Goal: Obtain resource: Download file/media

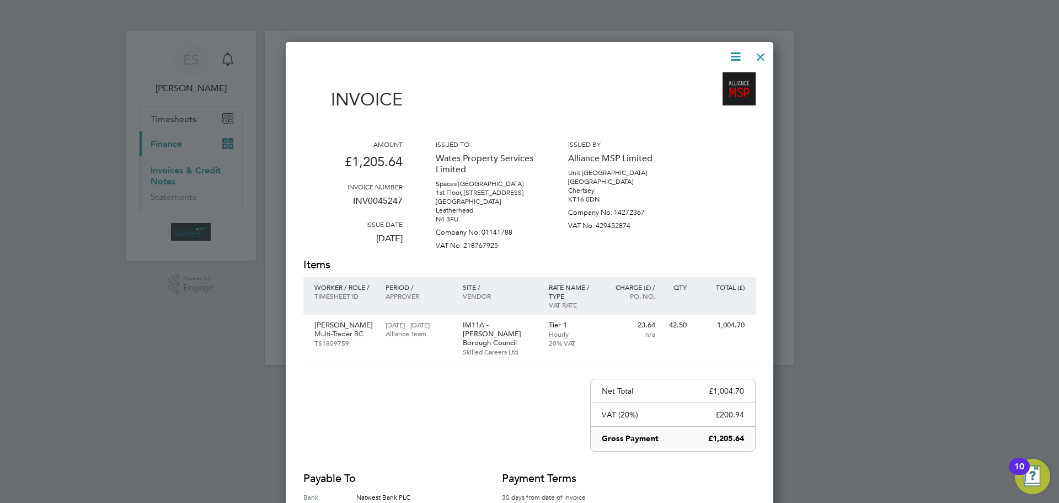
scroll to position [541, 488]
click at [757, 53] on div at bounding box center [761, 54] width 20 height 20
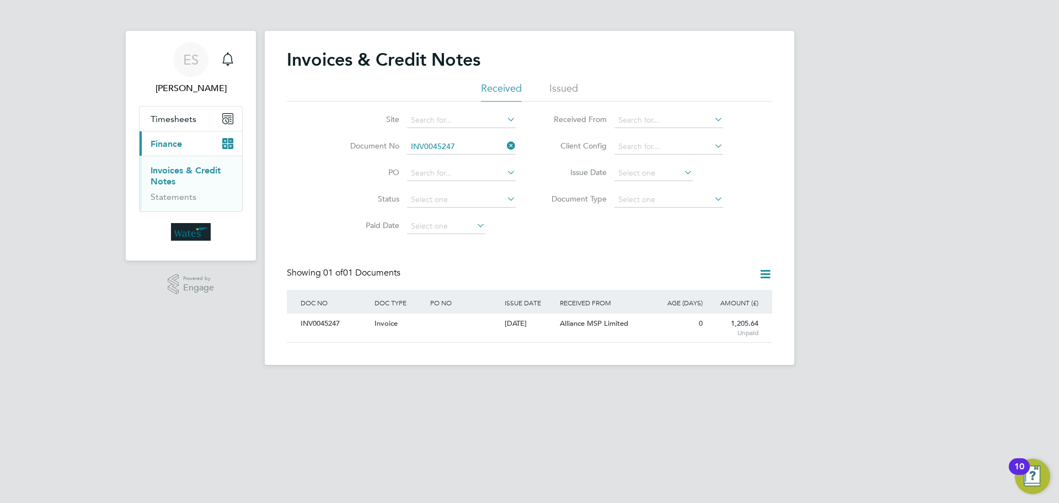
click at [505, 142] on icon at bounding box center [505, 145] width 0 height 15
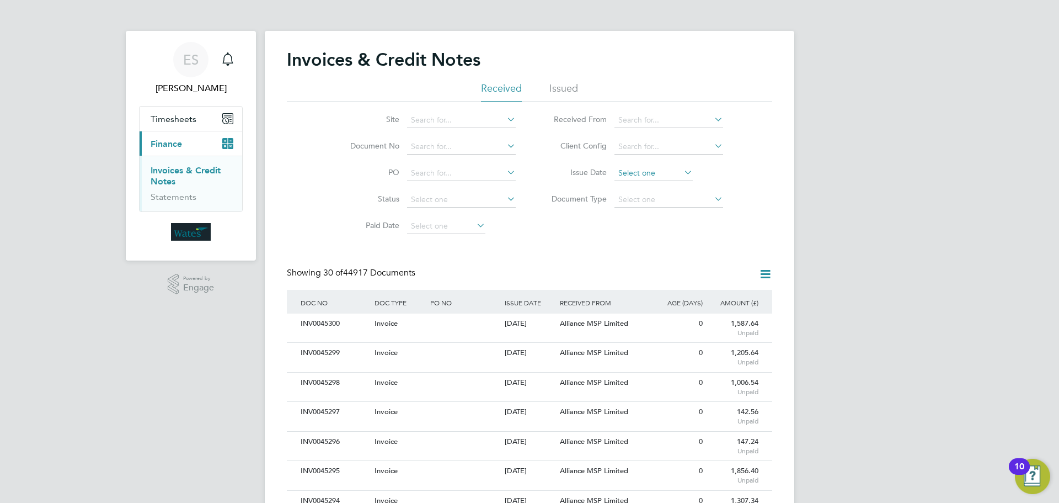
click at [672, 168] on input at bounding box center [654, 172] width 78 height 15
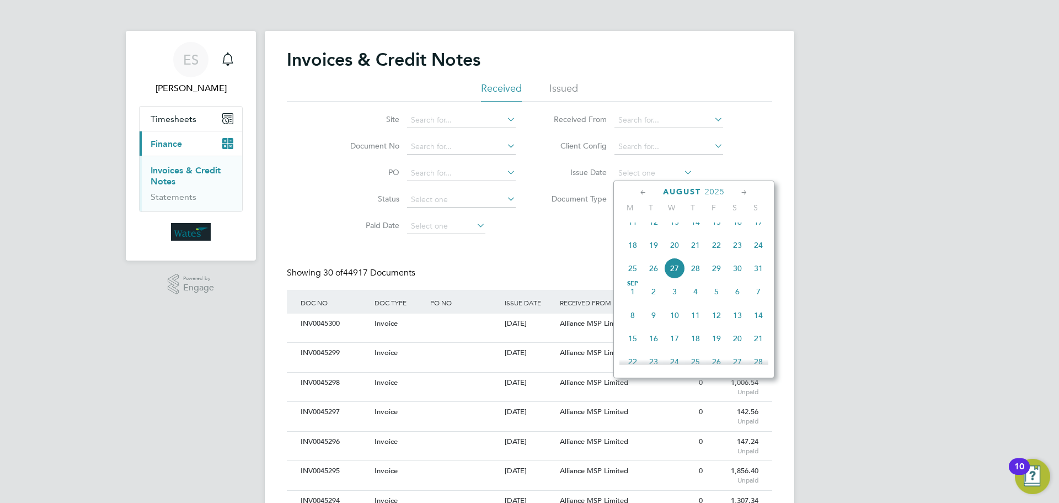
click at [677, 274] on span "27" at bounding box center [674, 268] width 21 height 21
type input "27 Aug 2025"
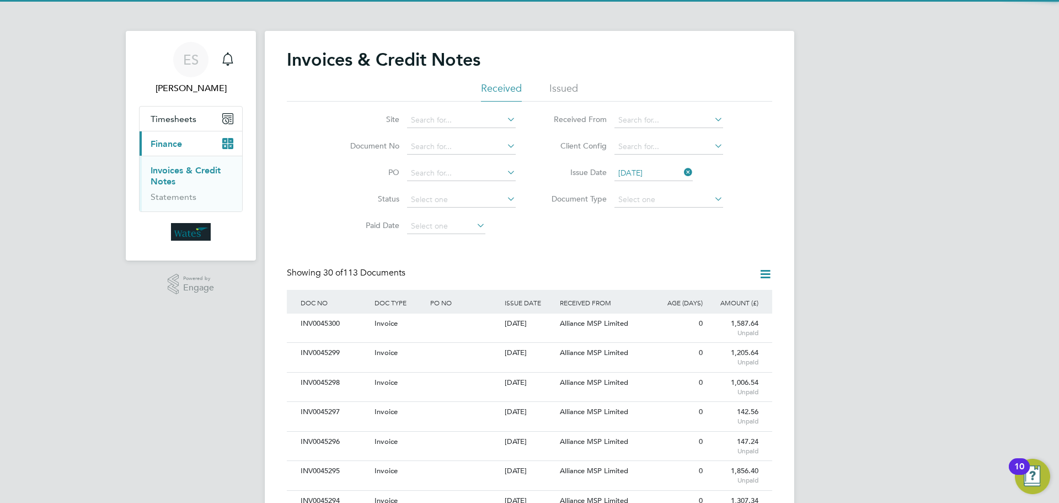
click at [771, 275] on icon at bounding box center [766, 274] width 14 height 14
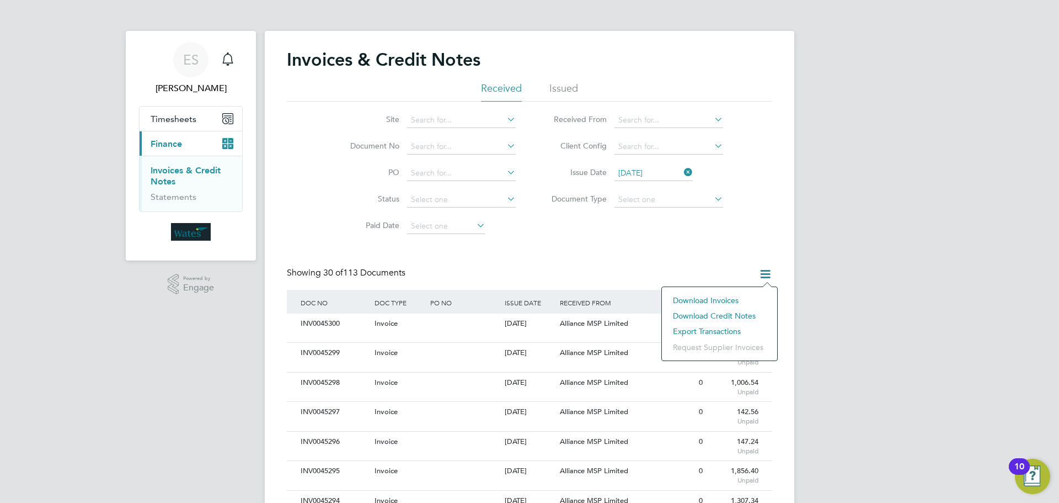
click at [722, 294] on li "Download invoices" at bounding box center [720, 299] width 104 height 15
click at [763, 275] on icon at bounding box center [766, 274] width 14 height 14
click at [731, 312] on li "Download credit notes" at bounding box center [720, 315] width 104 height 15
click at [767, 269] on icon at bounding box center [766, 274] width 14 height 14
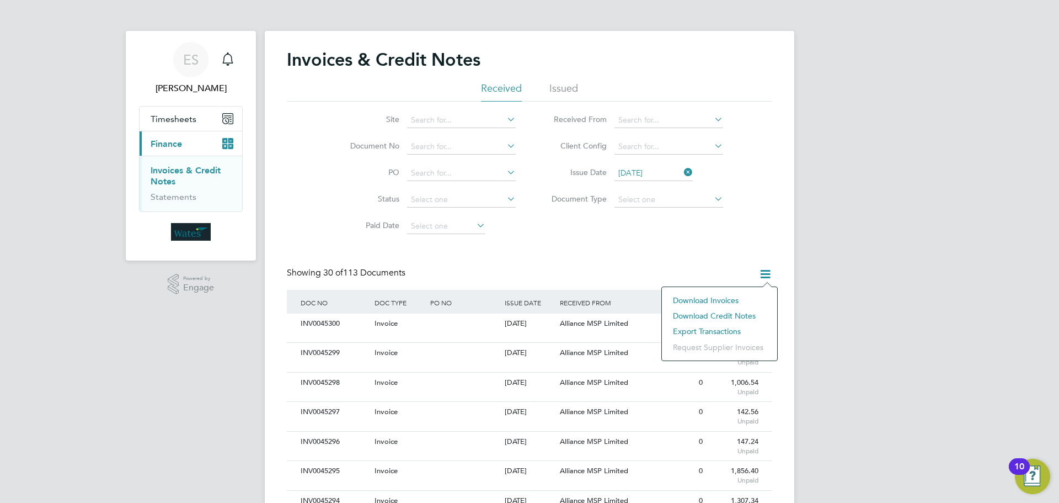
click at [682, 168] on icon at bounding box center [682, 171] width 0 height 15
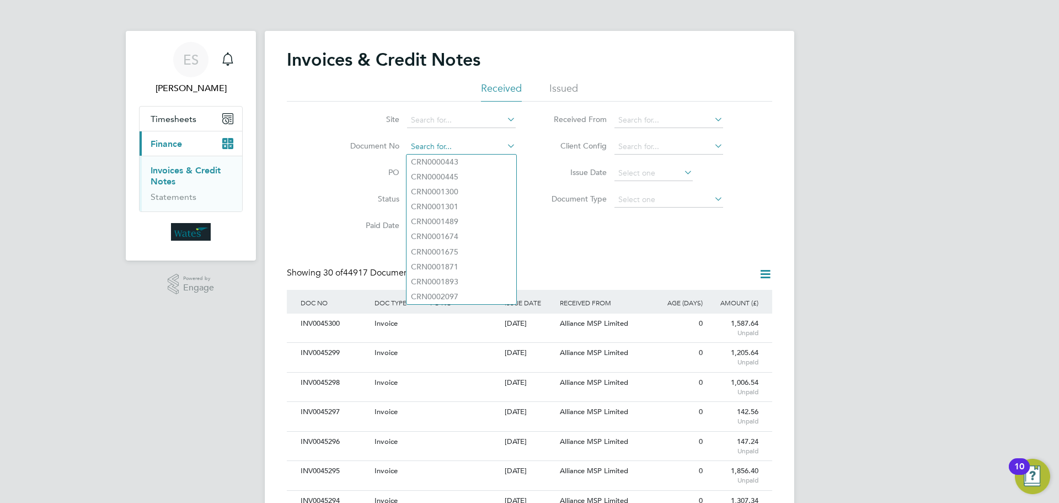
paste input "INV0045211"
type input "INV0045211"
paste input "INV0045211"
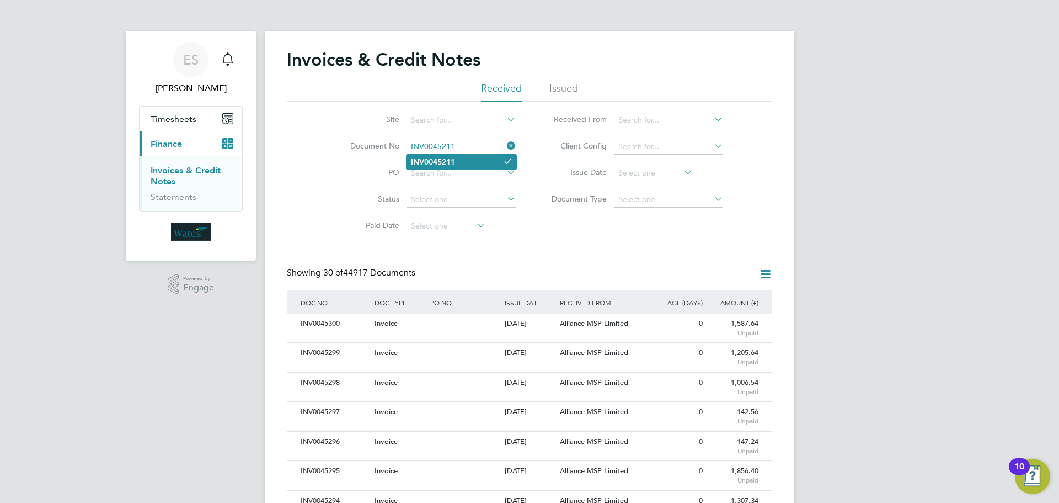
type input "INV0045211"
click at [479, 162] on li "INV0045211" at bounding box center [462, 161] width 110 height 15
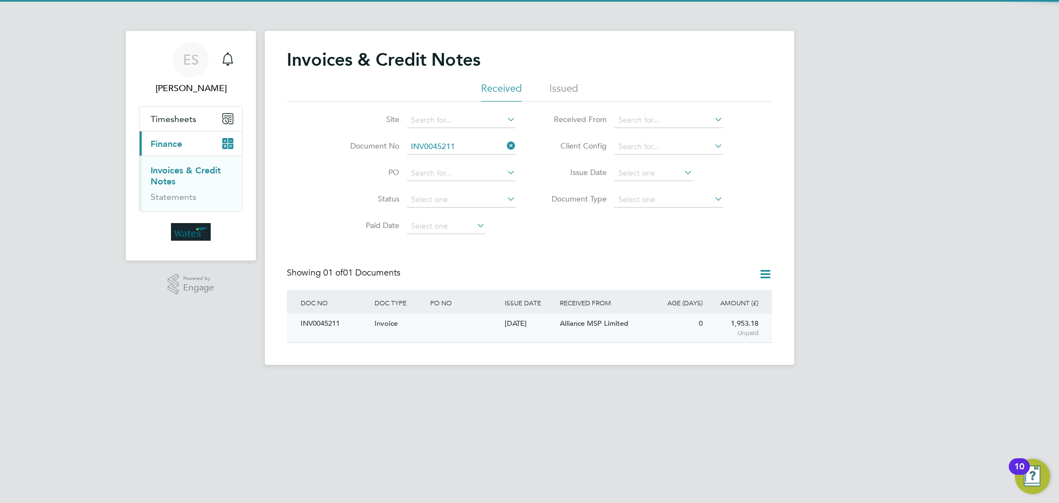
click at [337, 323] on div "INV0045211" at bounding box center [335, 323] width 74 height 20
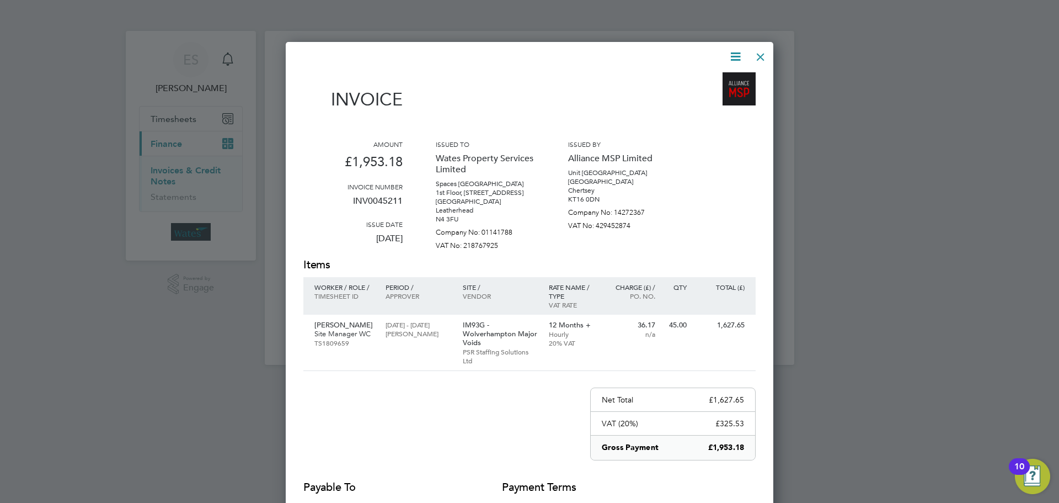
click at [756, 50] on div at bounding box center [761, 54] width 20 height 20
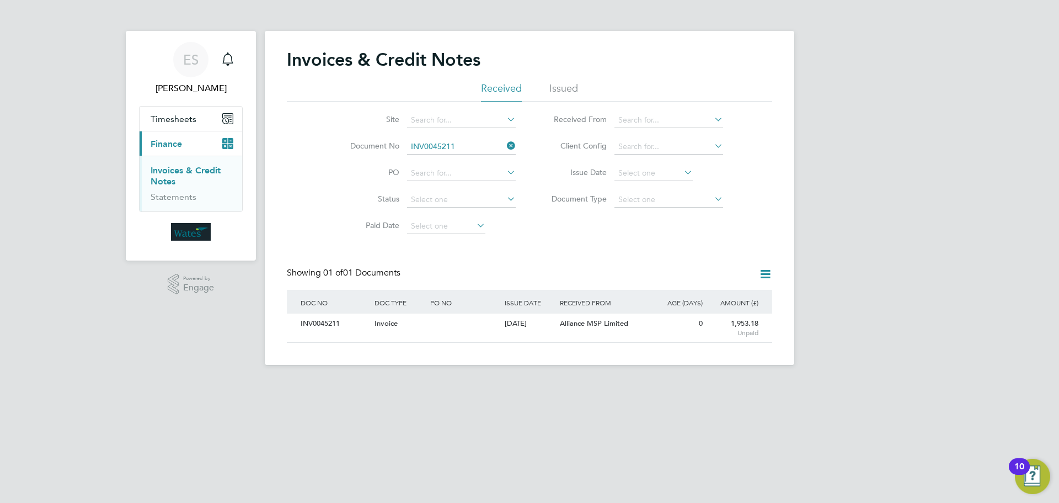
click at [505, 141] on icon at bounding box center [505, 145] width 0 height 15
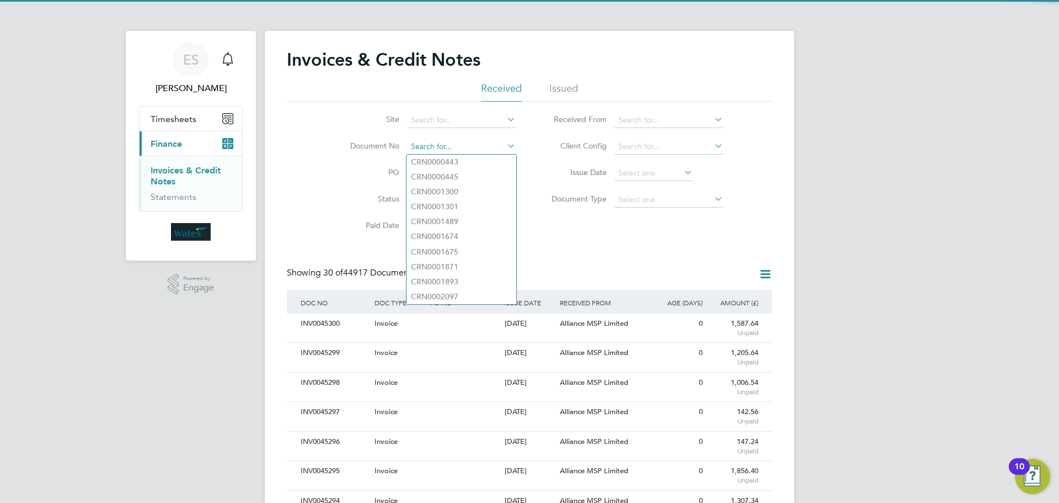
paste input "INV0045248"
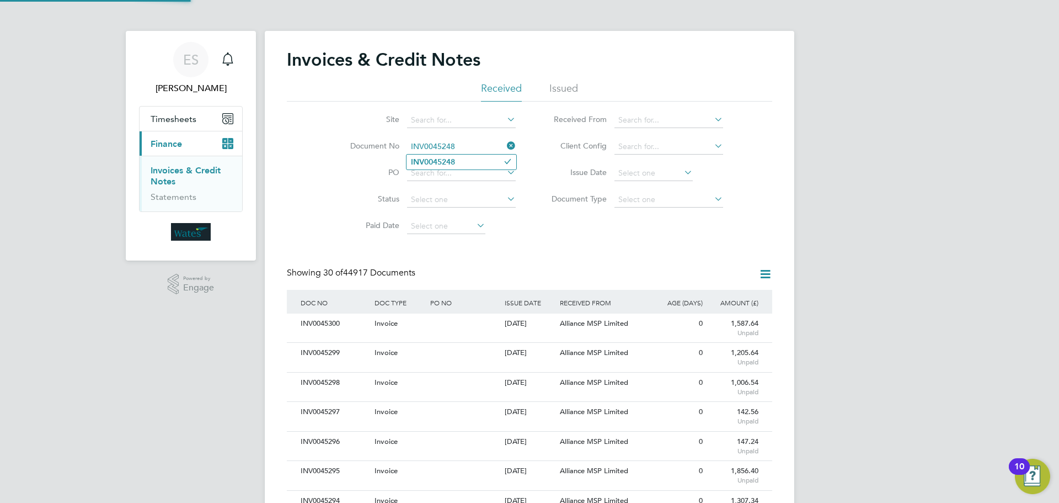
type input "INV0045248"
click at [461, 163] on li "INV0045248" at bounding box center [462, 161] width 110 height 15
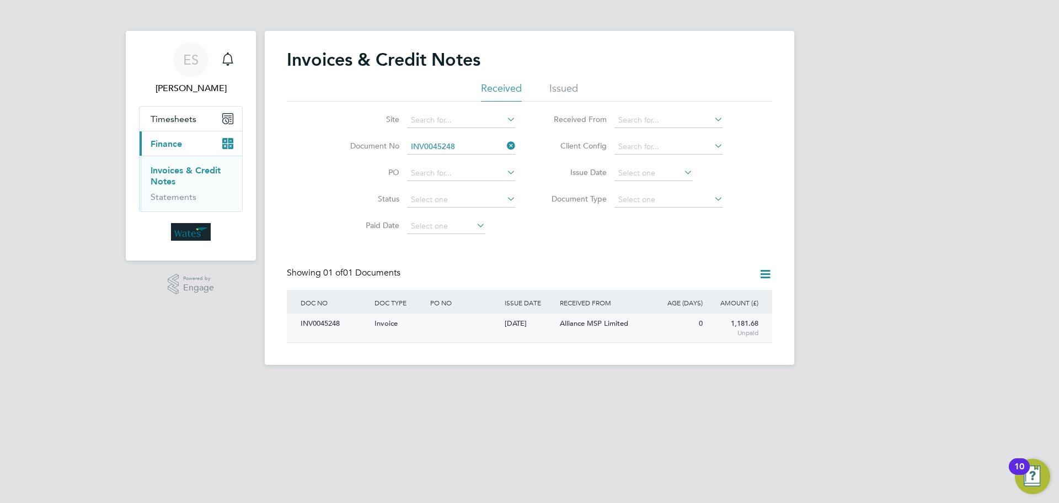
click at [331, 328] on div "INV0045248" at bounding box center [335, 323] width 74 height 20
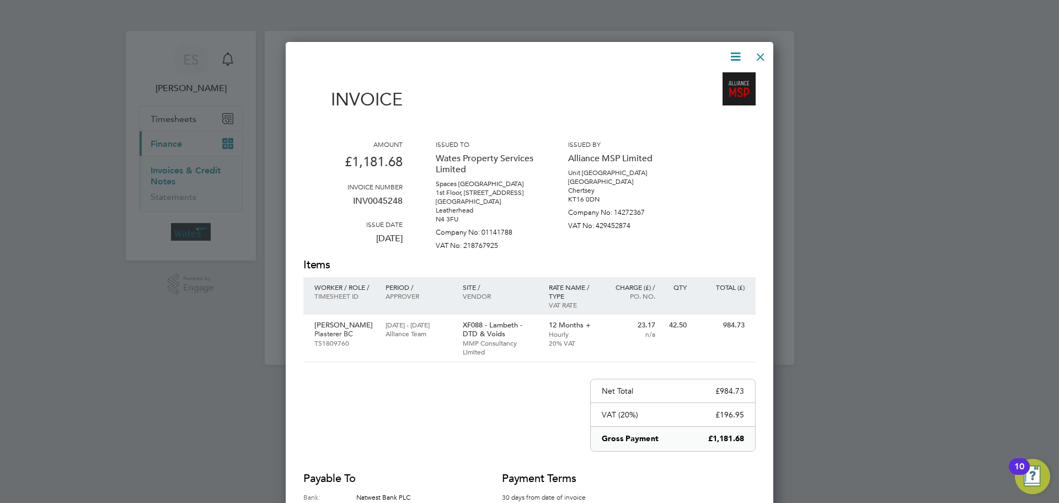
click at [733, 52] on icon at bounding box center [736, 57] width 14 height 14
click at [716, 80] on li "Download Invoice" at bounding box center [702, 82] width 76 height 15
click at [739, 50] on icon at bounding box center [736, 57] width 14 height 14
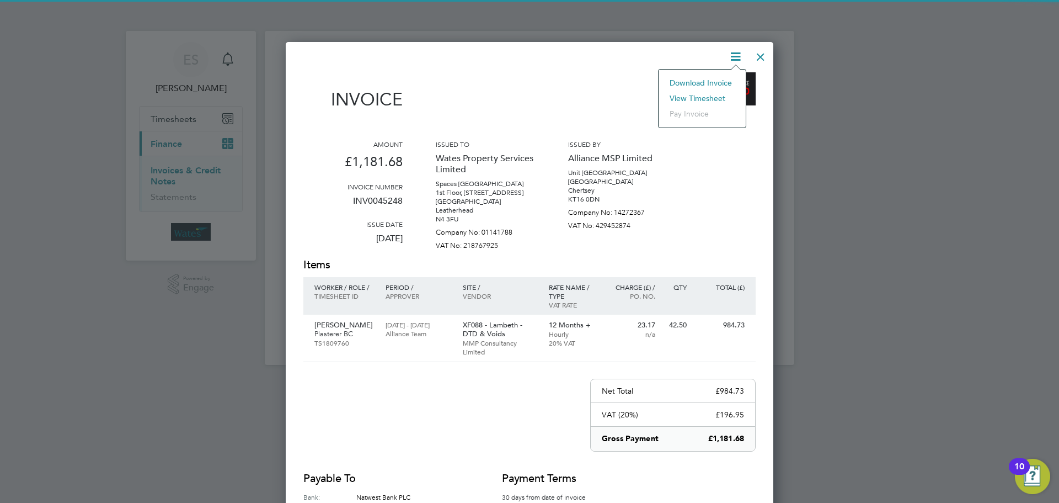
click at [701, 97] on li "View timesheet" at bounding box center [702, 97] width 76 height 15
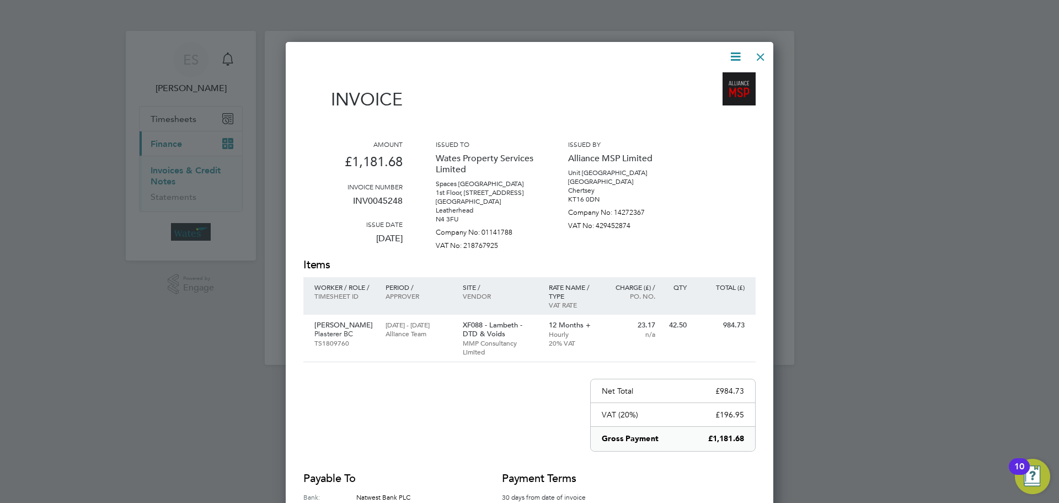
click at [758, 56] on div at bounding box center [761, 54] width 20 height 20
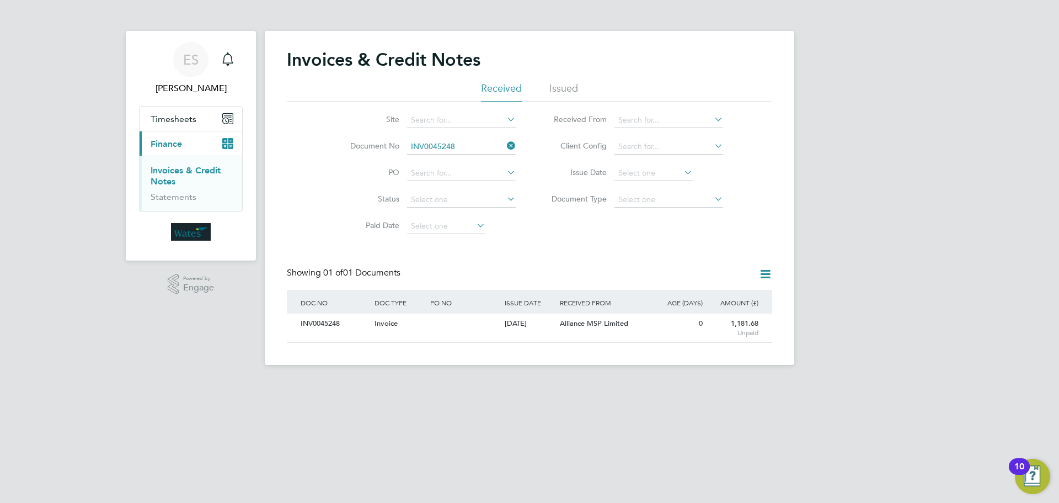
click at [505, 145] on icon at bounding box center [505, 145] width 0 height 15
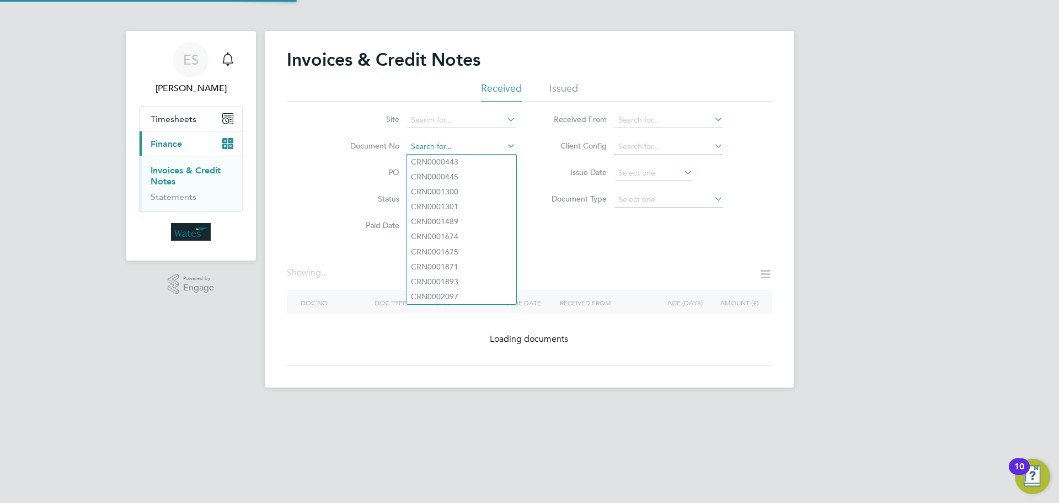
paste input "INV0045249"
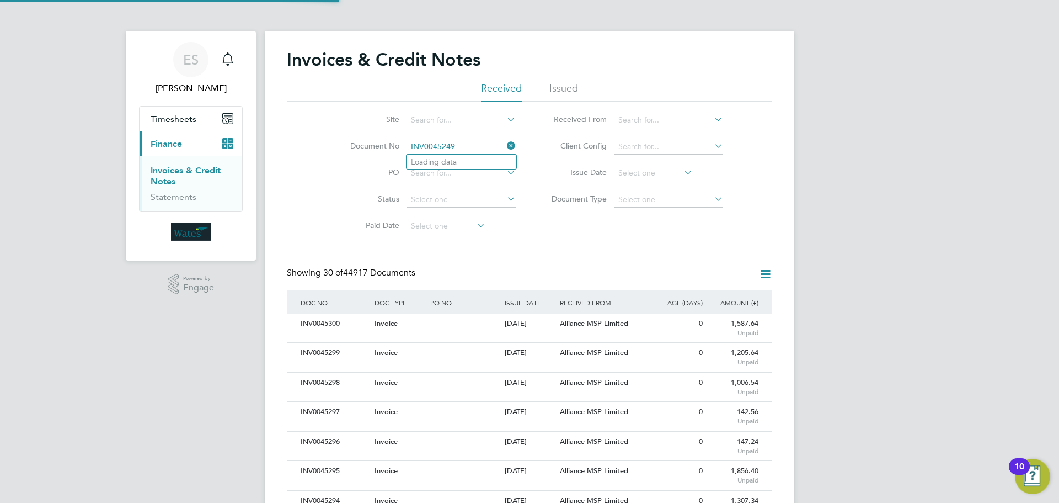
scroll to position [21, 75]
type input "INV0045249"
click at [458, 160] on li "INV0045249" at bounding box center [462, 161] width 110 height 15
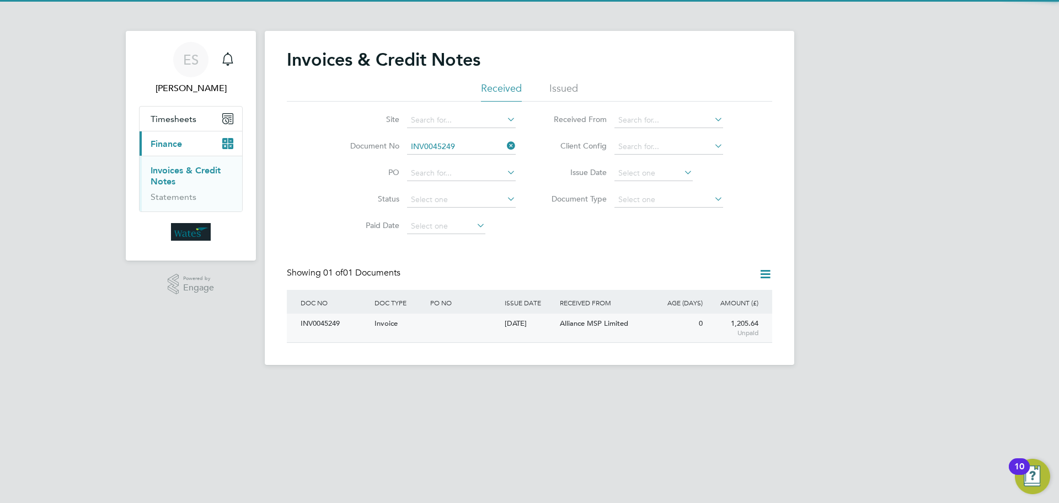
click at [339, 322] on div "INV0045249" at bounding box center [335, 323] width 74 height 20
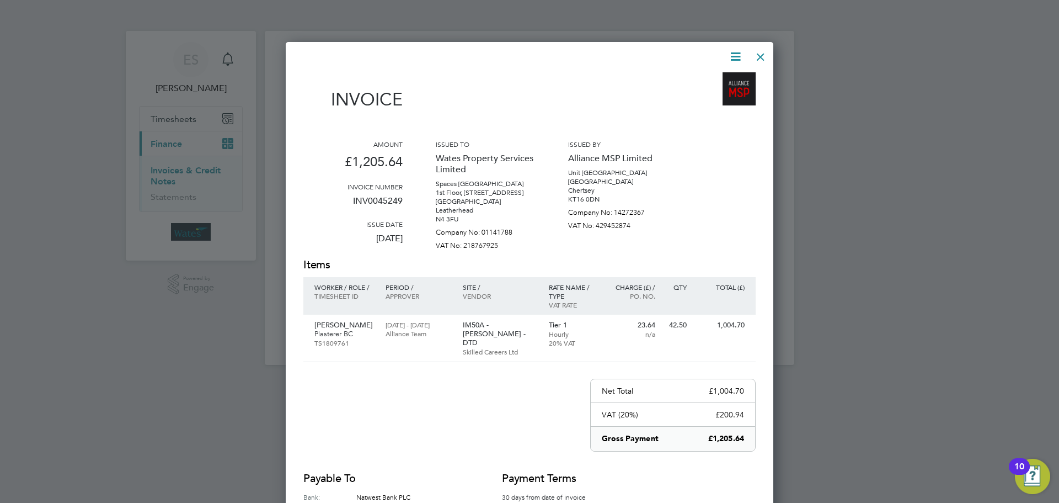
click at [736, 53] on icon at bounding box center [736, 57] width 14 height 14
click at [719, 79] on li "Download Invoice" at bounding box center [702, 82] width 76 height 15
click at [736, 50] on icon at bounding box center [736, 57] width 14 height 14
click at [712, 93] on li "View timesheet" at bounding box center [702, 97] width 76 height 15
click at [756, 54] on div at bounding box center [761, 54] width 20 height 20
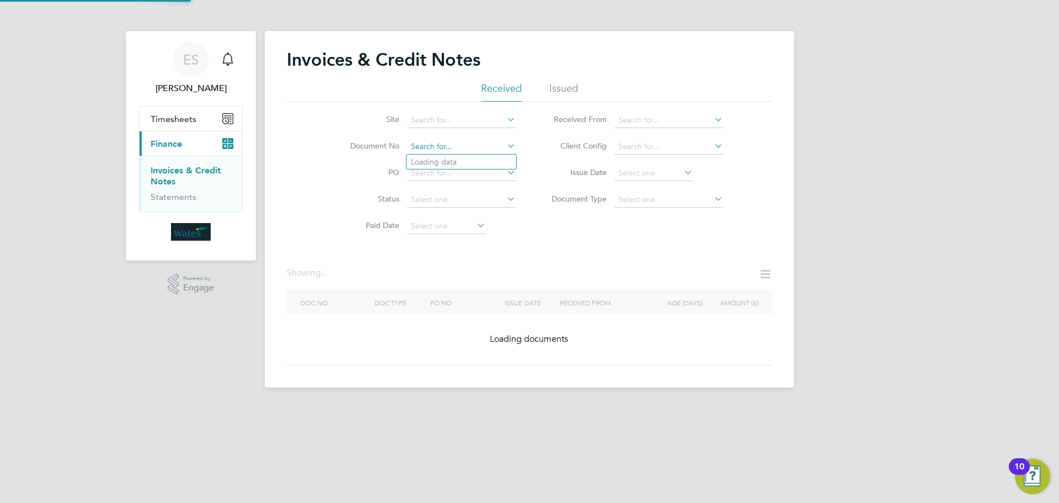
click at [502, 142] on input at bounding box center [461, 146] width 109 height 15
paste input "INV0045250"
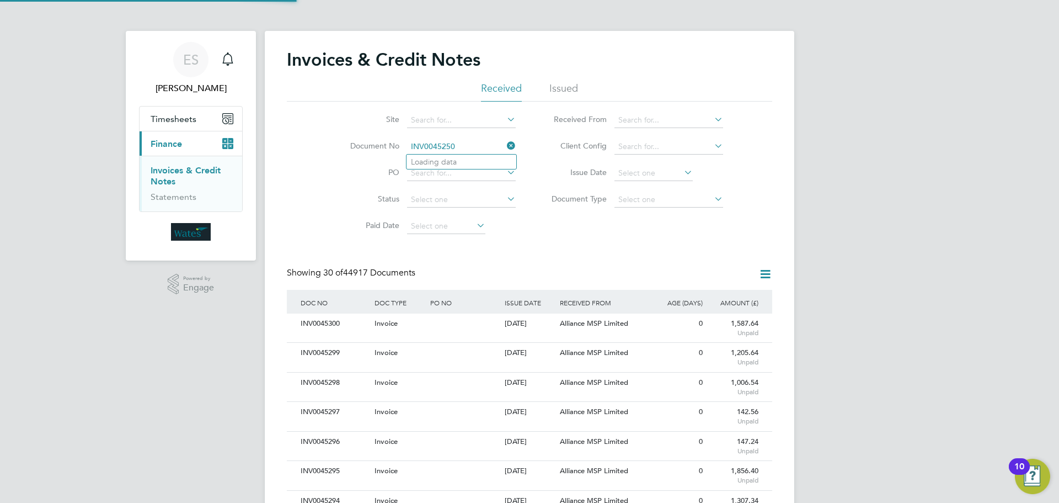
scroll to position [21, 75]
type input "INV0045250"
click at [440, 165] on b "INV0045250" at bounding box center [433, 161] width 44 height 9
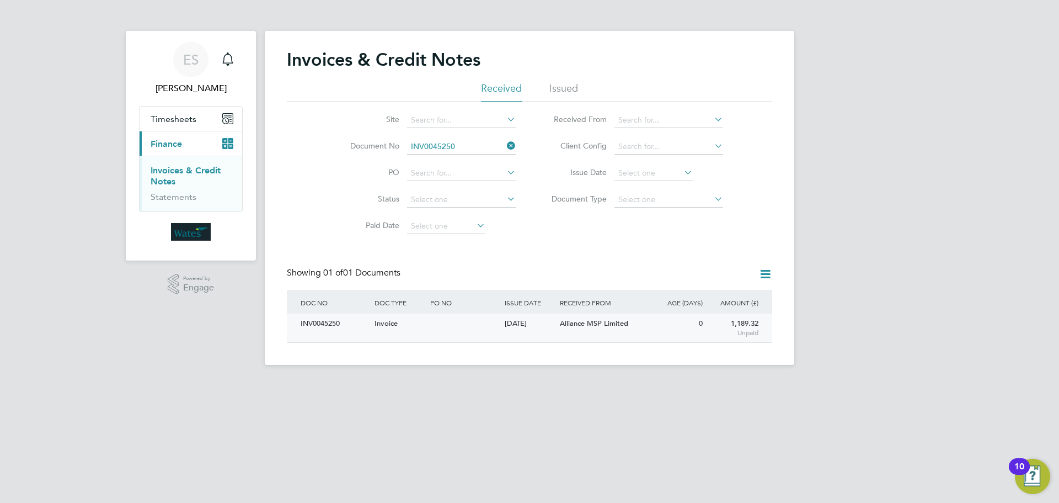
click at [333, 325] on div "INV0045250" at bounding box center [335, 323] width 74 height 20
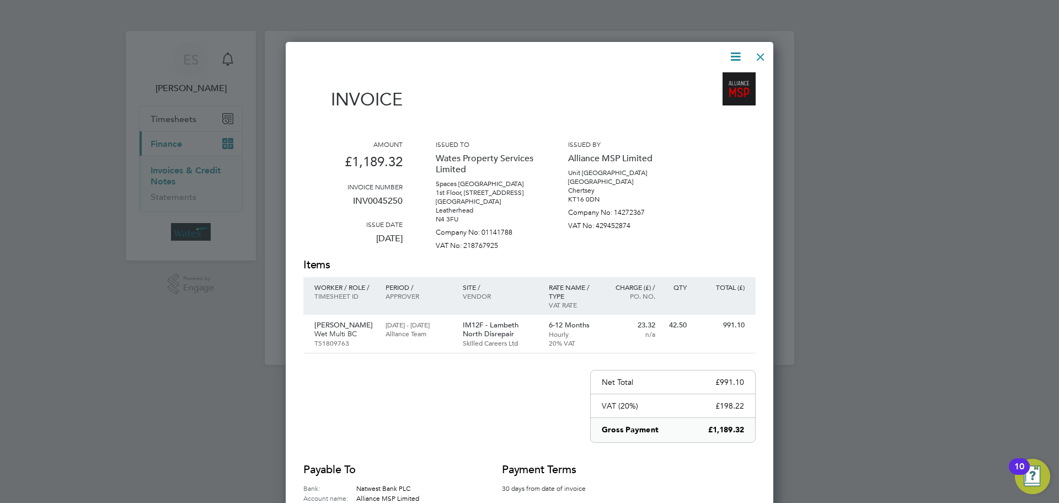
click at [740, 52] on icon at bounding box center [736, 57] width 14 height 14
click at [718, 78] on li "Download Invoice" at bounding box center [702, 82] width 76 height 15
click at [737, 57] on icon at bounding box center [736, 57] width 14 height 14
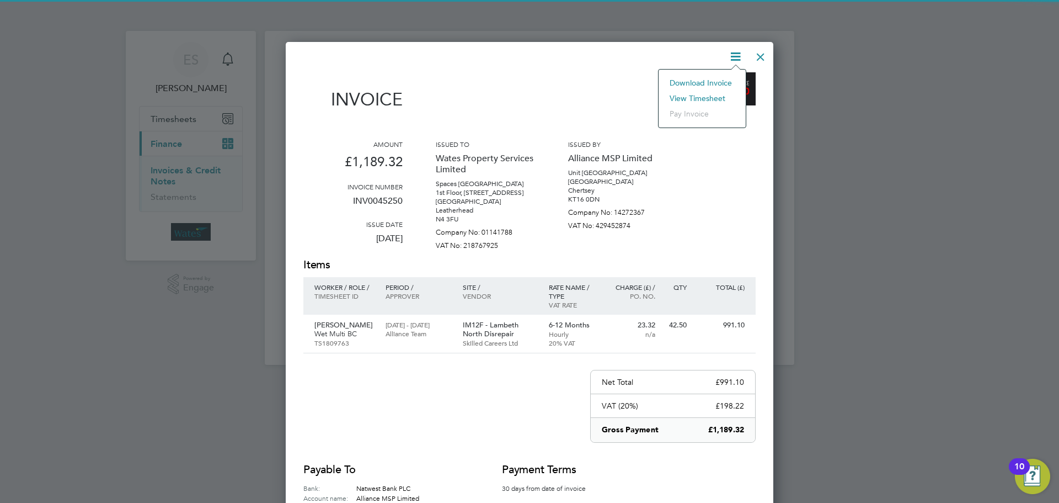
drag, startPoint x: 705, startPoint y: 95, endPoint x: 755, endPoint y: 222, distance: 135.9
click at [705, 95] on li "View timesheet" at bounding box center [702, 97] width 76 height 15
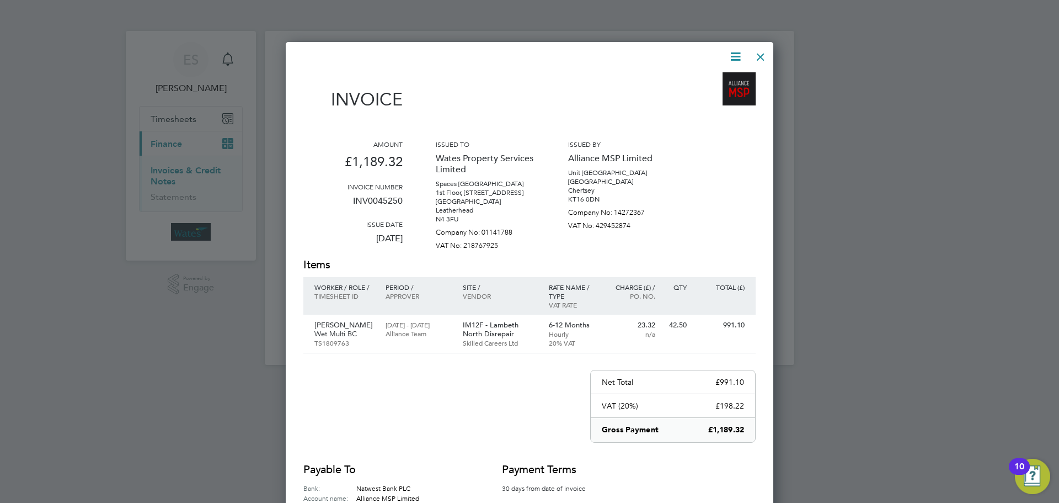
click at [761, 51] on div at bounding box center [761, 54] width 20 height 20
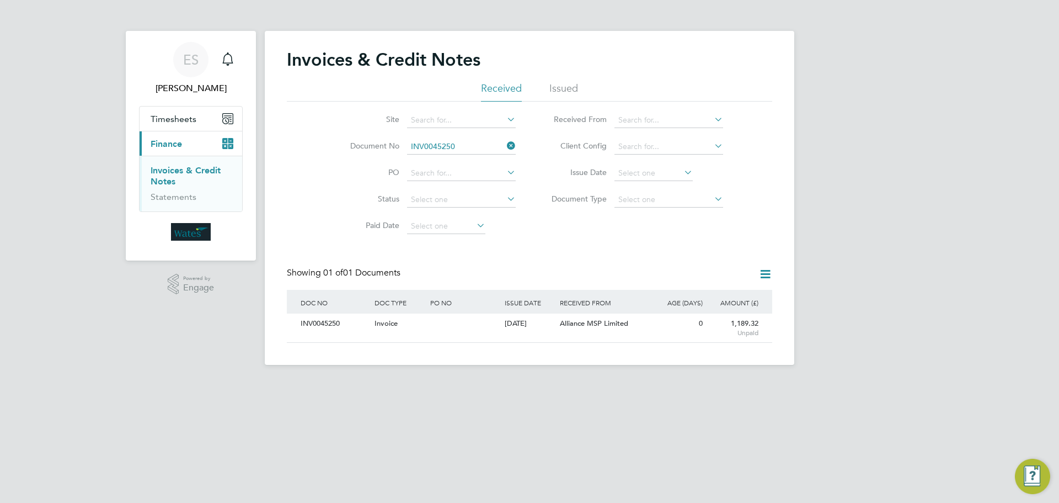
drag, startPoint x: 509, startPoint y: 148, endPoint x: 473, endPoint y: 152, distance: 35.6
click at [505, 148] on icon at bounding box center [505, 145] width 0 height 15
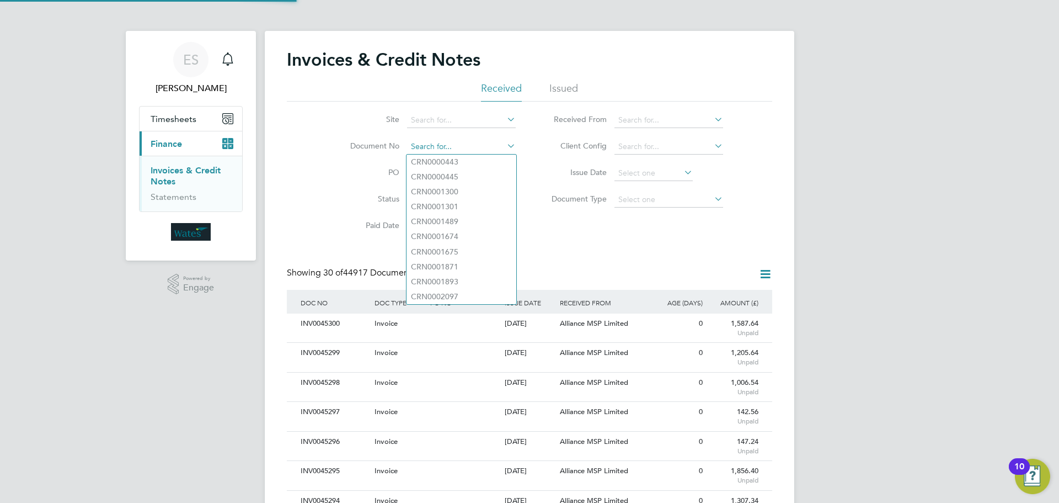
scroll to position [21, 75]
paste input "INV0045251"
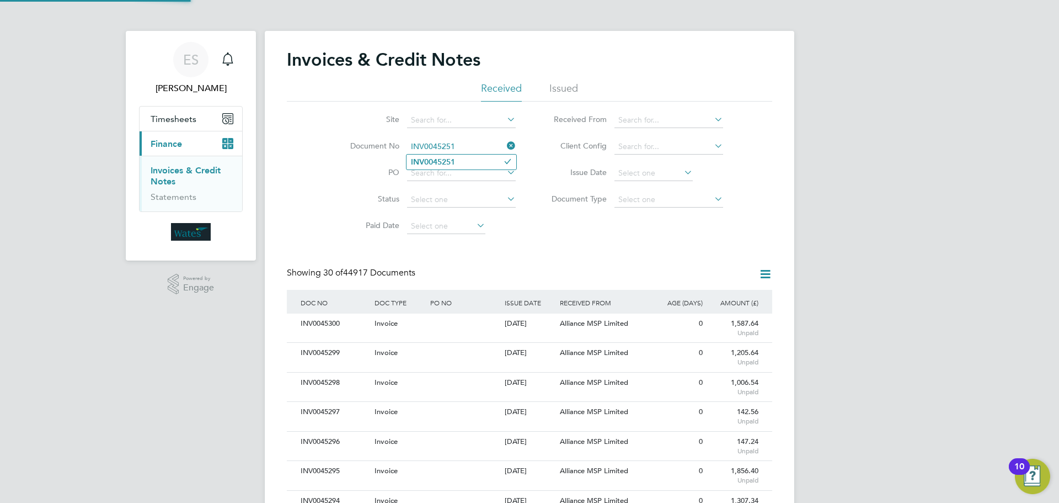
type input "INV0045251"
click at [463, 159] on li "INV0045251" at bounding box center [462, 161] width 110 height 15
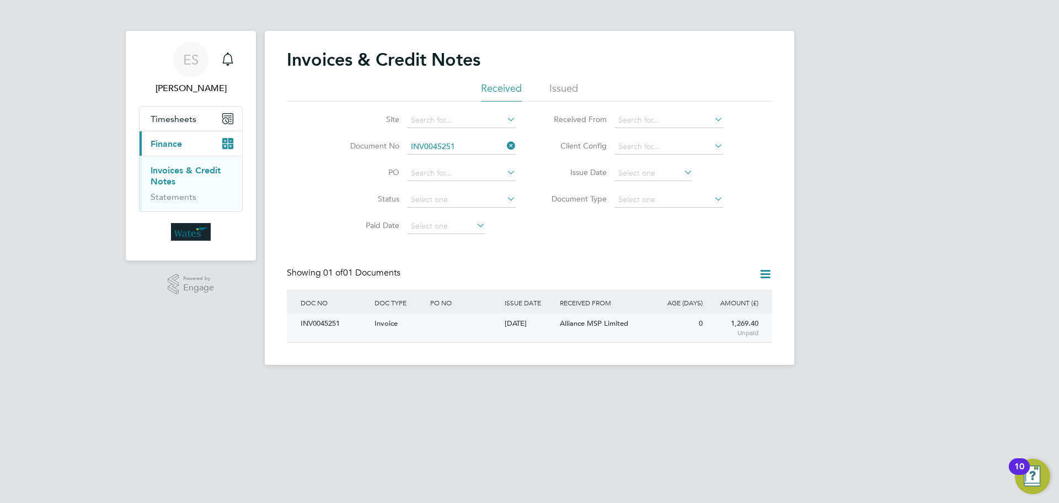
click at [315, 322] on div "INV0045251" at bounding box center [335, 323] width 74 height 20
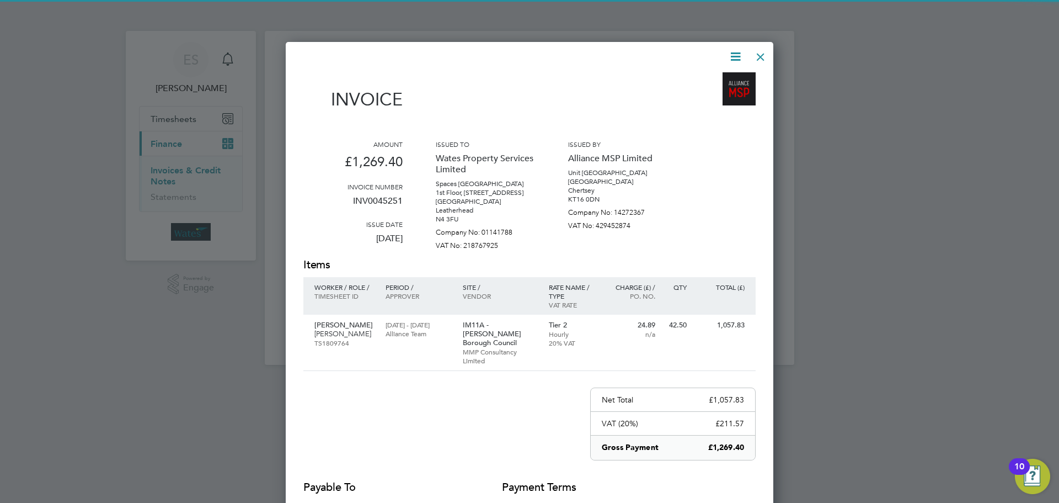
click at [729, 56] on icon at bounding box center [736, 57] width 14 height 14
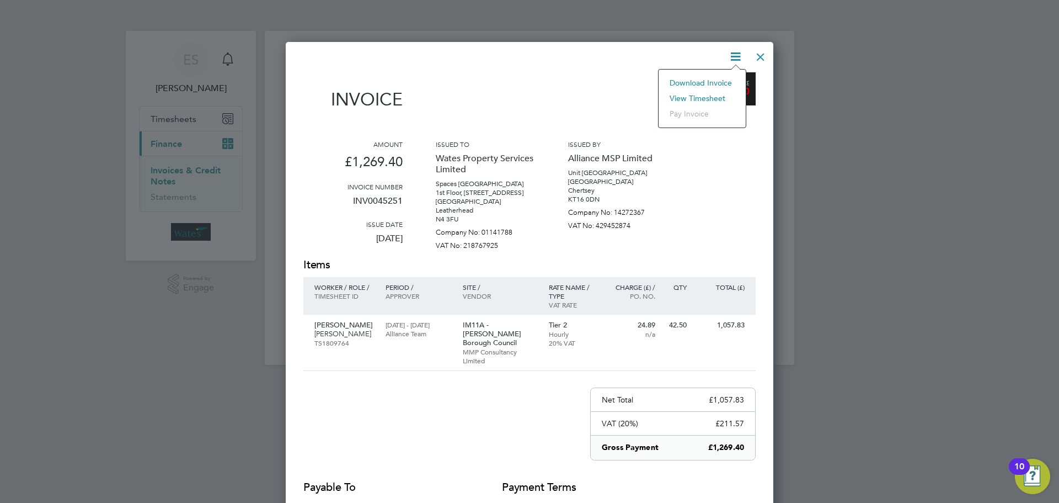
click at [717, 82] on li "Download Invoice" at bounding box center [702, 82] width 76 height 15
click at [736, 52] on icon at bounding box center [736, 57] width 14 height 14
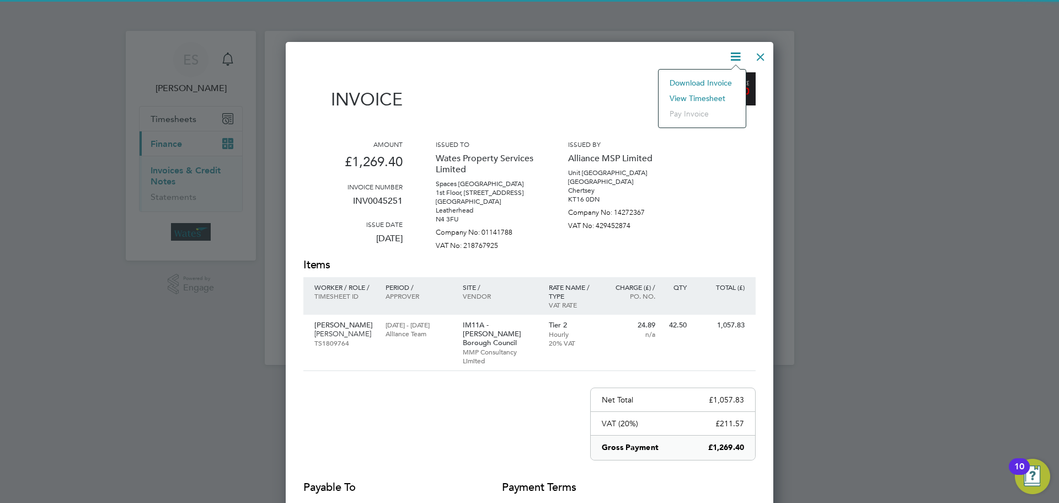
click at [704, 95] on li "View timesheet" at bounding box center [702, 97] width 76 height 15
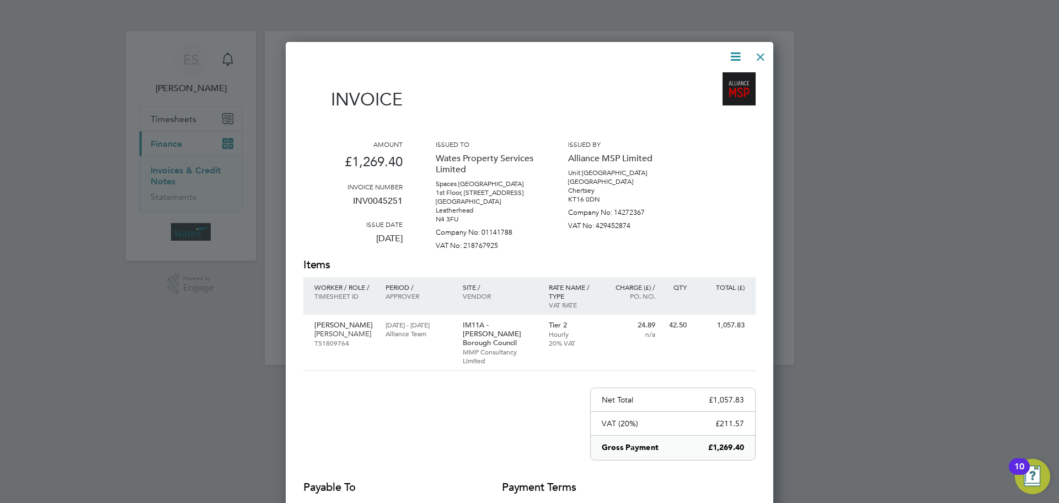
drag, startPoint x: 734, startPoint y: 56, endPoint x: 733, endPoint y: 63, distance: 7.4
click at [734, 57] on icon at bounding box center [736, 57] width 14 height 14
click at [717, 79] on li "Download Invoice" at bounding box center [702, 82] width 76 height 15
click at [717, 79] on div "Invoice" at bounding box center [529, 96] width 452 height 49
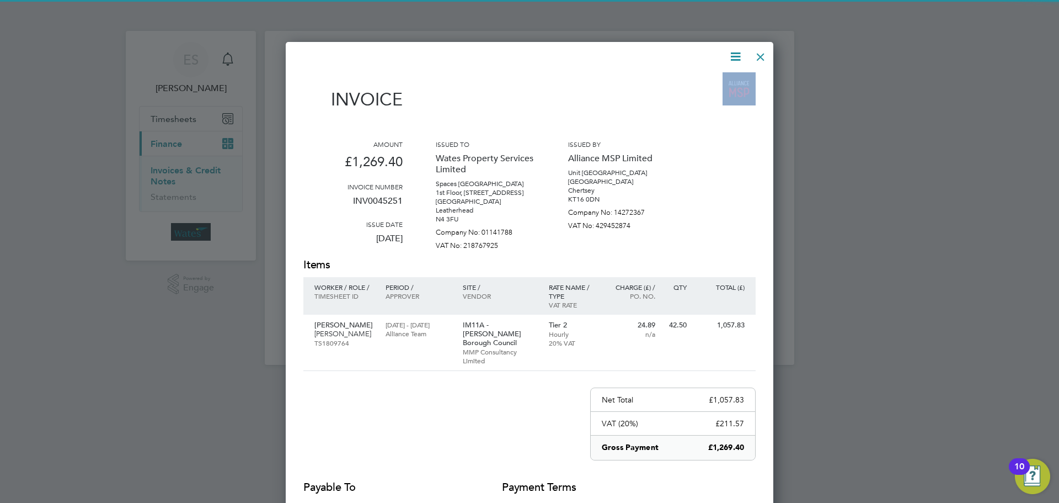
click at [717, 79] on div "Invoice" at bounding box center [529, 96] width 452 height 49
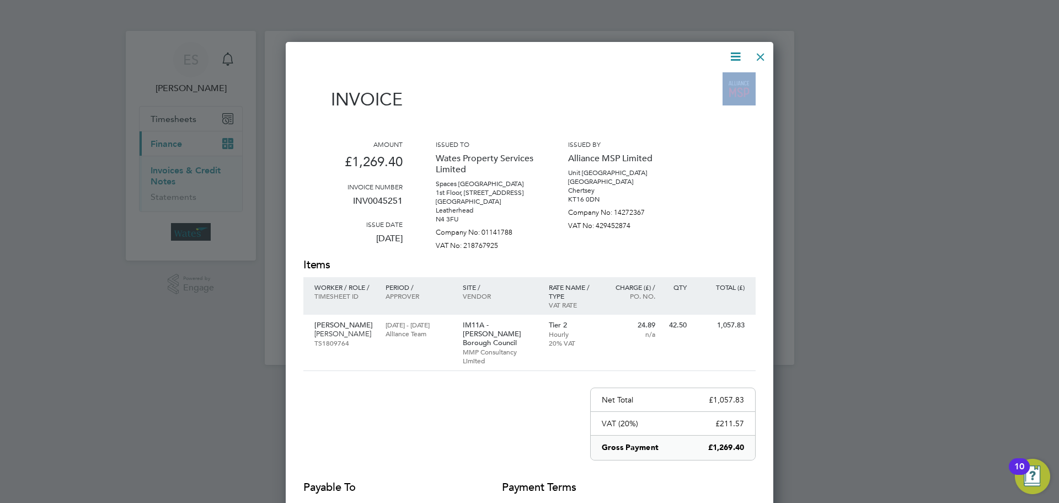
drag, startPoint x: 759, startPoint y: 52, endPoint x: 751, endPoint y: 57, distance: 9.5
click at [759, 52] on div at bounding box center [761, 54] width 20 height 20
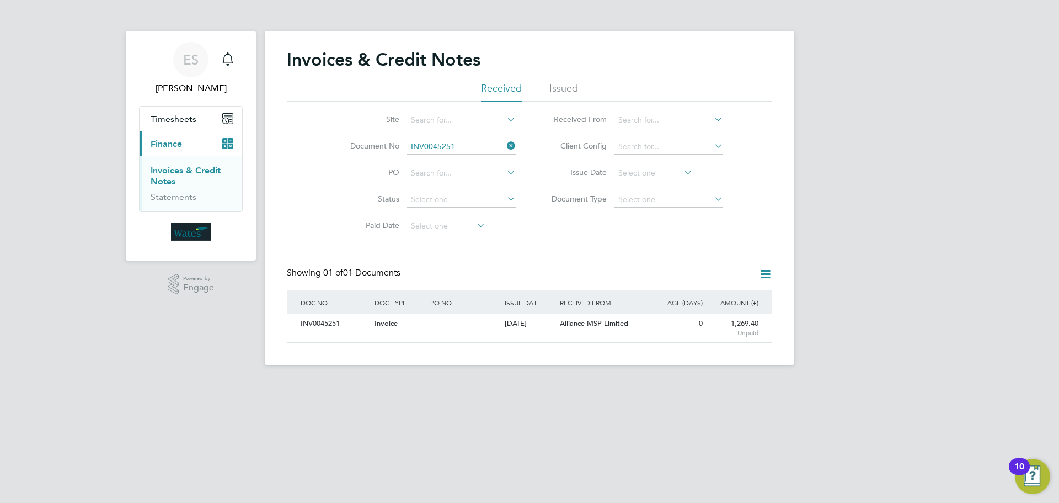
drag, startPoint x: 512, startPoint y: 145, endPoint x: 504, endPoint y: 146, distance: 8.3
click at [505, 145] on icon at bounding box center [505, 145] width 0 height 15
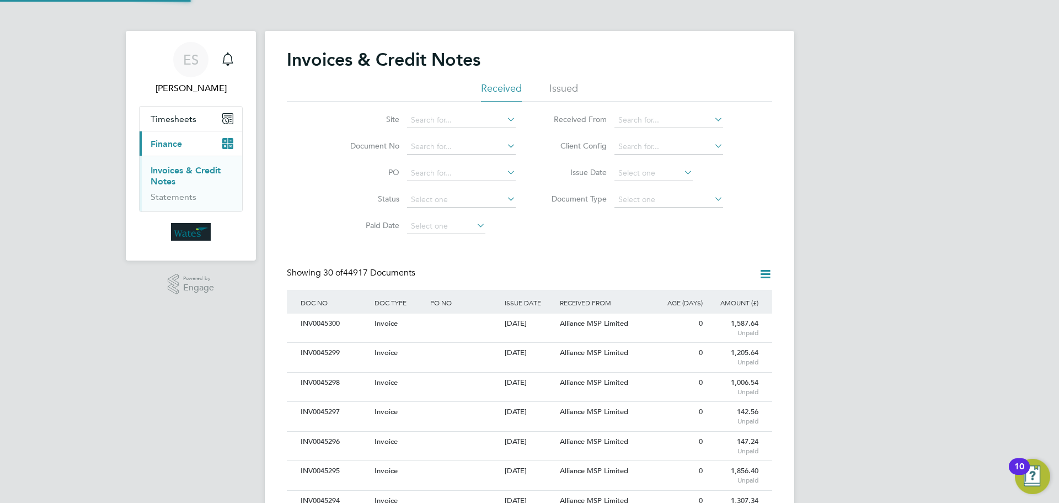
scroll to position [21, 93]
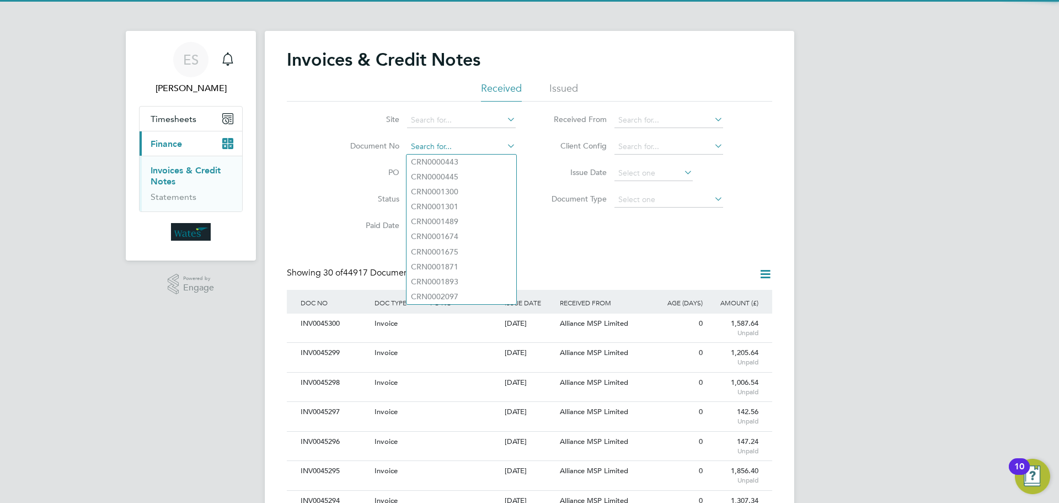
paste input "INV0045252"
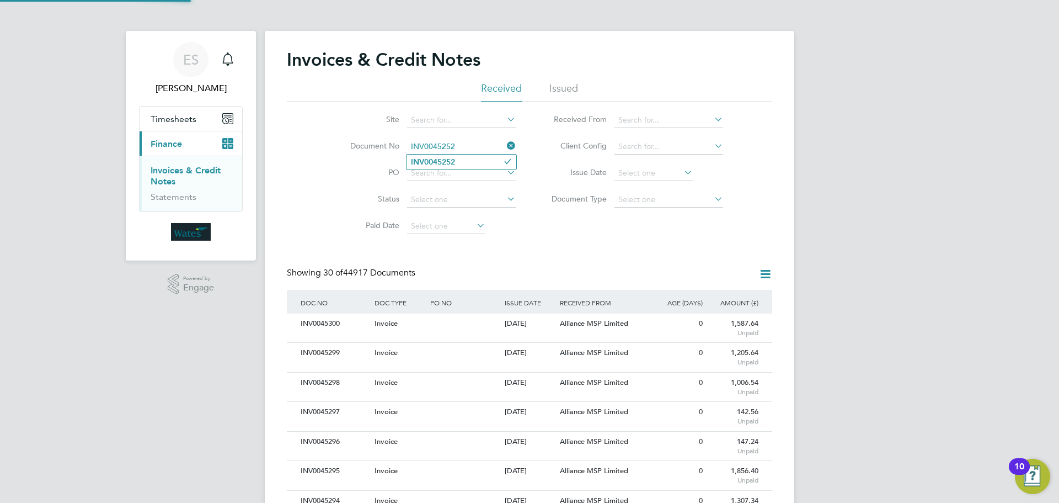
type input "INV0045252"
click at [429, 163] on b "INV0045252" at bounding box center [433, 161] width 44 height 9
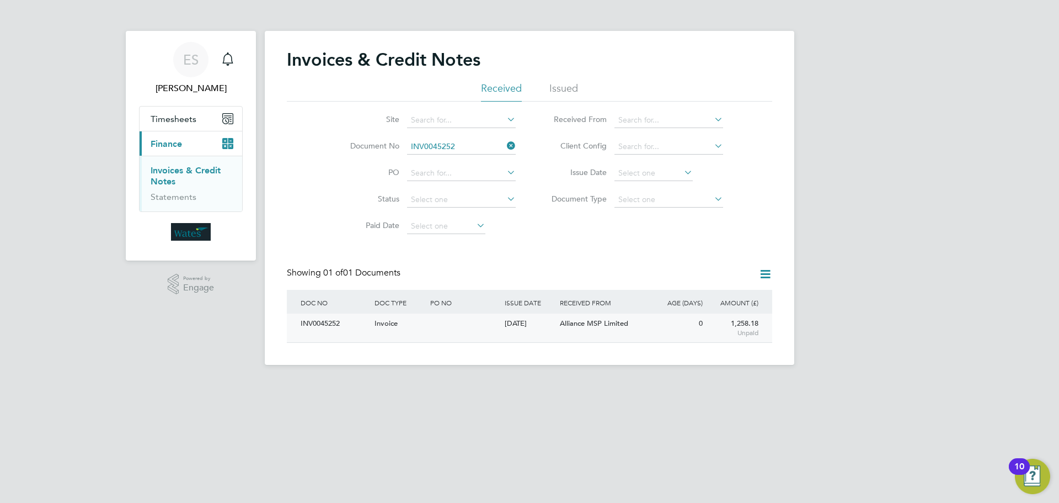
click at [306, 320] on div "INV0045252" at bounding box center [335, 323] width 74 height 20
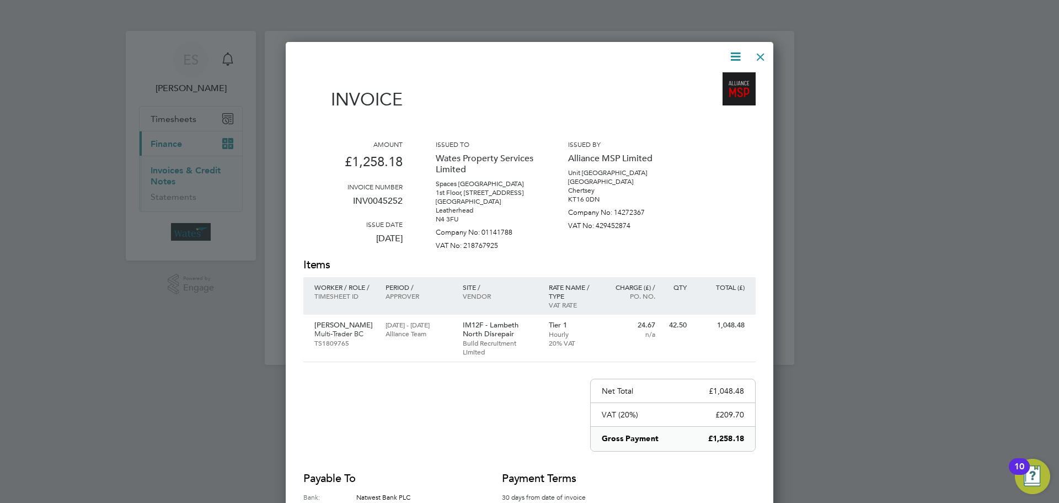
click at [730, 57] on icon at bounding box center [736, 57] width 14 height 14
click at [728, 76] on li "Download Invoice" at bounding box center [702, 82] width 76 height 15
click at [734, 55] on icon at bounding box center [736, 57] width 14 height 14
click at [719, 94] on li "View timesheet" at bounding box center [702, 97] width 76 height 15
click at [765, 52] on div at bounding box center [761, 54] width 20 height 20
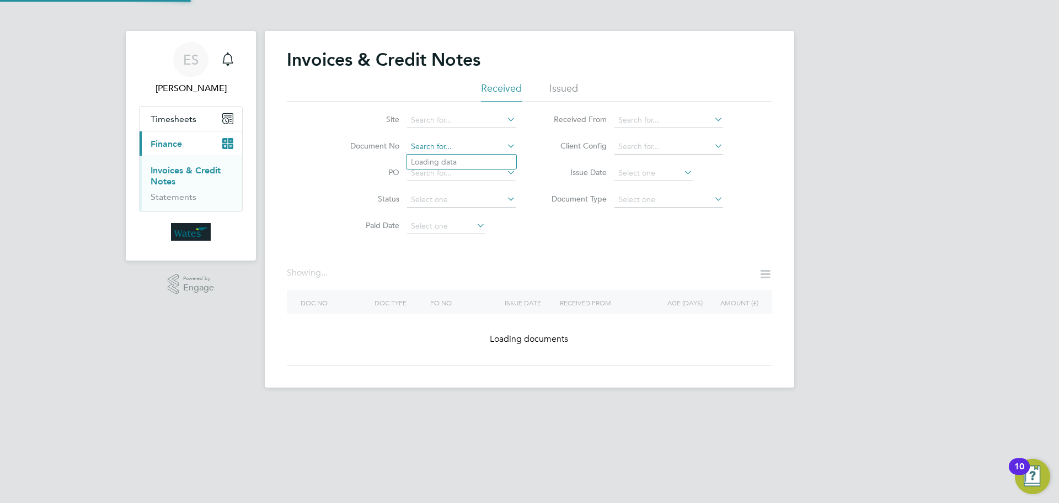
click at [498, 145] on input at bounding box center [461, 146] width 109 height 15
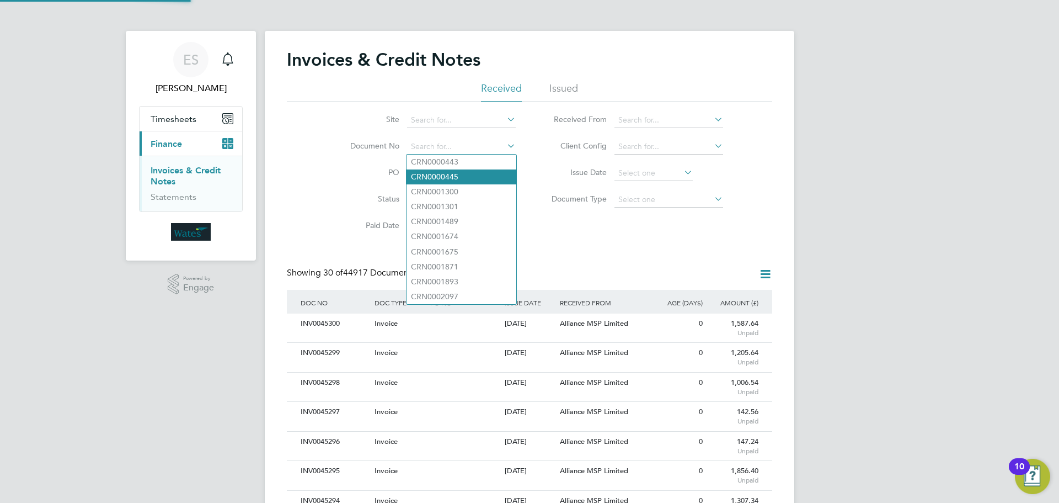
scroll to position [21, 75]
paste input "INV0045253"
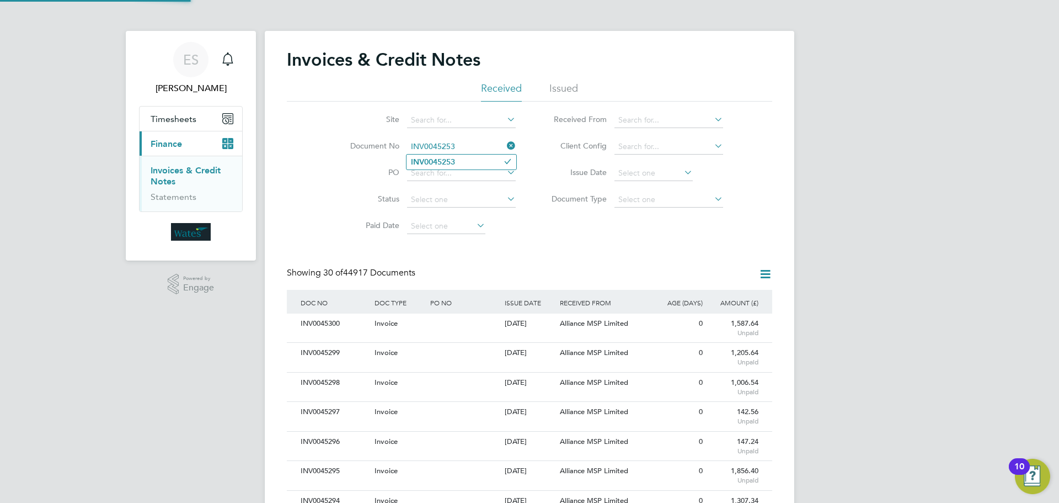
type input "INV0045253"
click at [453, 159] on b "INV0045253" at bounding box center [433, 161] width 44 height 9
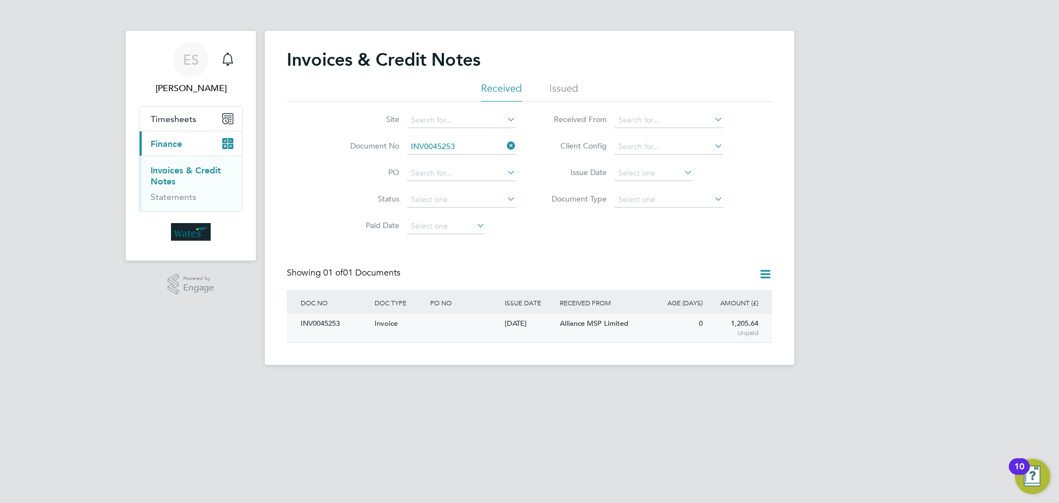
click at [327, 326] on div "INV0045253" at bounding box center [335, 323] width 74 height 20
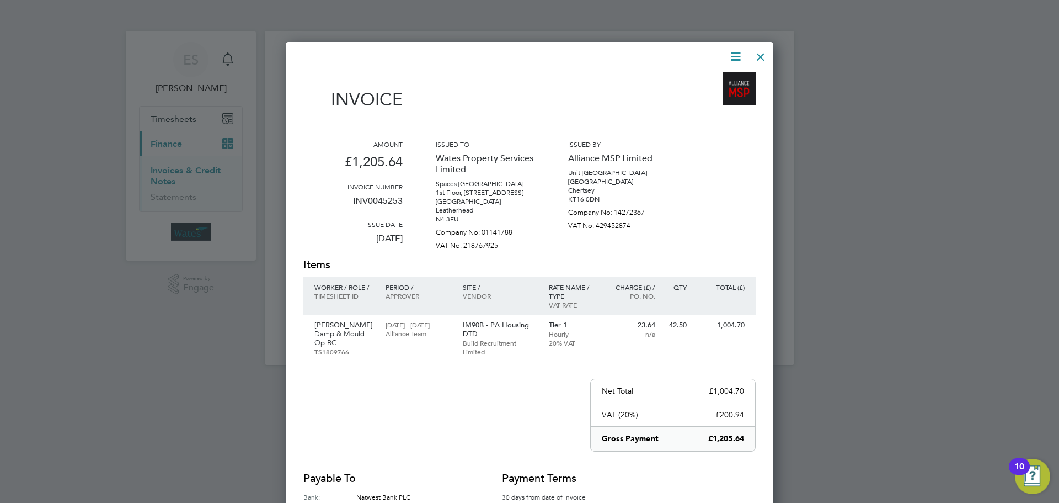
click at [734, 50] on icon at bounding box center [736, 57] width 14 height 14
click at [722, 77] on li "Download Invoice" at bounding box center [702, 82] width 76 height 15
drag, startPoint x: 739, startPoint y: 52, endPoint x: 731, endPoint y: 74, distance: 22.9
click at [738, 54] on icon at bounding box center [736, 57] width 14 height 14
click at [718, 94] on li "View timesheet" at bounding box center [702, 97] width 76 height 15
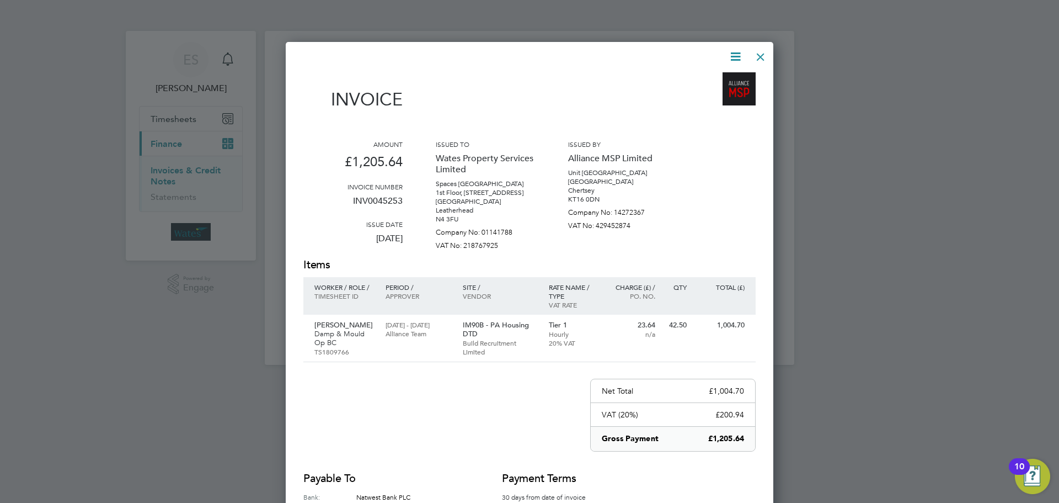
click at [761, 54] on div at bounding box center [761, 54] width 20 height 20
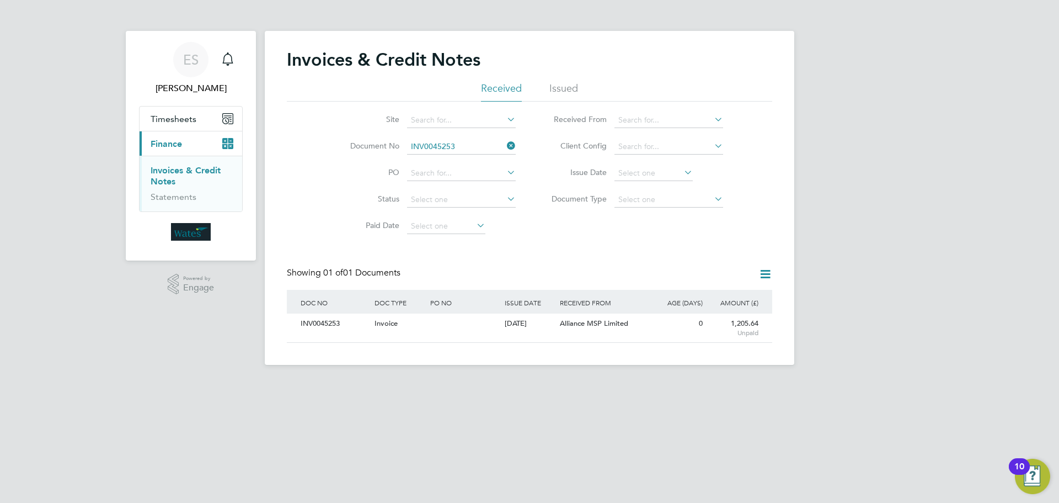
click at [505, 145] on icon at bounding box center [505, 145] width 0 height 15
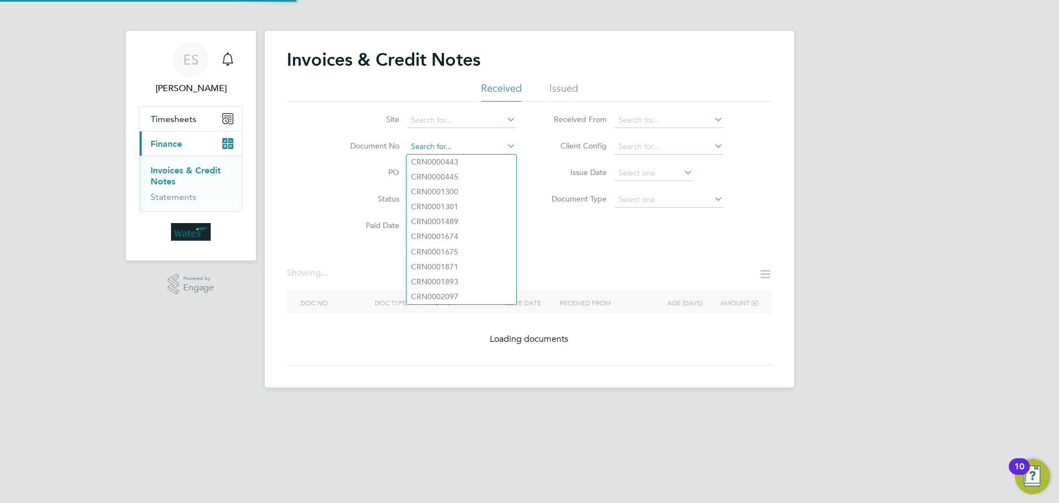
paste input "INV0045254"
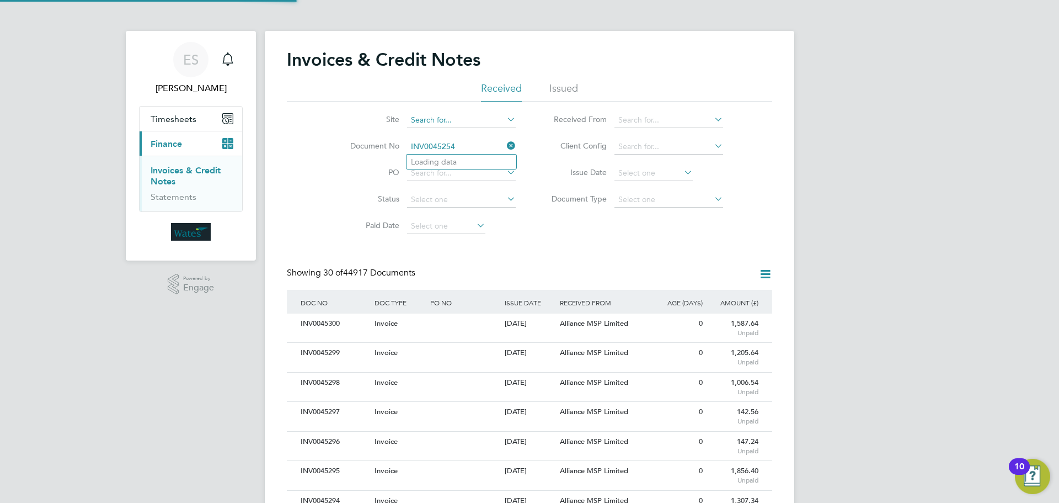
scroll to position [21, 75]
type input "INV0045254"
click at [434, 159] on b "INV0045254" at bounding box center [433, 161] width 44 height 9
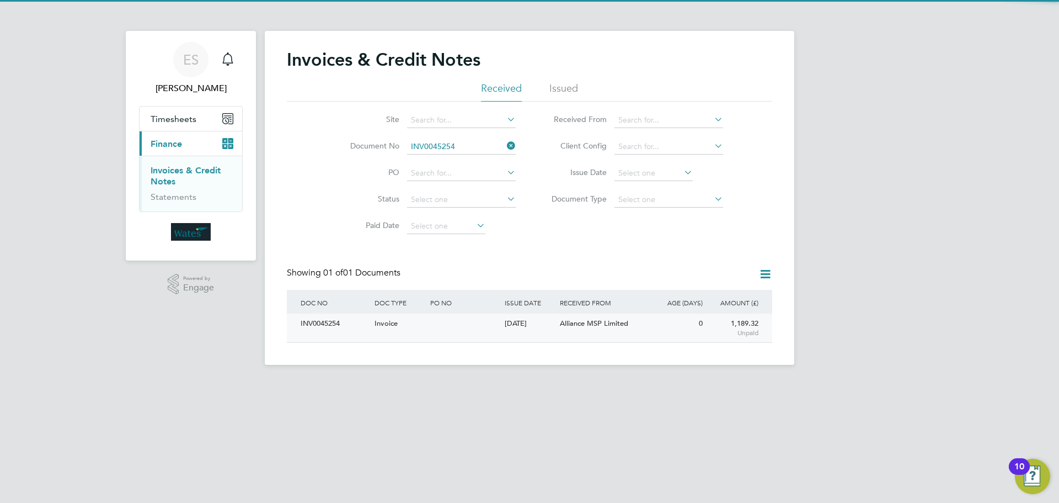
click at [332, 319] on div "INV0045254" at bounding box center [335, 323] width 74 height 20
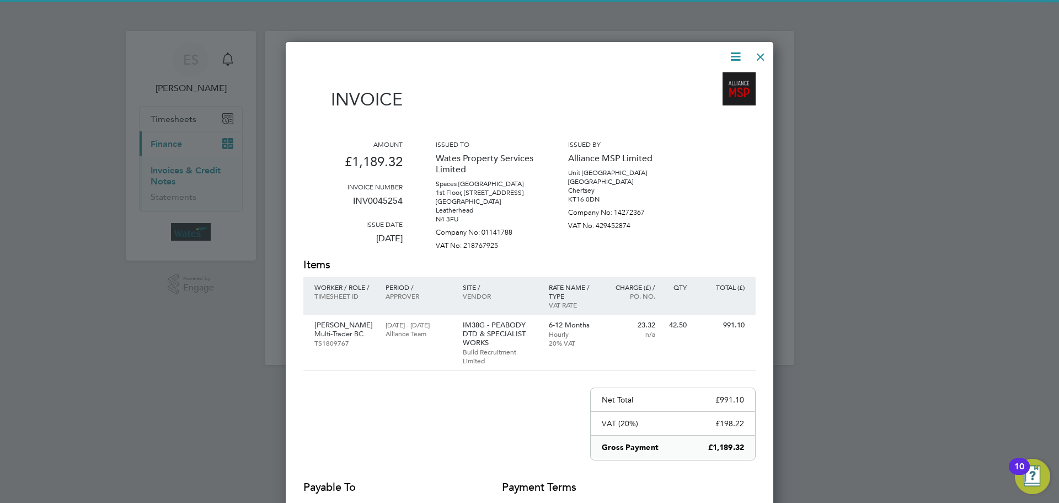
click at [730, 53] on icon at bounding box center [736, 57] width 14 height 14
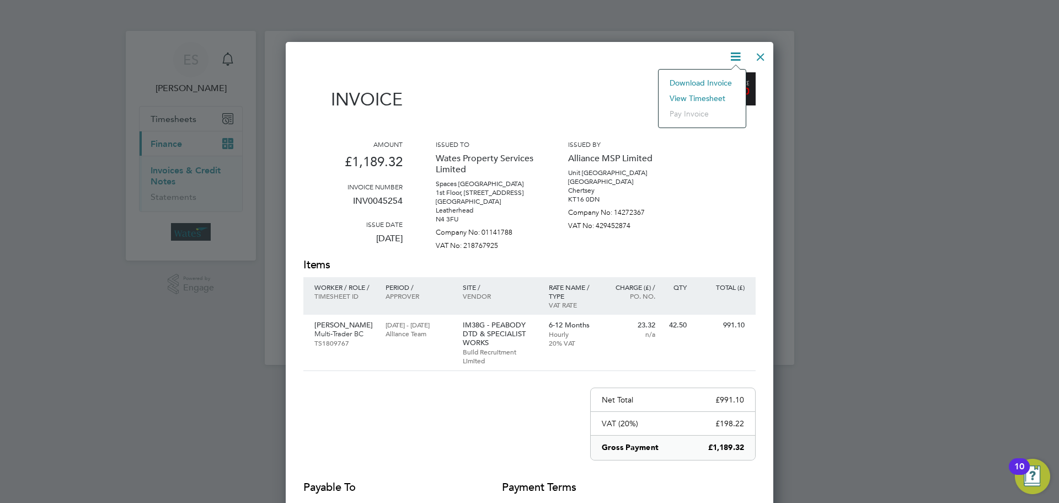
click at [708, 78] on li "Download Invoice" at bounding box center [702, 82] width 76 height 15
click at [736, 50] on icon at bounding box center [736, 57] width 14 height 14
click at [711, 98] on li "View timesheet" at bounding box center [702, 97] width 76 height 15
click at [763, 51] on div at bounding box center [761, 54] width 20 height 20
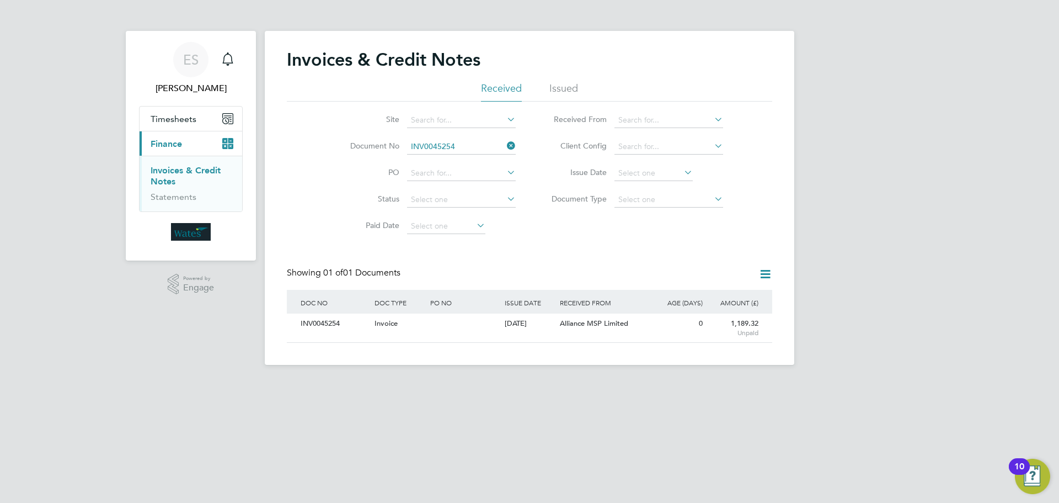
drag, startPoint x: 512, startPoint y: 146, endPoint x: 496, endPoint y: 146, distance: 16.0
click at [505, 146] on icon at bounding box center [505, 145] width 0 height 15
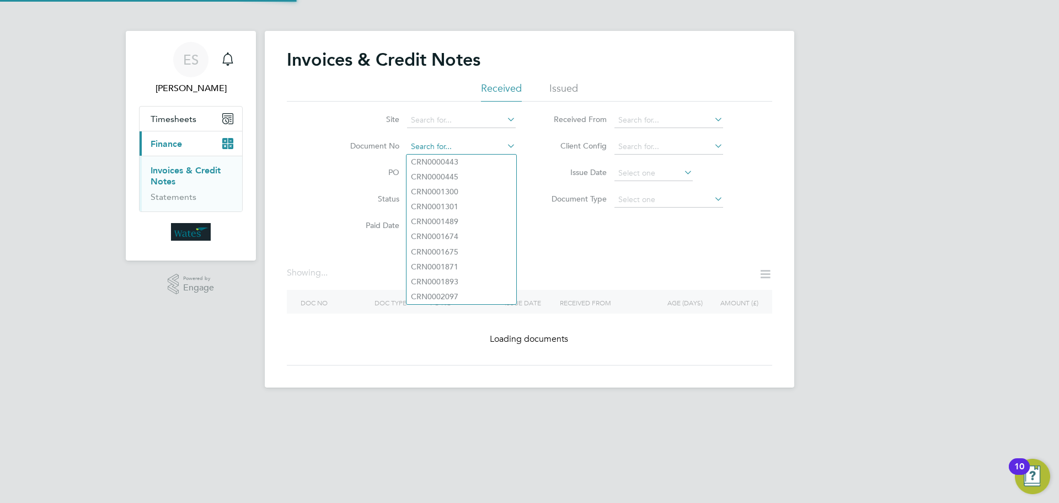
paste input "INV0045255"
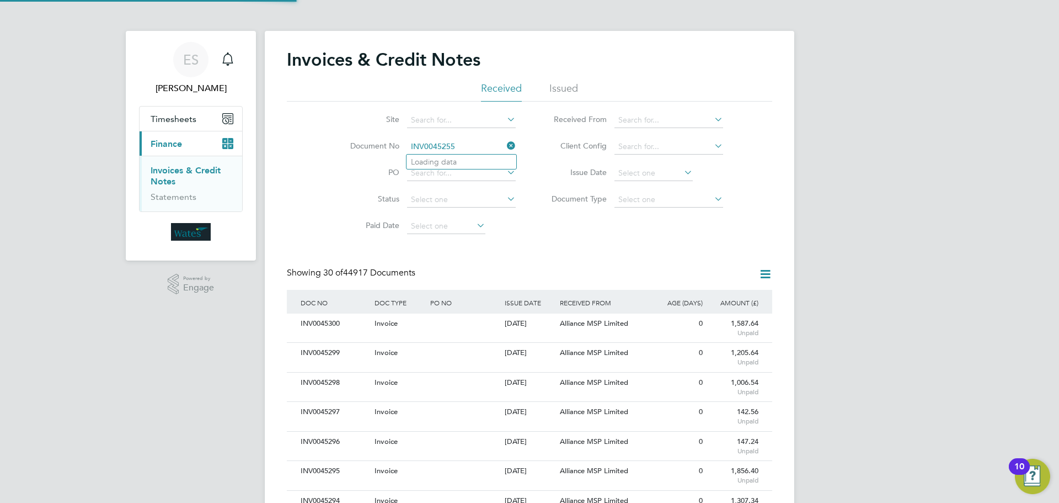
scroll to position [21, 93]
type input "INV0045255"
drag, startPoint x: 452, startPoint y: 164, endPoint x: 444, endPoint y: 179, distance: 17.3
click at [452, 164] on b "INV0045255" at bounding box center [433, 161] width 44 height 9
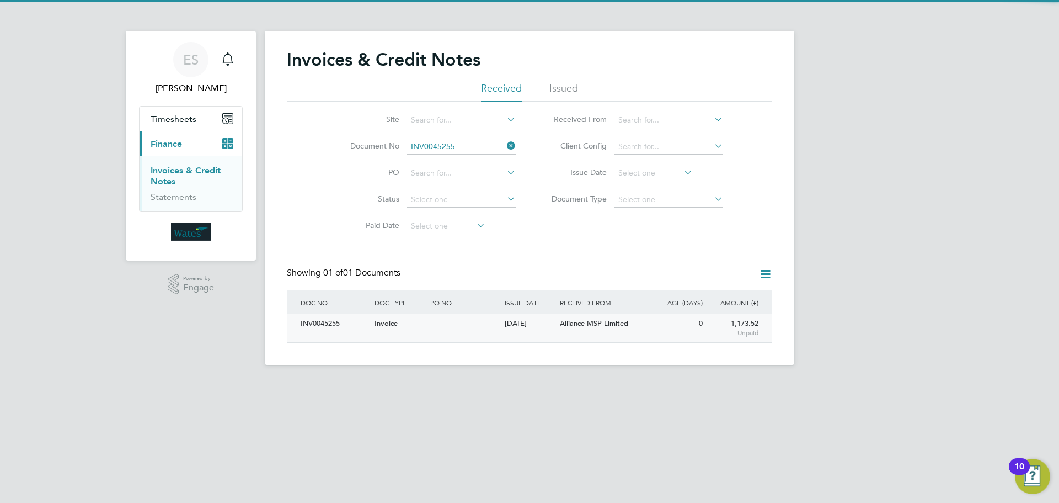
click at [331, 329] on div "INV0045255" at bounding box center [335, 323] width 74 height 20
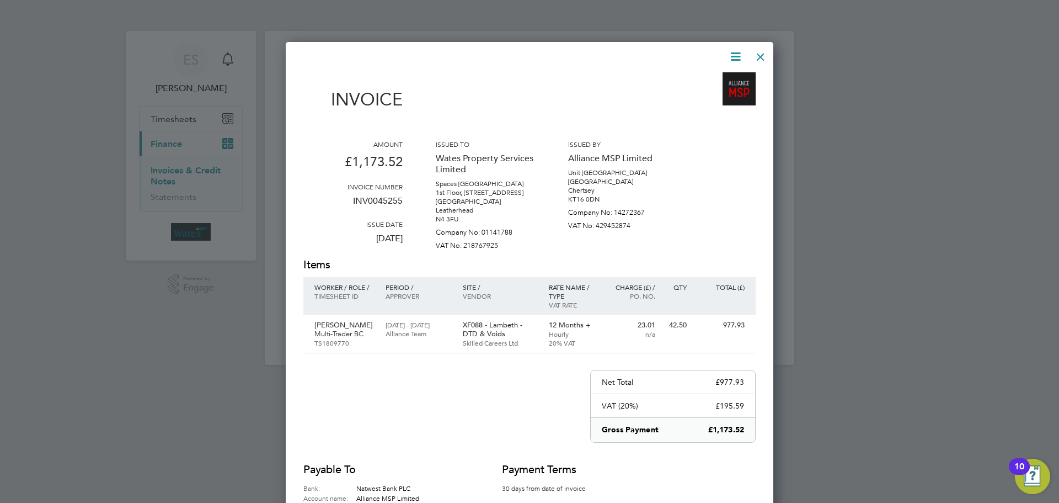
click at [730, 56] on icon at bounding box center [736, 57] width 14 height 14
click at [718, 76] on li "Download Invoice" at bounding box center [702, 82] width 76 height 15
click at [732, 57] on icon at bounding box center [736, 57] width 14 height 14
click at [709, 95] on li "View timesheet" at bounding box center [702, 97] width 76 height 15
click at [761, 49] on div at bounding box center [761, 54] width 20 height 20
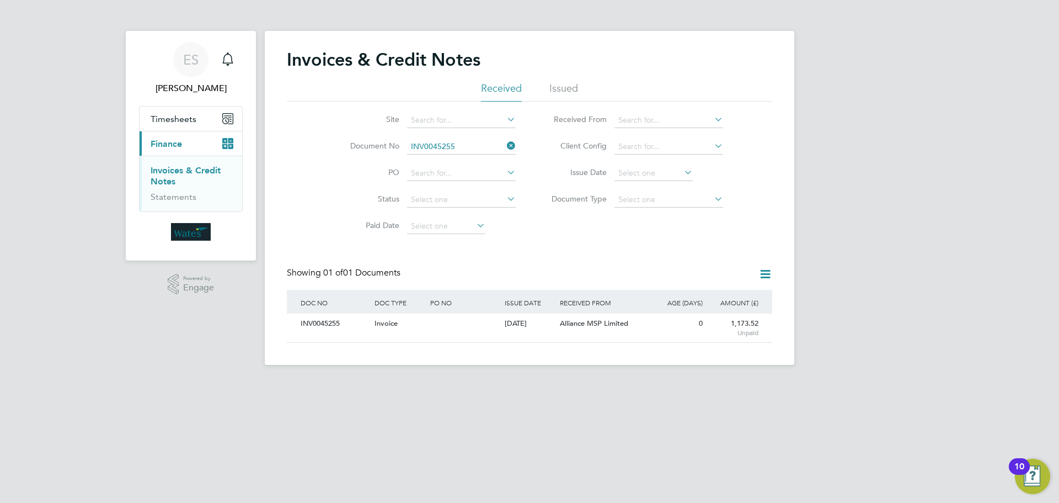
click at [505, 141] on icon at bounding box center [505, 145] width 0 height 15
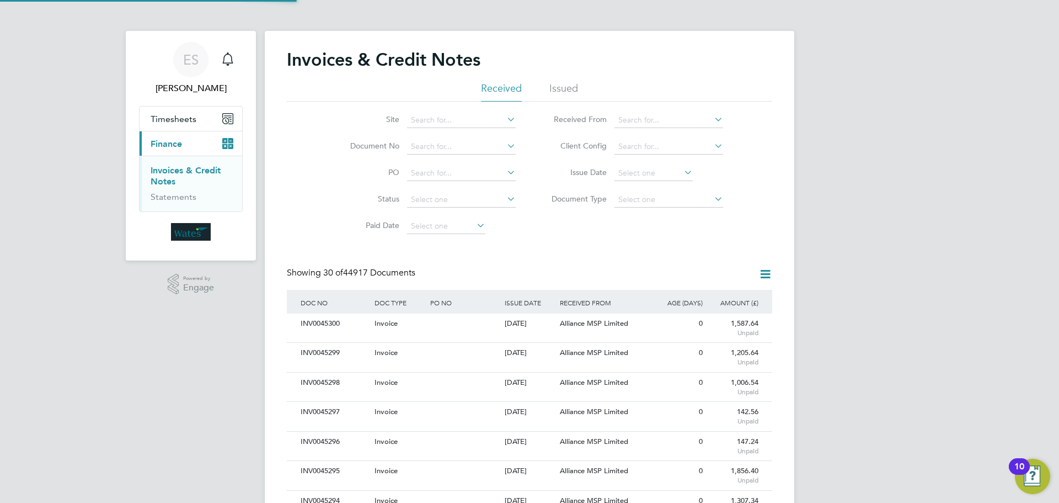
drag, startPoint x: 473, startPoint y: 153, endPoint x: 448, endPoint y: 132, distance: 33.3
drag, startPoint x: 448, startPoint y: 132, endPoint x: 432, endPoint y: 149, distance: 23.0
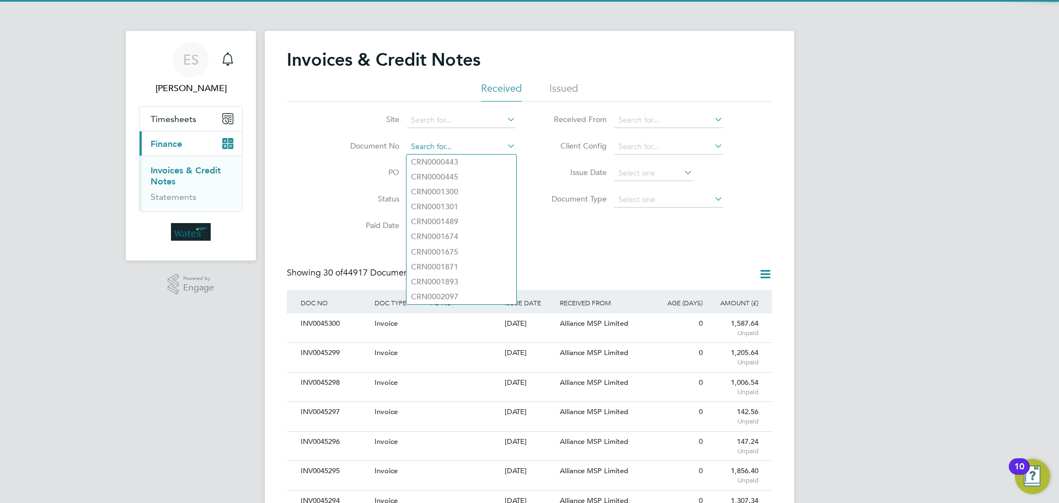
paste input "INV0045256"
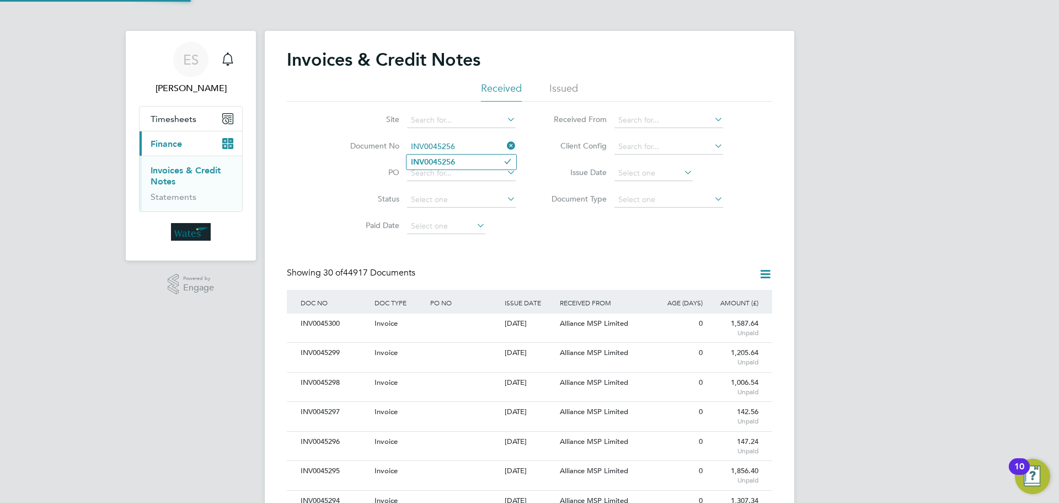
type input "INV0045256"
click at [466, 160] on li "INV0045256" at bounding box center [462, 161] width 110 height 15
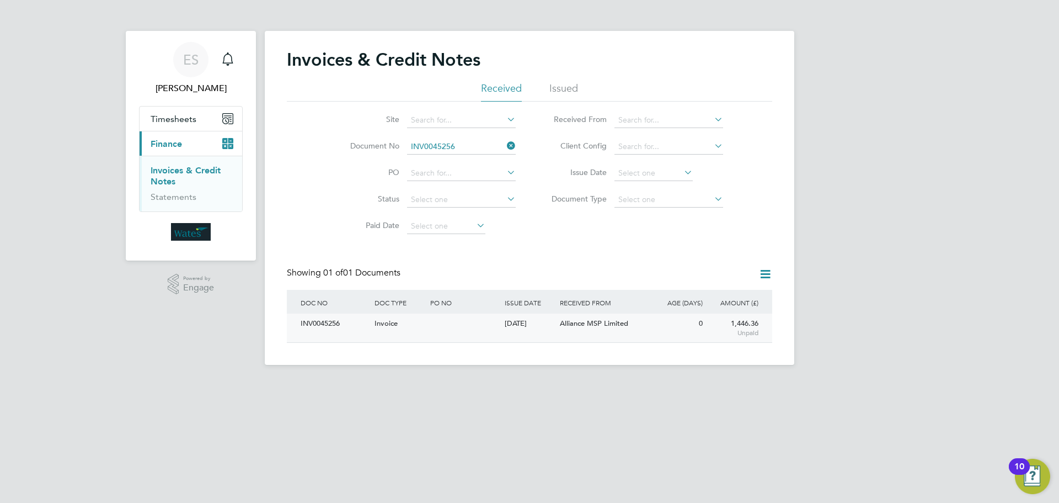
click at [321, 321] on div "INV0045256" at bounding box center [335, 323] width 74 height 20
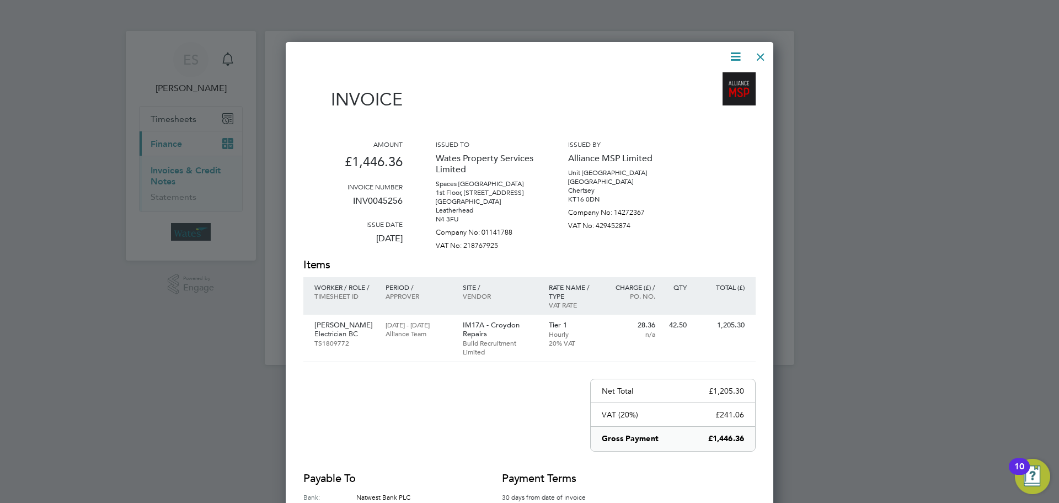
click at [734, 51] on icon at bounding box center [736, 57] width 14 height 14
click at [721, 77] on li "Download Invoice" at bounding box center [702, 82] width 76 height 15
click at [741, 46] on div "Invoice Amount £1,446.36 Invoice number INV0045256 Issue date 27 Aug 2025 Issue…" at bounding box center [530, 318] width 488 height 552
drag, startPoint x: 733, startPoint y: 55, endPoint x: 727, endPoint y: 71, distance: 17.3
click at [733, 55] on icon at bounding box center [736, 57] width 14 height 14
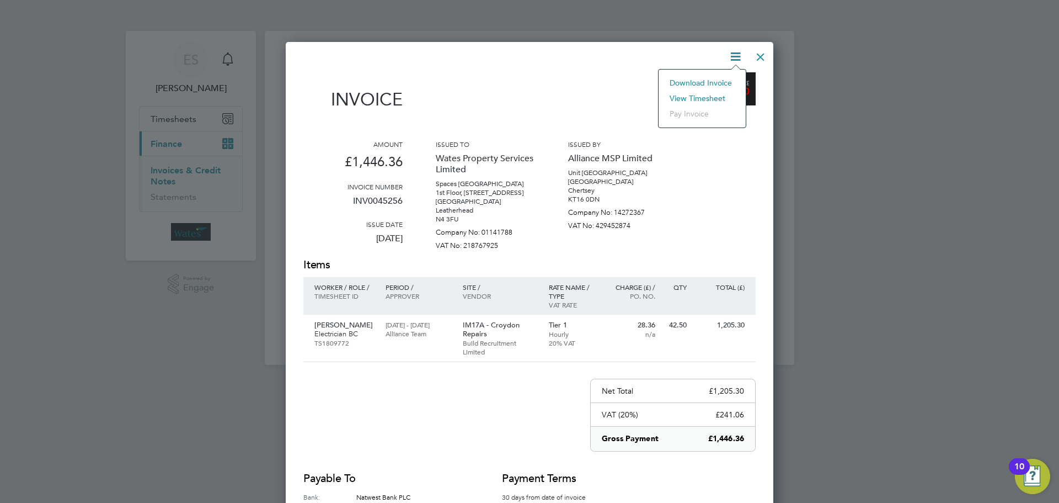
click at [714, 92] on li "View timesheet" at bounding box center [702, 97] width 76 height 15
click at [755, 53] on div at bounding box center [761, 54] width 20 height 20
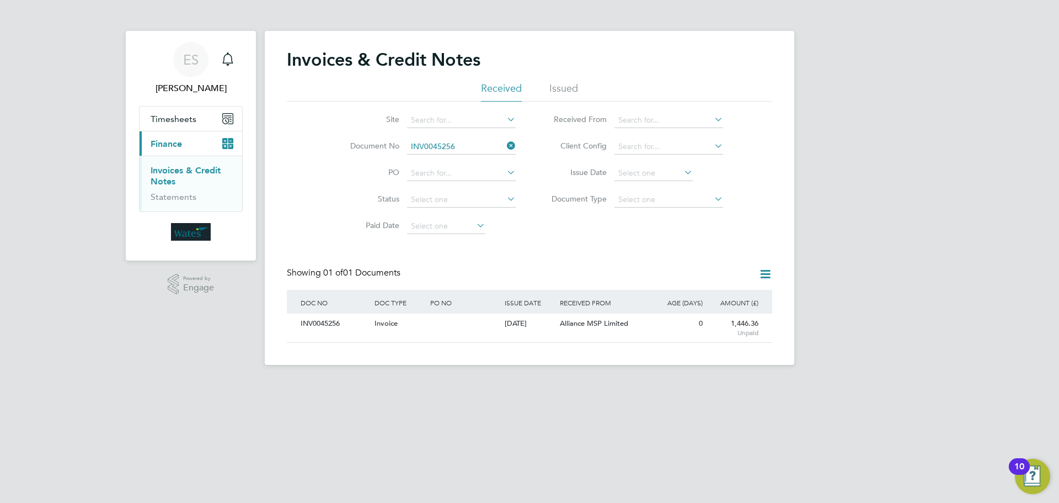
click at [505, 147] on icon at bounding box center [505, 145] width 0 height 15
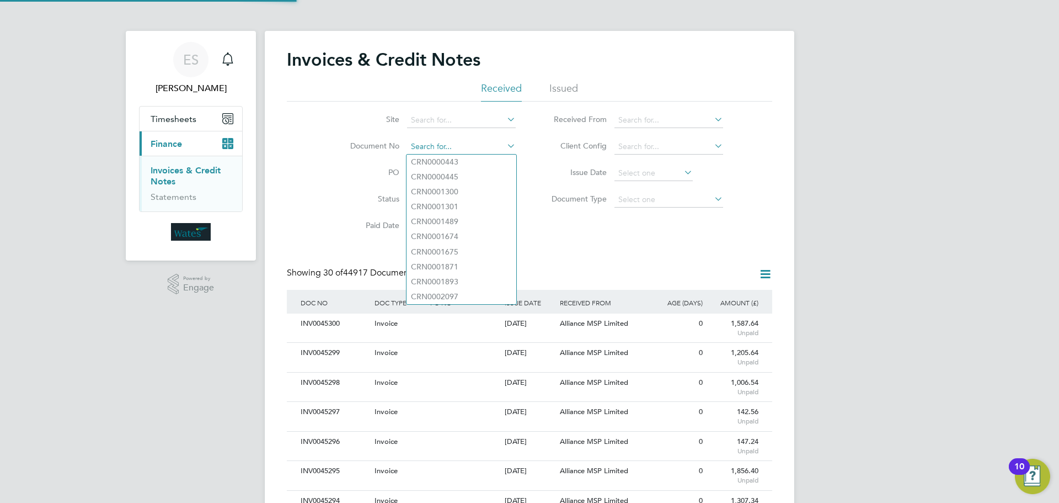
scroll to position [21, 75]
paste input "INV0045257"
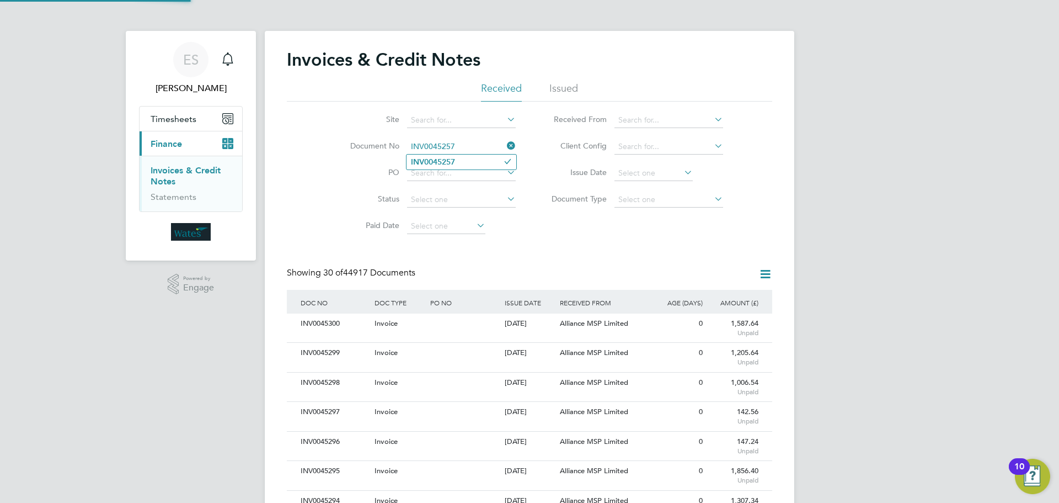
type input "INV0045257"
click at [468, 163] on li "INV0045257" at bounding box center [462, 161] width 110 height 15
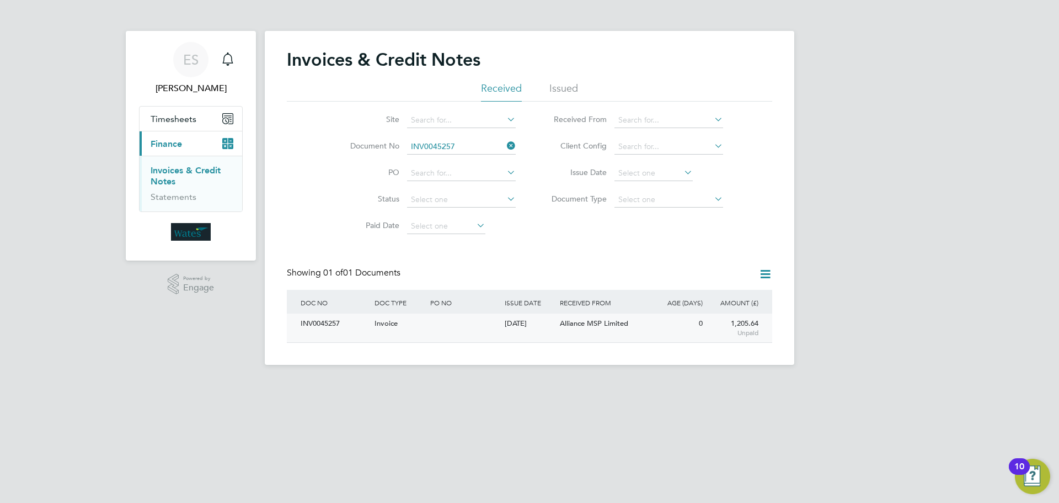
click at [313, 319] on div "INV0045257" at bounding box center [335, 323] width 74 height 20
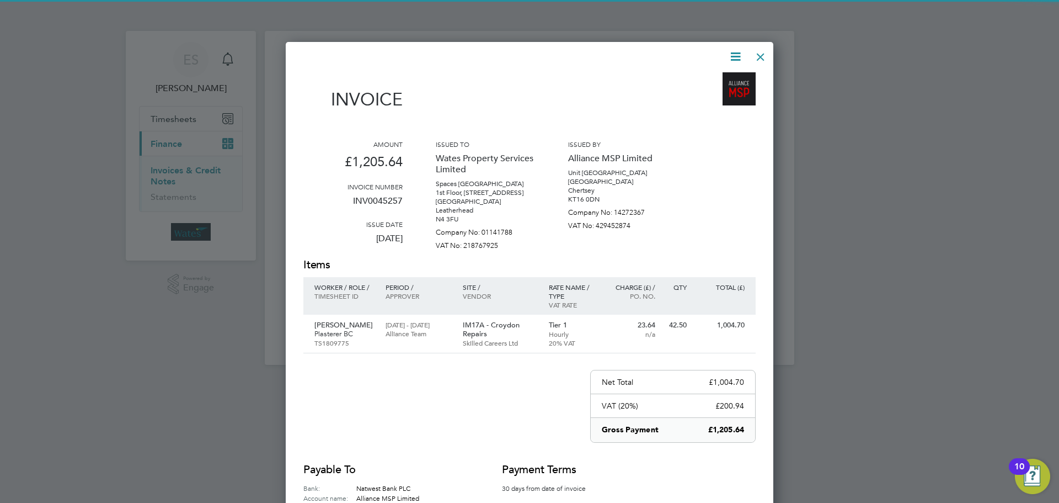
click at [733, 59] on icon at bounding box center [736, 57] width 14 height 14
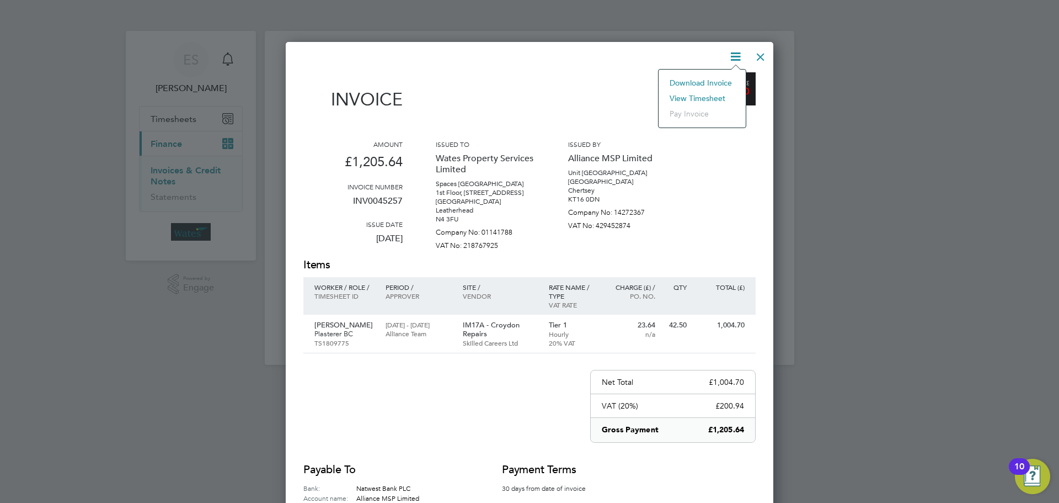
click at [724, 77] on li "Download Invoice" at bounding box center [702, 82] width 76 height 15
click at [733, 50] on icon at bounding box center [736, 57] width 14 height 14
click at [707, 95] on li "View timesheet" at bounding box center [702, 97] width 76 height 15
click at [755, 57] on div at bounding box center [761, 54] width 20 height 20
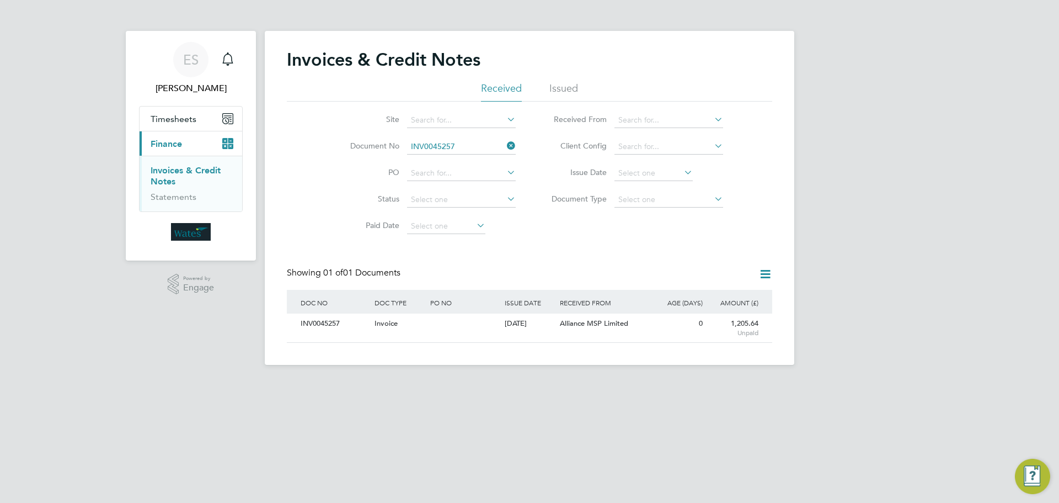
click at [514, 138] on li "Document No INV0045257" at bounding box center [425, 147] width 207 height 26
click at [505, 144] on icon at bounding box center [505, 145] width 0 height 15
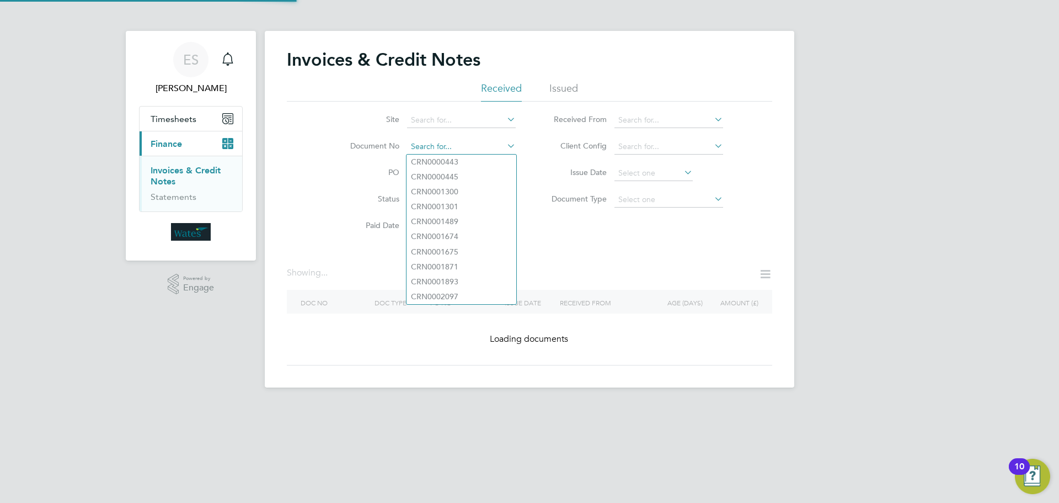
paste input "INV0045258"
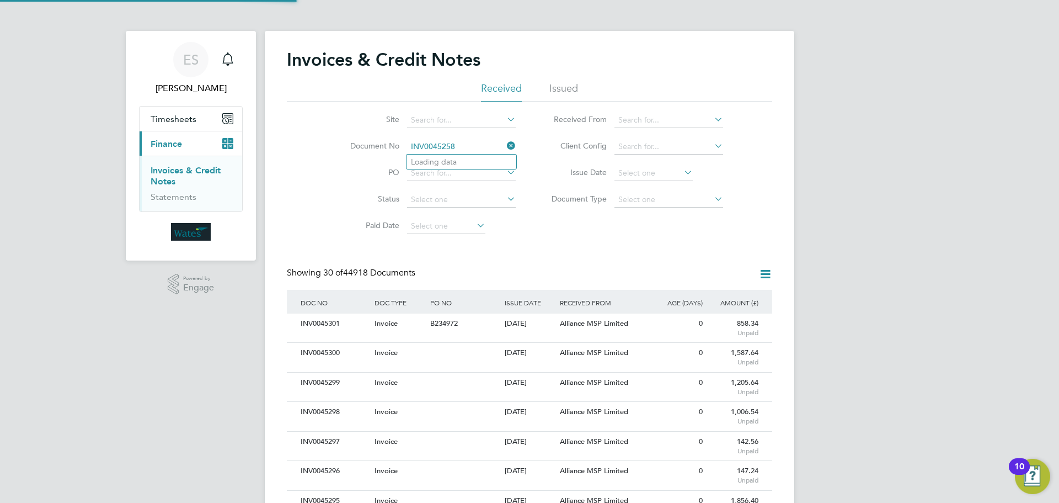
scroll to position [21, 75]
type input "INV0045258"
click at [447, 164] on b "INV0045258" at bounding box center [433, 161] width 44 height 9
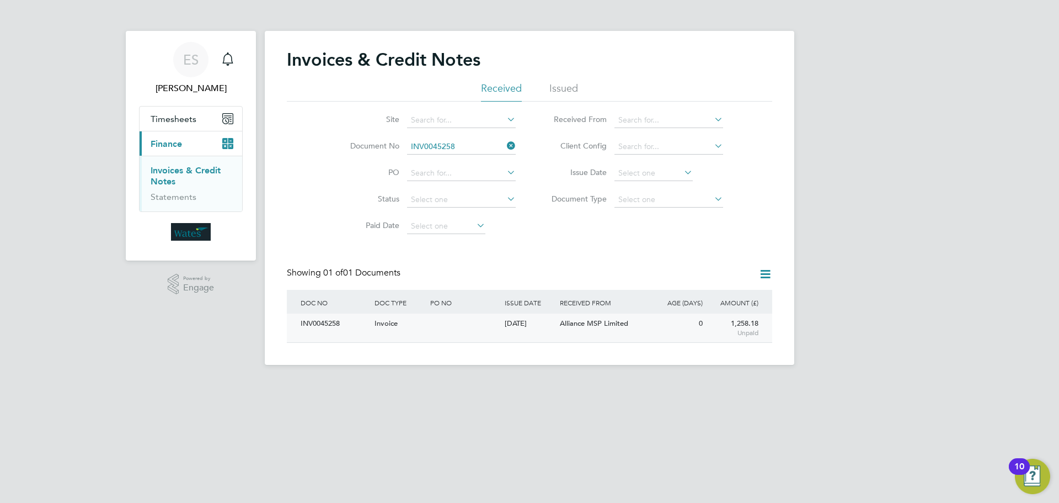
click at [332, 319] on div "INV0045258" at bounding box center [335, 323] width 74 height 20
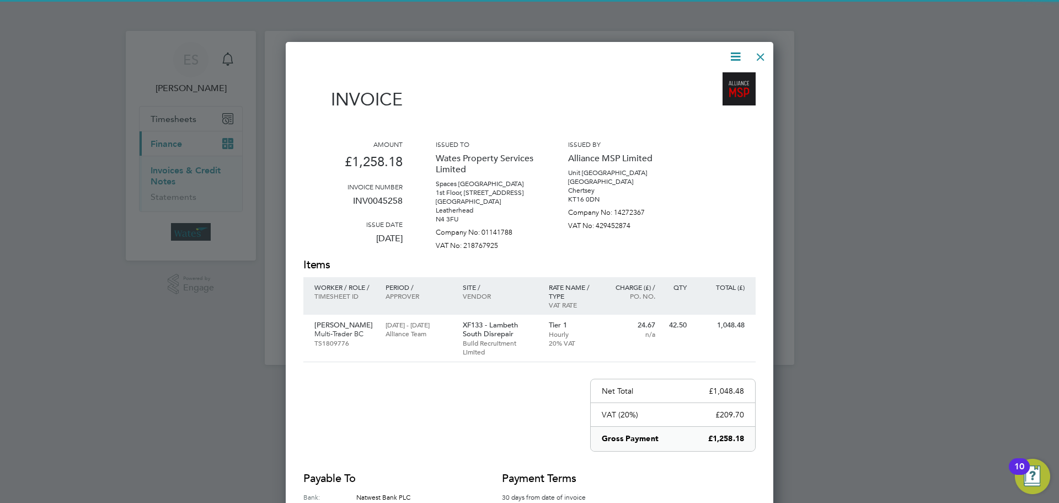
click at [733, 50] on icon at bounding box center [736, 57] width 14 height 14
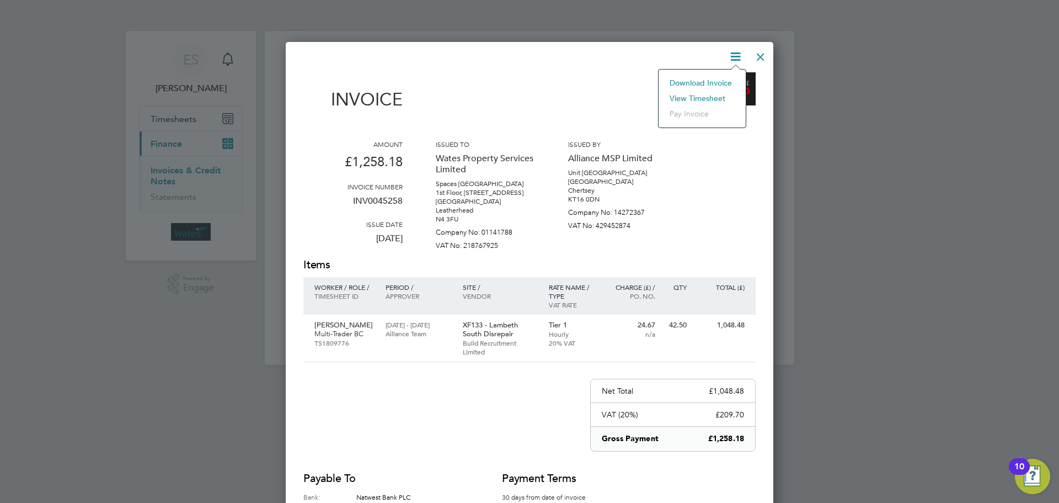
click at [723, 79] on li "Download Invoice" at bounding box center [702, 82] width 76 height 15
click at [730, 52] on icon at bounding box center [736, 57] width 14 height 14
click at [695, 95] on li "View timesheet" at bounding box center [702, 97] width 76 height 15
click at [756, 52] on div at bounding box center [761, 54] width 20 height 20
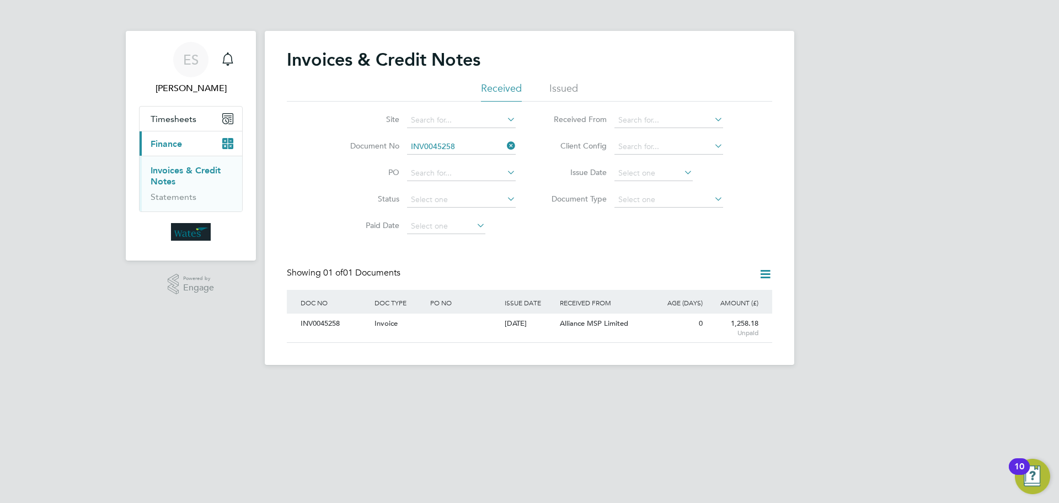
click at [505, 145] on icon at bounding box center [505, 145] width 0 height 15
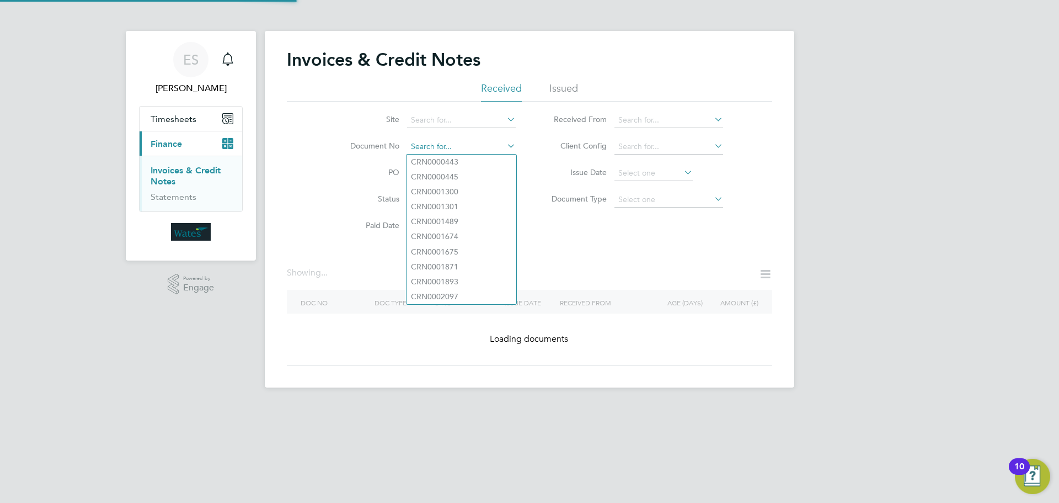
paste input "INV0045259"
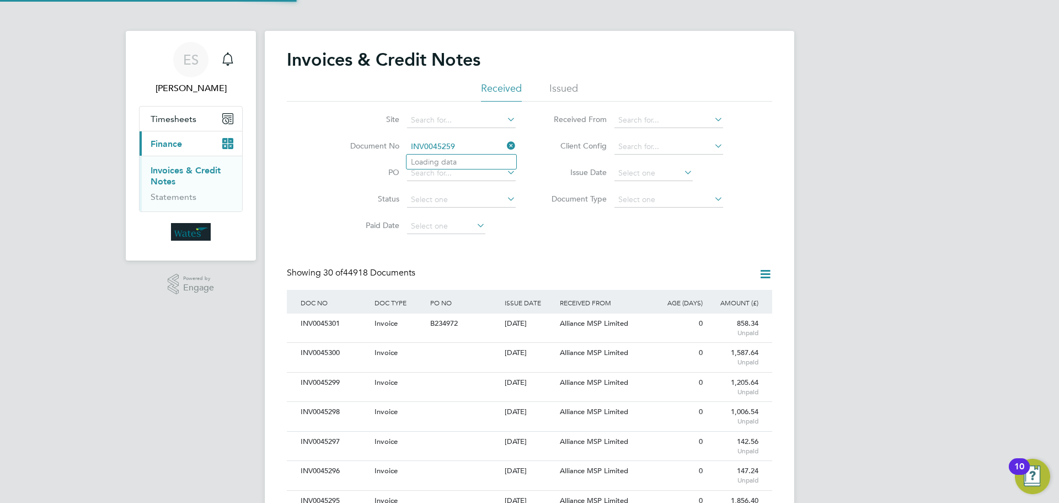
scroll to position [21, 75]
type input "INV0045259"
click at [467, 163] on li "INV0045259" at bounding box center [462, 161] width 110 height 15
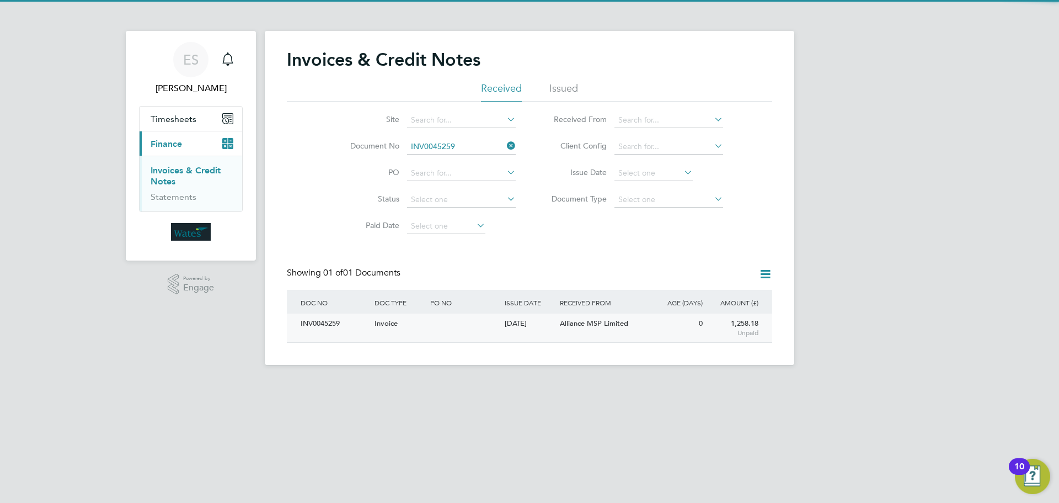
drag, startPoint x: 340, startPoint y: 327, endPoint x: 335, endPoint y: 328, distance: 5.8
click at [340, 327] on div "INV0045259" at bounding box center [335, 323] width 74 height 20
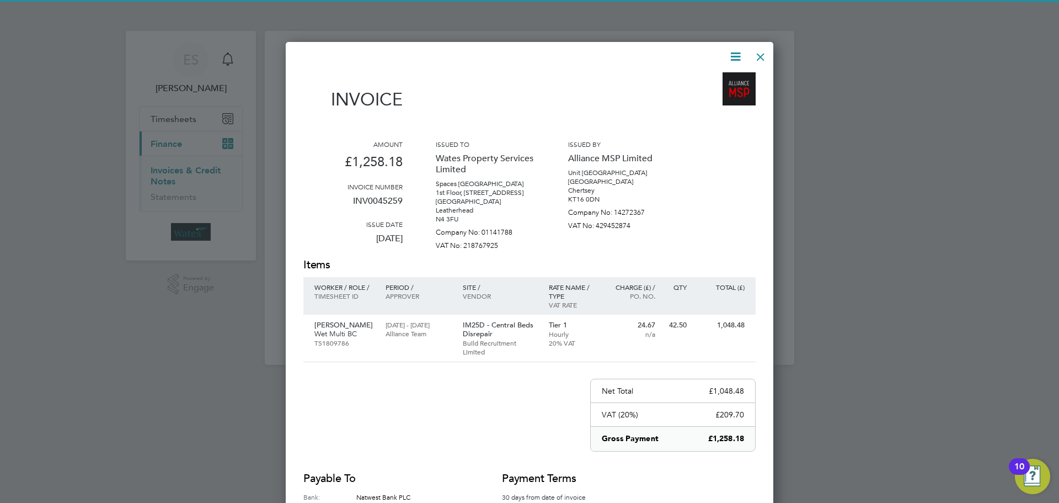
click at [731, 53] on icon at bounding box center [736, 57] width 14 height 14
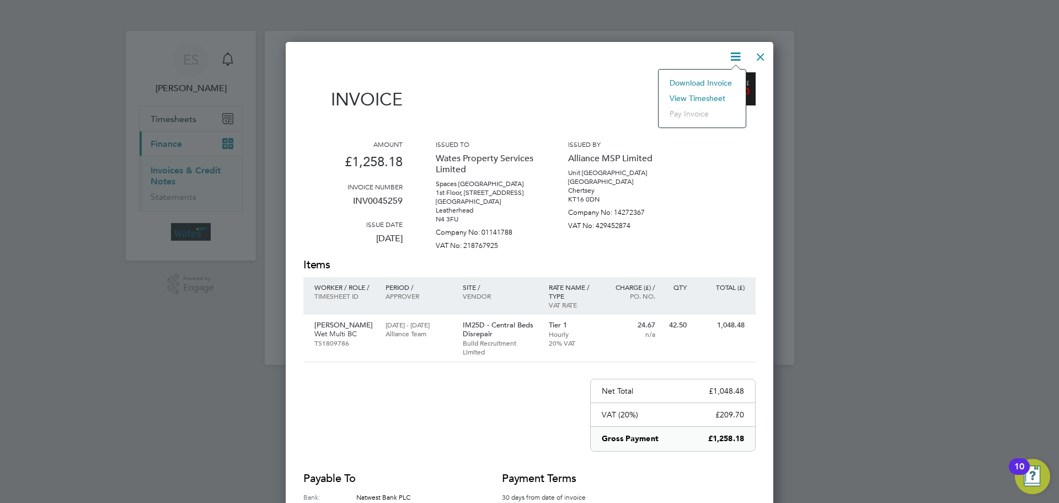
click at [713, 79] on li "Download Invoice" at bounding box center [702, 82] width 76 height 15
drag, startPoint x: 741, startPoint y: 52, endPoint x: 736, endPoint y: 57, distance: 6.6
click at [741, 52] on icon at bounding box center [736, 57] width 14 height 14
click at [709, 94] on li "View timesheet" at bounding box center [702, 97] width 76 height 15
click at [765, 52] on div at bounding box center [761, 54] width 20 height 20
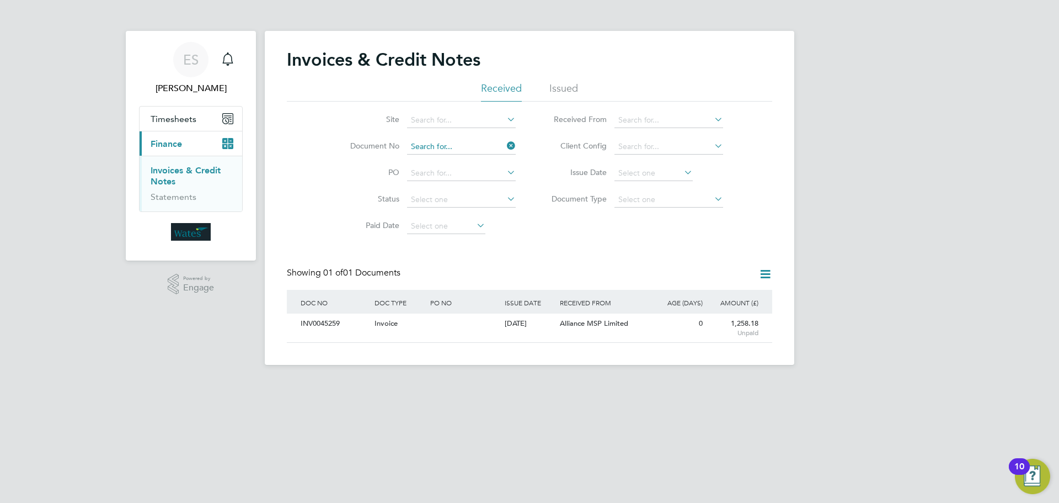
click at [503, 144] on input at bounding box center [461, 146] width 109 height 15
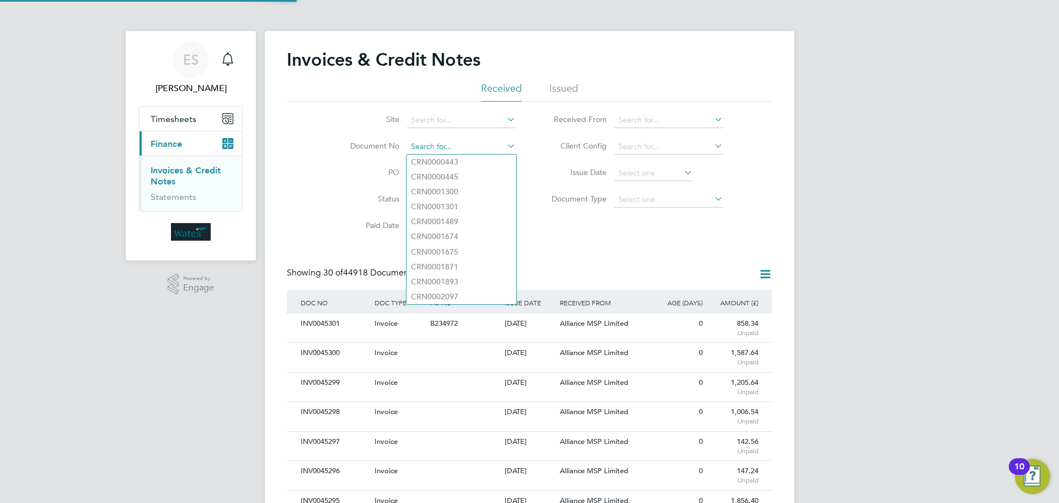
paste input "CRN0045260"
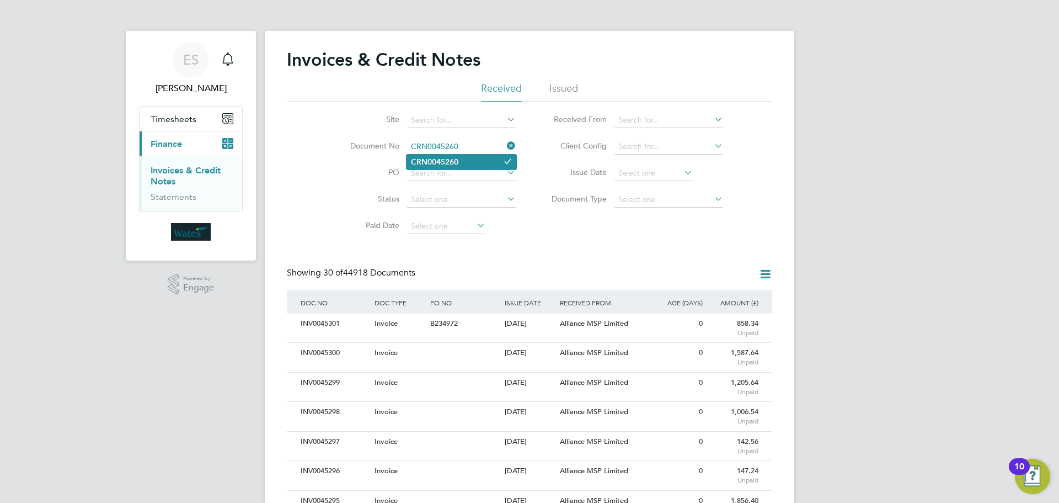
type input "CRN0045260"
click at [464, 162] on li "CRN0045260" at bounding box center [462, 161] width 110 height 15
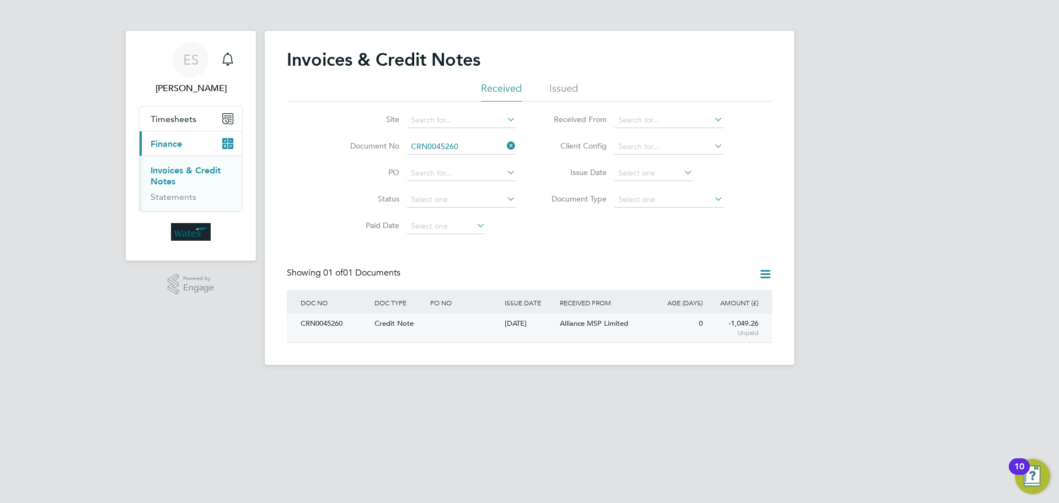
click at [335, 321] on div "CRN0045260" at bounding box center [335, 323] width 74 height 20
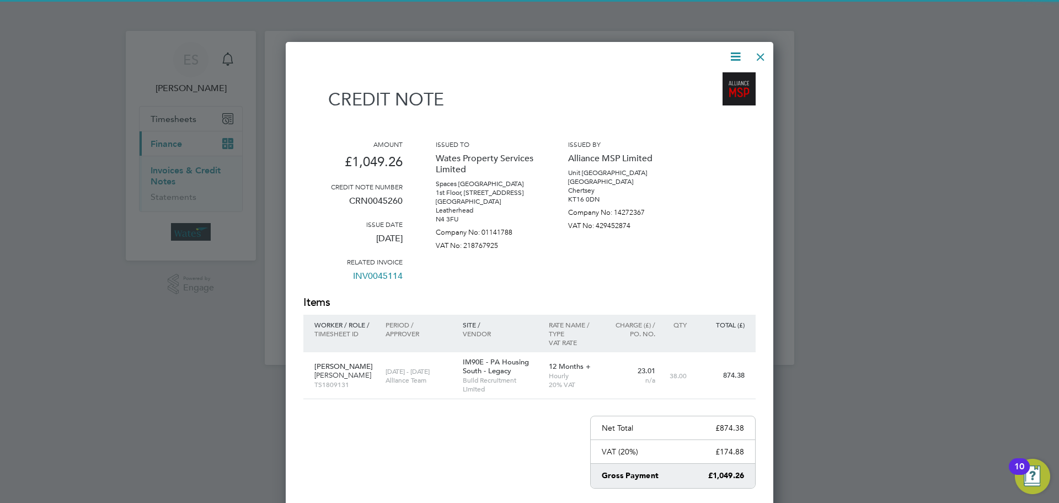
click at [740, 51] on icon at bounding box center [736, 57] width 14 height 14
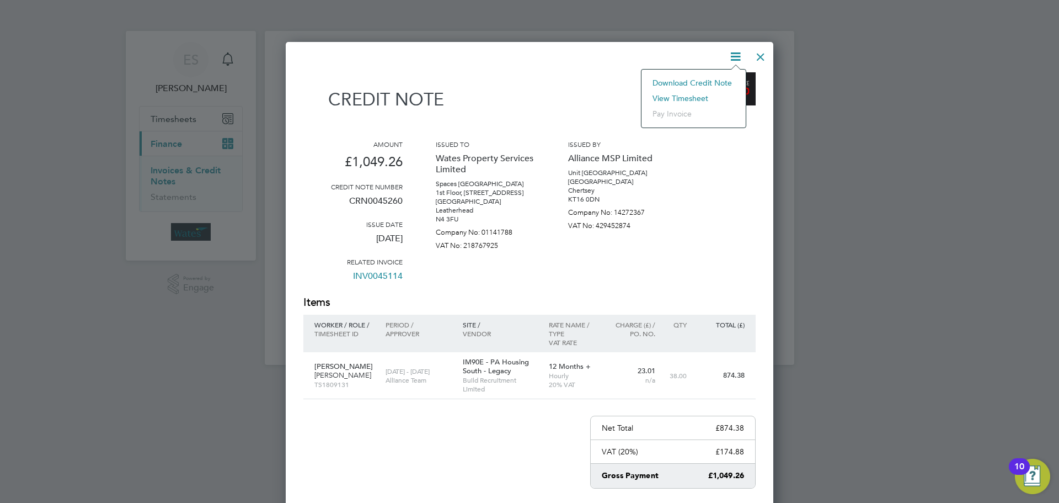
click at [722, 81] on li "Download Credit Note" at bounding box center [693, 82] width 93 height 15
click at [734, 59] on icon at bounding box center [736, 57] width 14 height 14
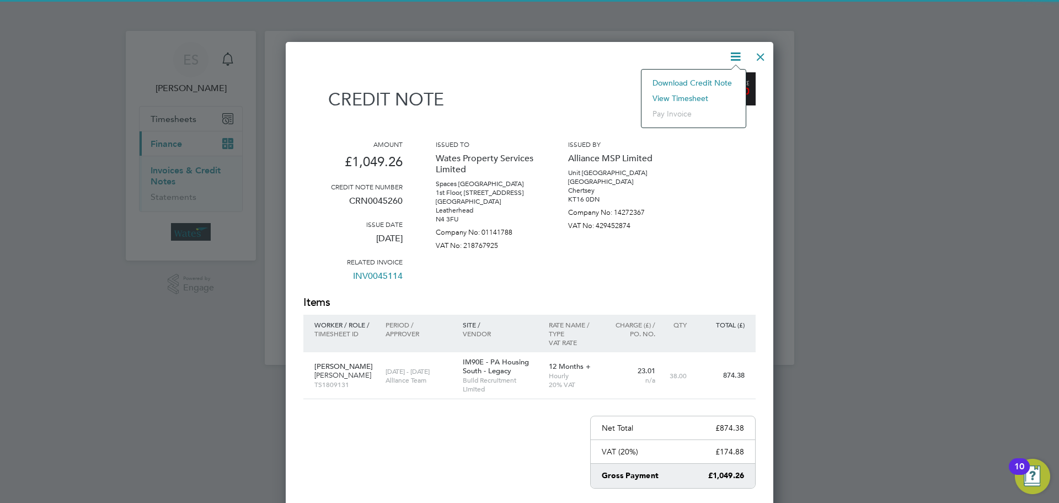
click at [701, 95] on li "View timesheet" at bounding box center [693, 97] width 93 height 15
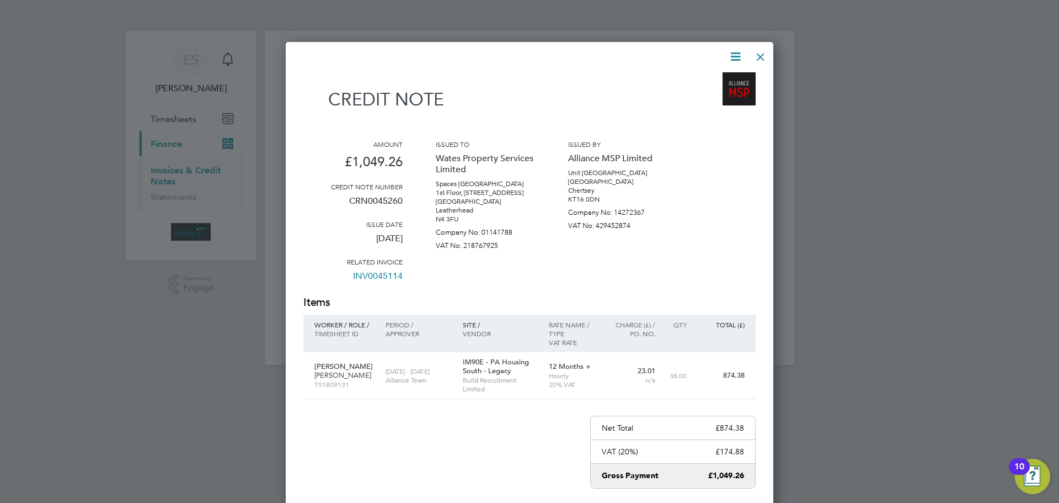
click at [754, 52] on div at bounding box center [761, 54] width 20 height 20
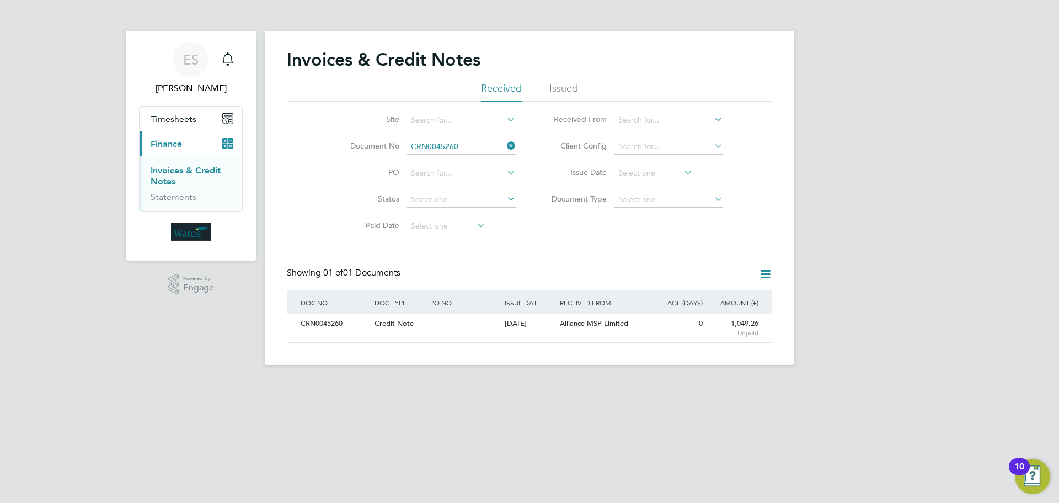
click at [505, 144] on icon at bounding box center [505, 145] width 0 height 15
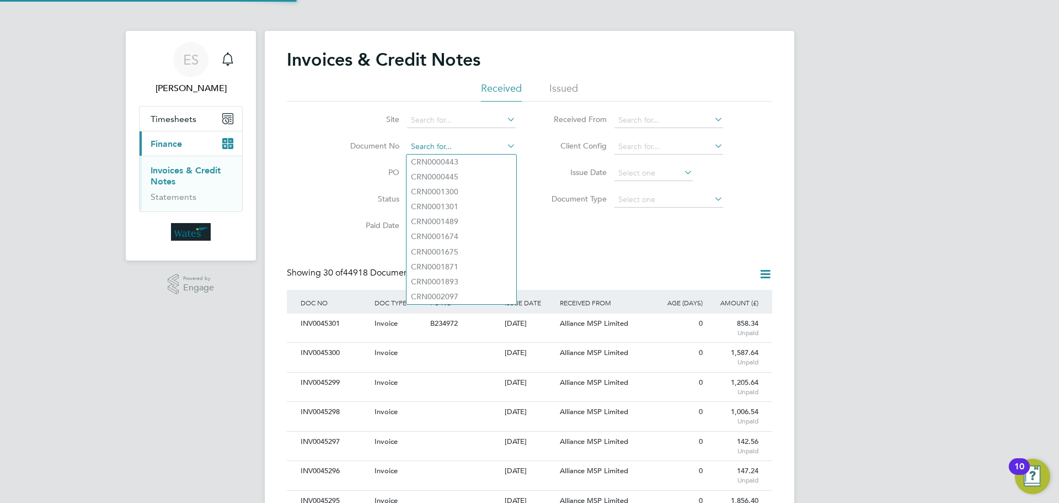
paste input "INV0045261"
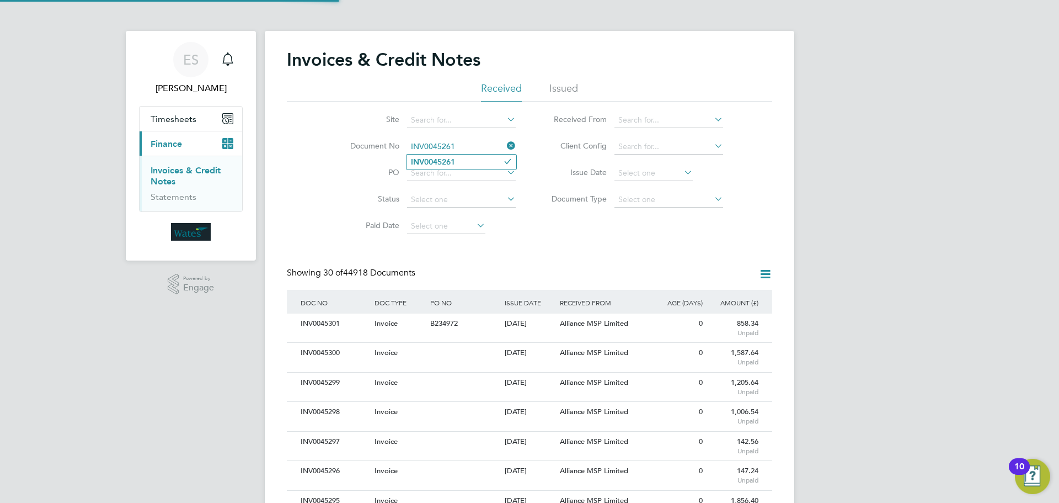
type input "INV0045261"
click at [458, 162] on li "INV0045261" at bounding box center [462, 161] width 110 height 15
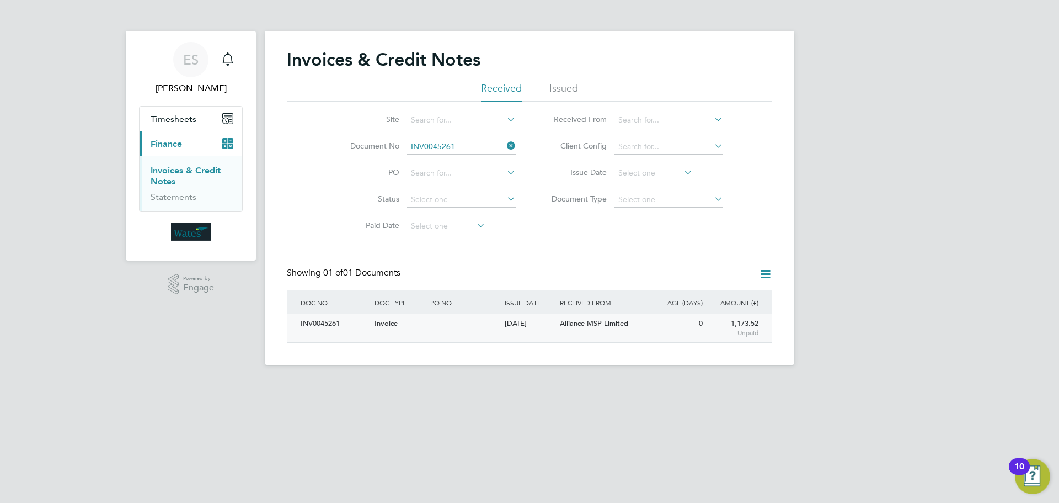
click at [337, 319] on div "INV0045261" at bounding box center [335, 323] width 74 height 20
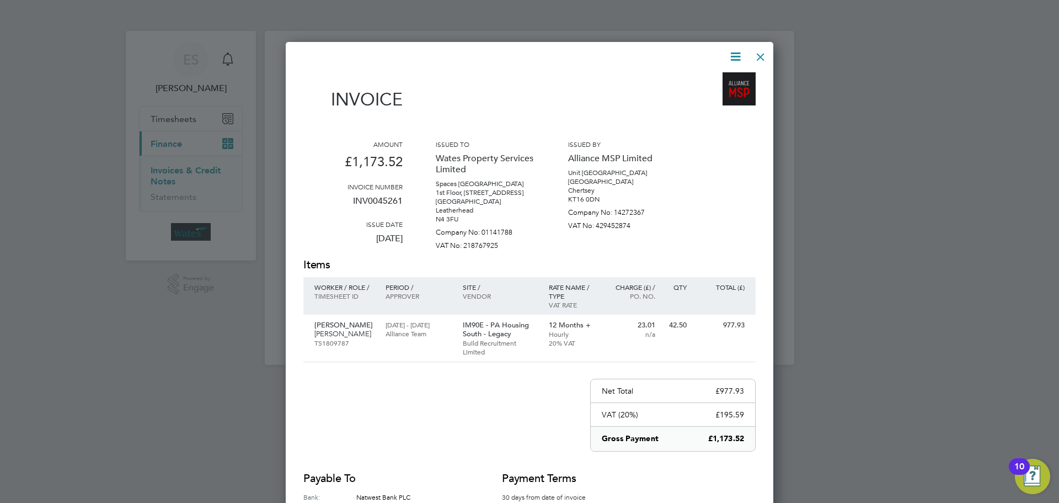
click at [730, 56] on icon at bounding box center [736, 57] width 14 height 14
click at [720, 81] on li "Download Invoice" at bounding box center [702, 82] width 76 height 15
drag, startPoint x: 736, startPoint y: 54, endPoint x: 719, endPoint y: 78, distance: 29.7
click at [736, 54] on icon at bounding box center [736, 57] width 14 height 14
click at [710, 95] on li "View timesheet" at bounding box center [702, 97] width 76 height 15
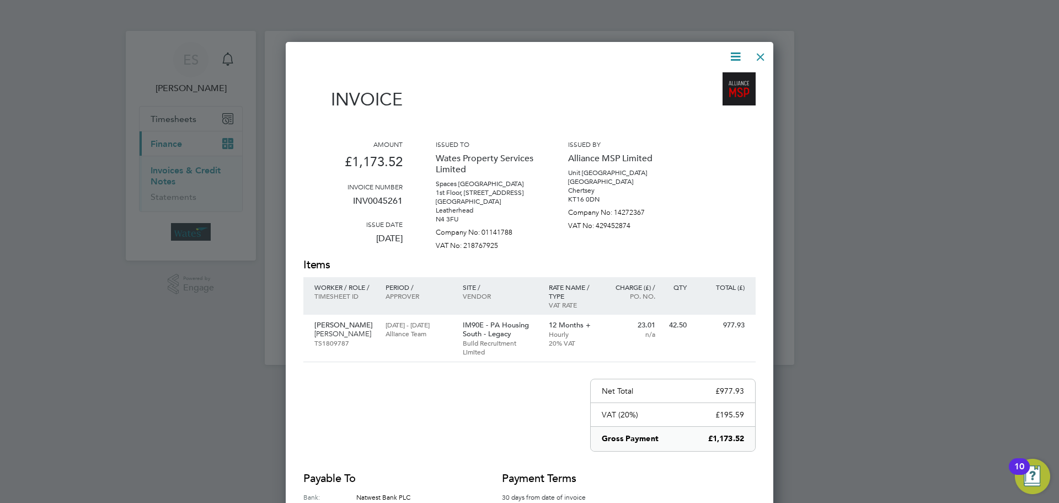
click at [758, 56] on div at bounding box center [761, 54] width 20 height 20
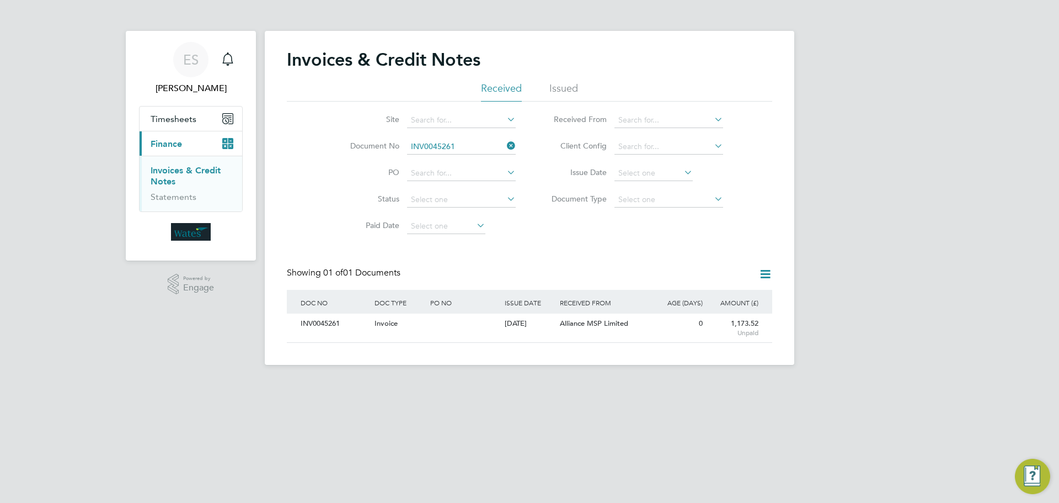
click at [505, 147] on icon at bounding box center [505, 145] width 0 height 15
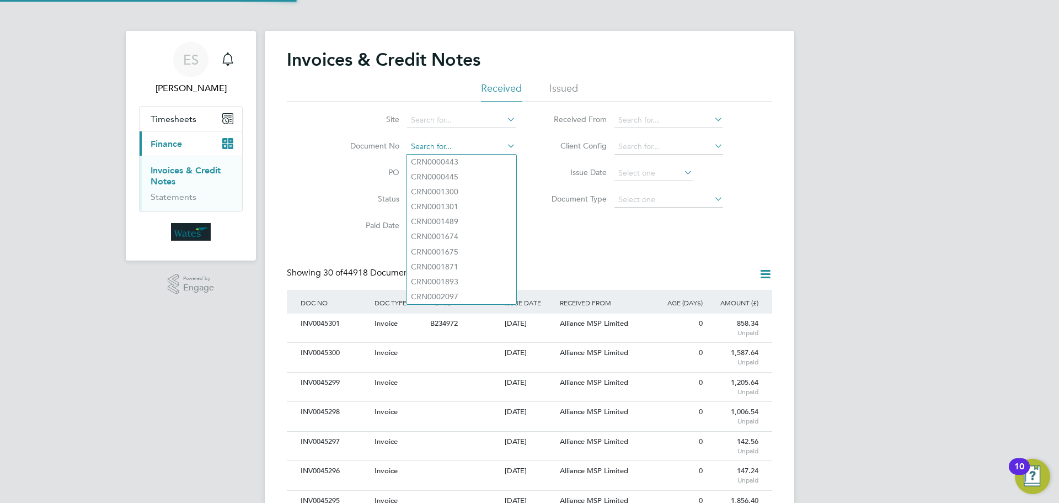
scroll to position [21, 75]
paste input "INV0045262"
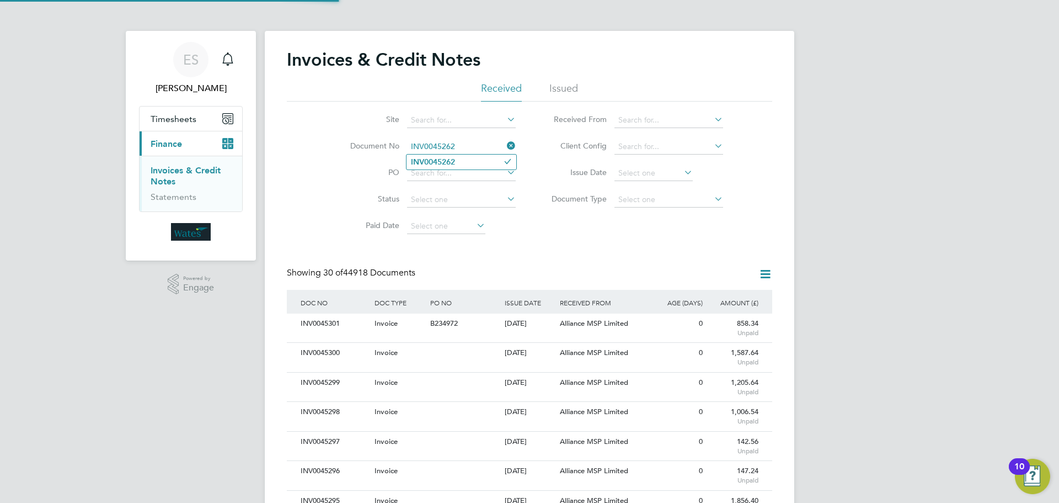
type input "INV0045262"
click at [461, 162] on li "INV0045262" at bounding box center [462, 161] width 110 height 15
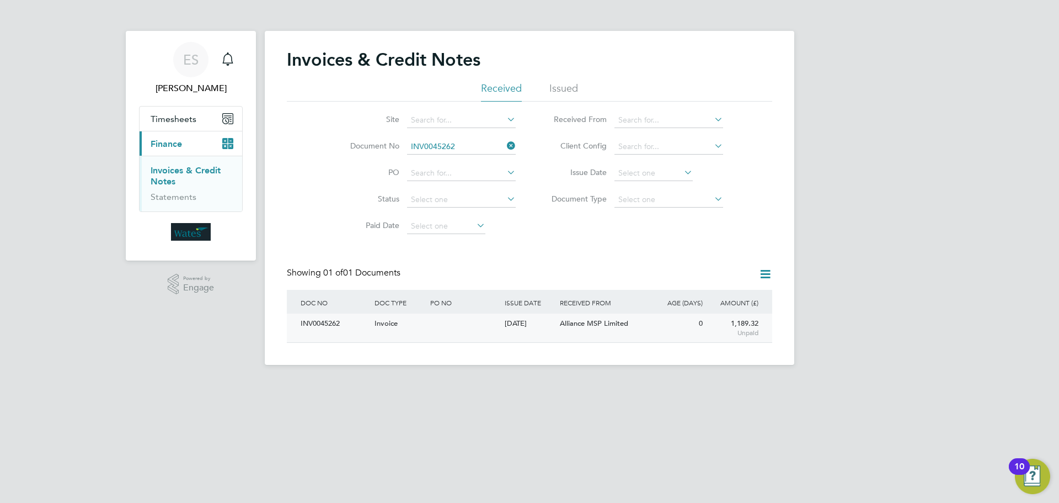
click at [323, 328] on div "INV0045262" at bounding box center [335, 323] width 74 height 20
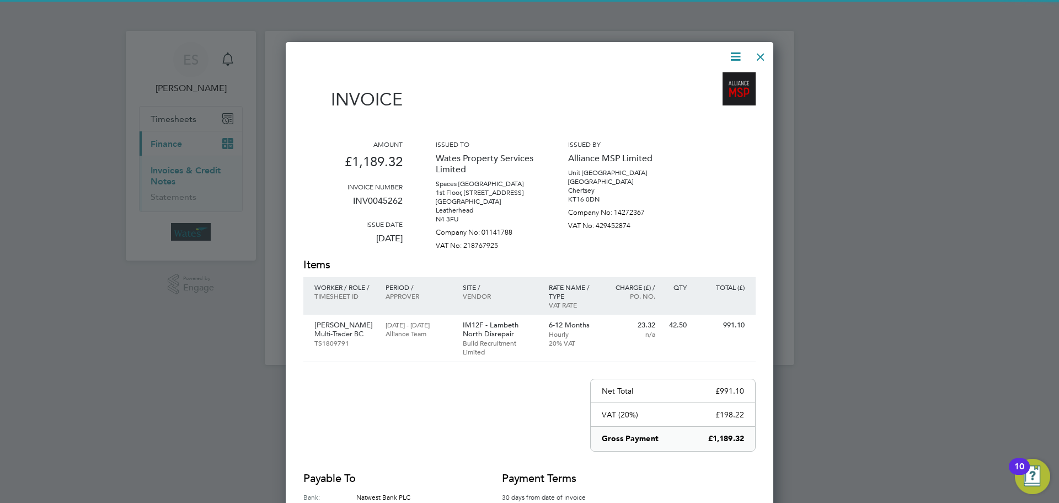
click at [735, 51] on icon at bounding box center [736, 57] width 14 height 14
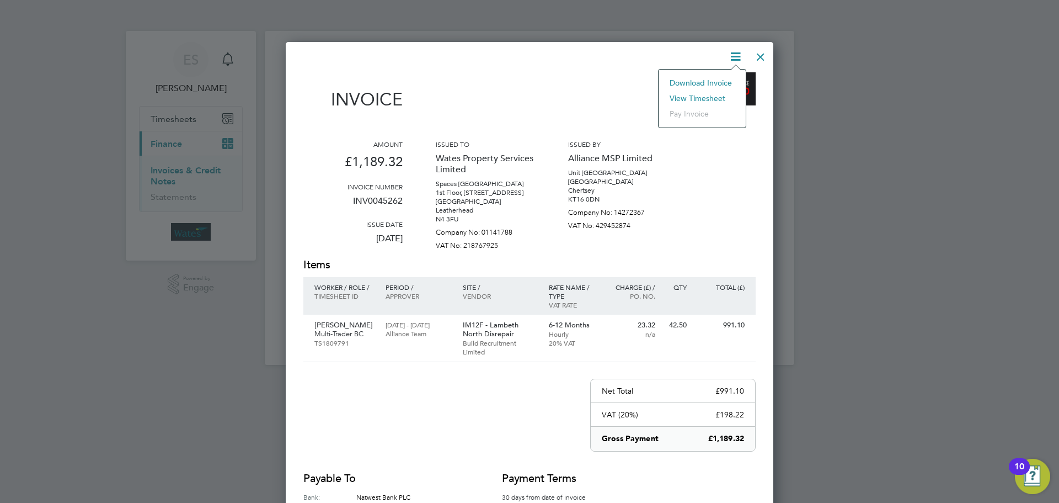
click at [709, 82] on li "Download Invoice" at bounding box center [702, 82] width 76 height 15
click at [732, 52] on icon at bounding box center [736, 57] width 14 height 14
click at [705, 95] on li "View timesheet" at bounding box center [702, 97] width 76 height 15
click at [763, 57] on div at bounding box center [761, 54] width 20 height 20
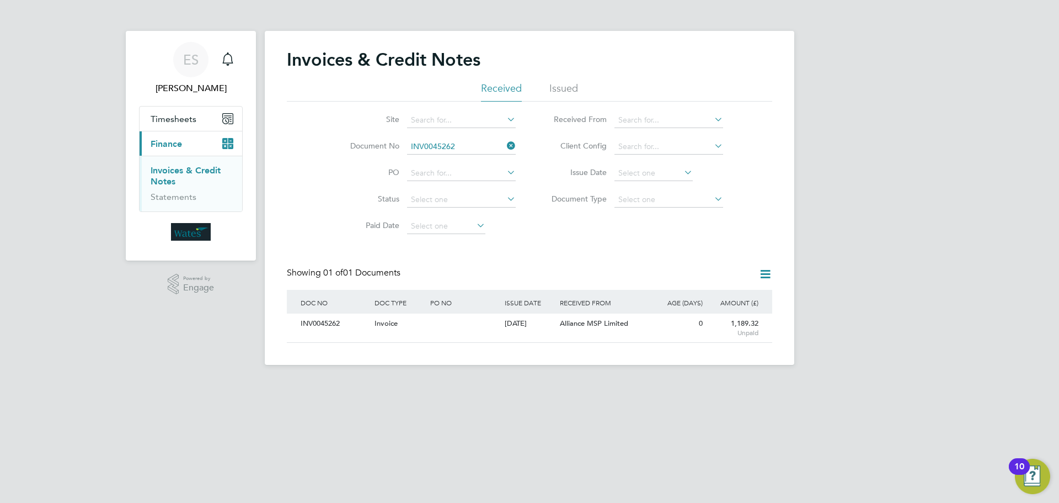
click at [505, 145] on icon at bounding box center [505, 145] width 0 height 15
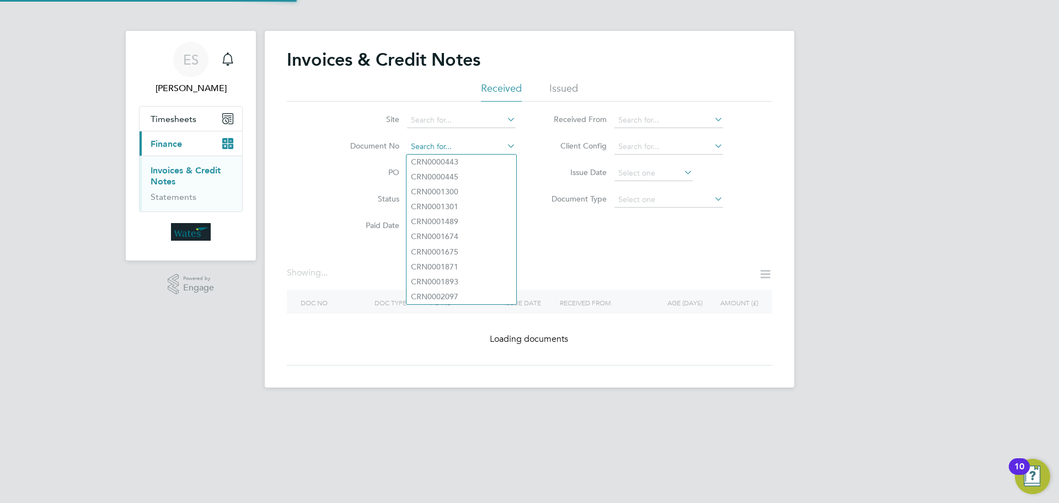
paste input "INV0045263"
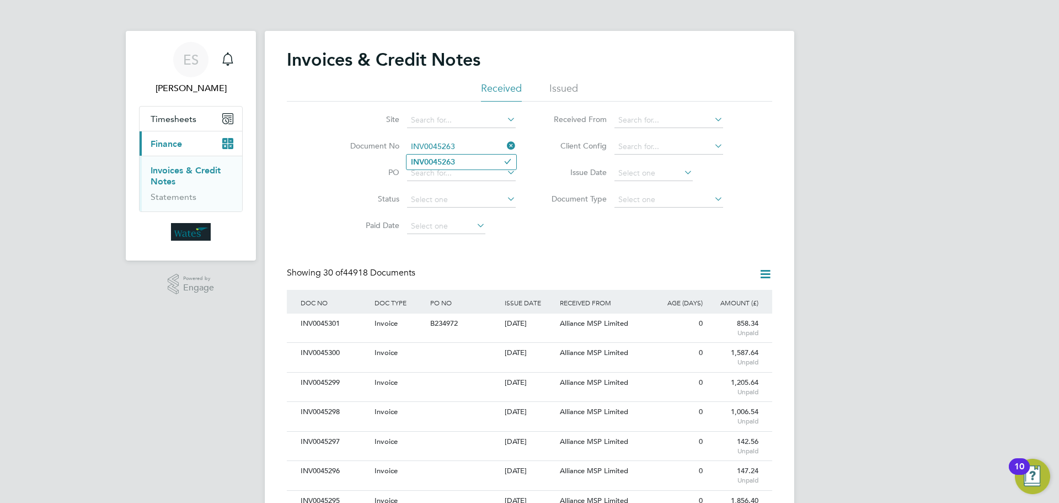
type input "INV0045263"
click at [469, 160] on li "INV0045263" at bounding box center [462, 161] width 110 height 15
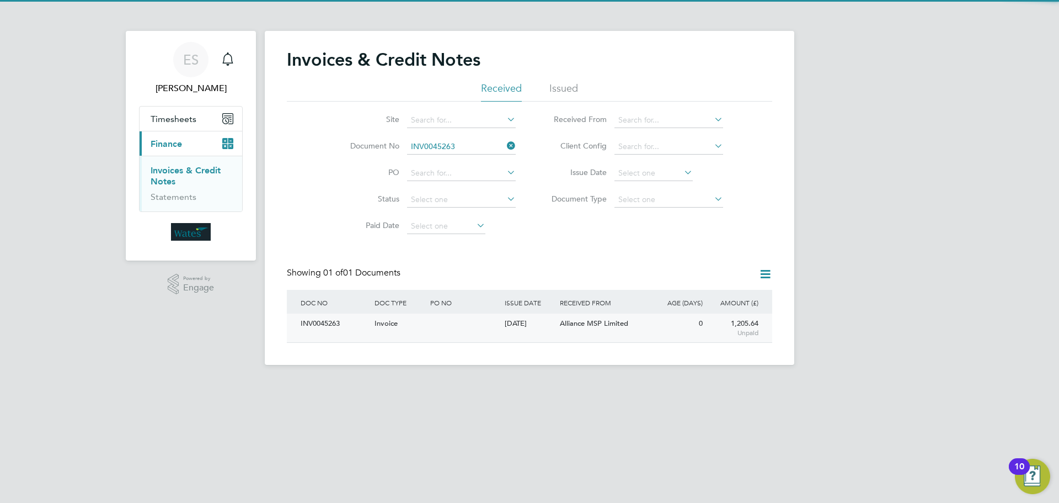
click at [334, 319] on div "INV0045263" at bounding box center [335, 323] width 74 height 20
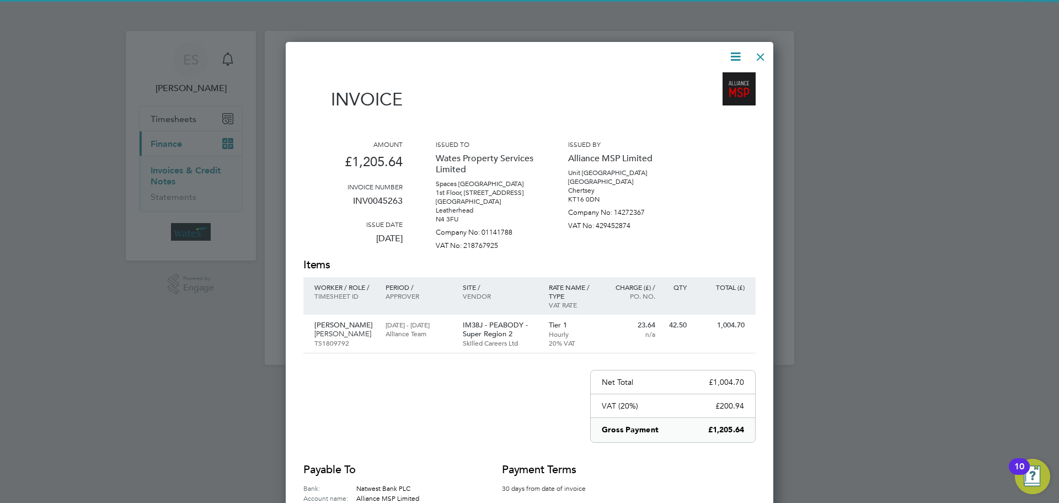
click at [738, 50] on icon at bounding box center [736, 57] width 14 height 14
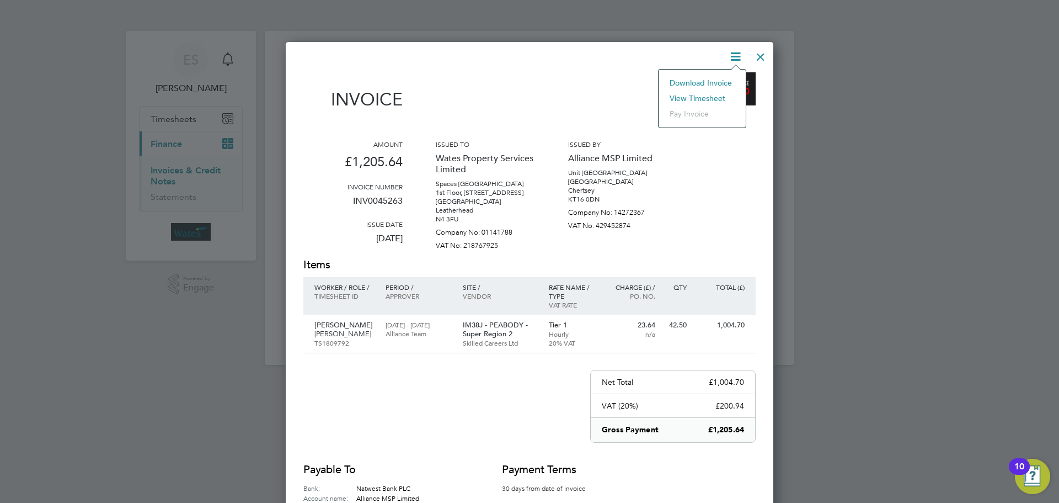
click at [720, 79] on li "Download Invoice" at bounding box center [702, 82] width 76 height 15
click at [734, 53] on icon at bounding box center [736, 57] width 14 height 14
click at [704, 95] on li "View timesheet" at bounding box center [702, 97] width 76 height 15
click at [759, 54] on div at bounding box center [761, 54] width 20 height 20
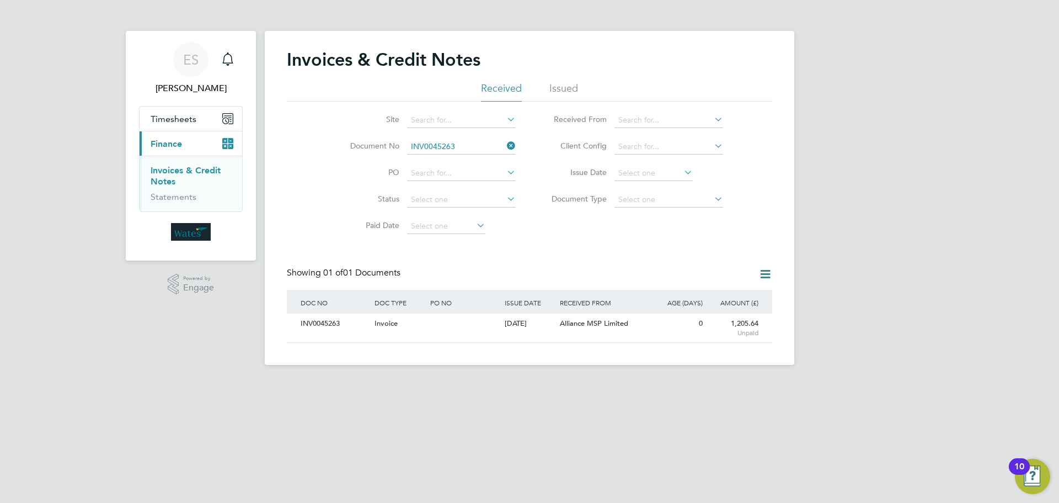
click at [505, 144] on icon at bounding box center [505, 145] width 0 height 15
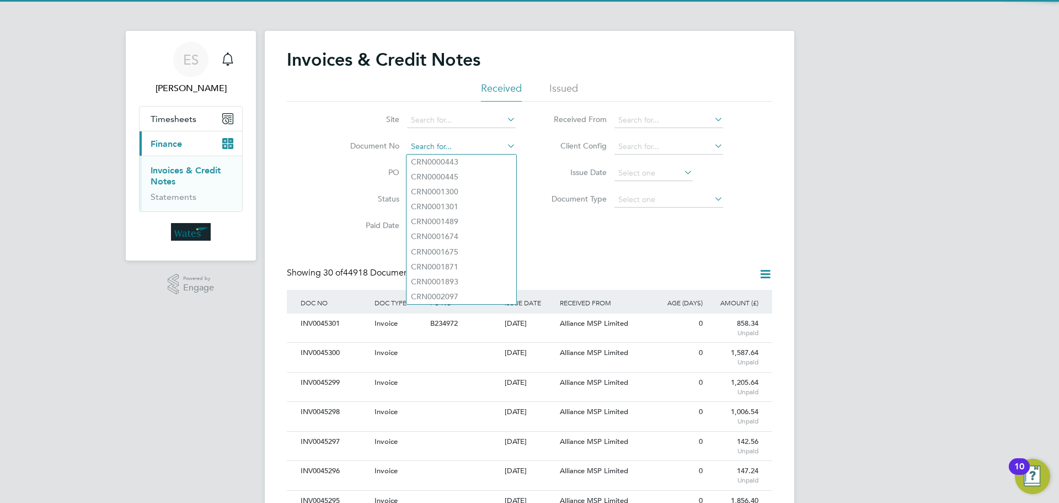
paste input "INV0045264"
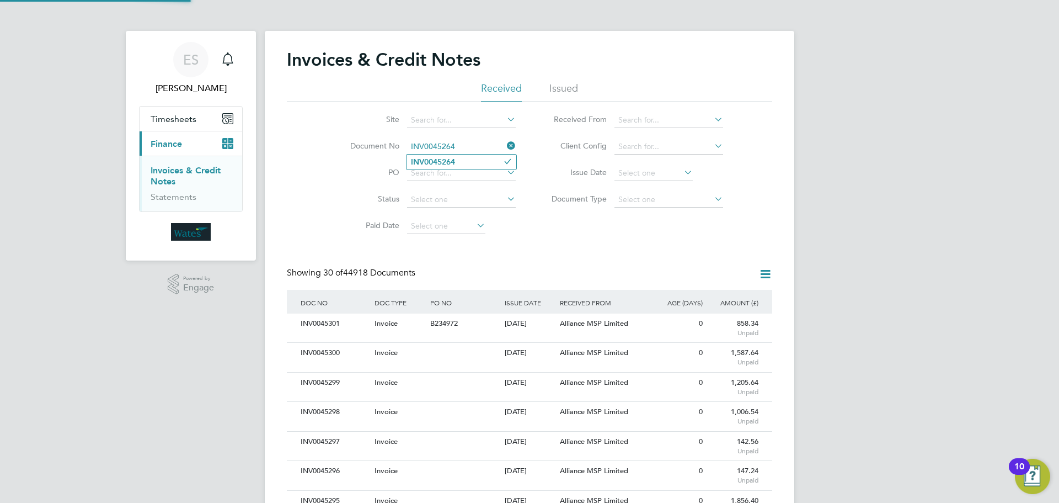
type input "INV0045264"
click at [452, 163] on b "INV0045264" at bounding box center [433, 161] width 44 height 9
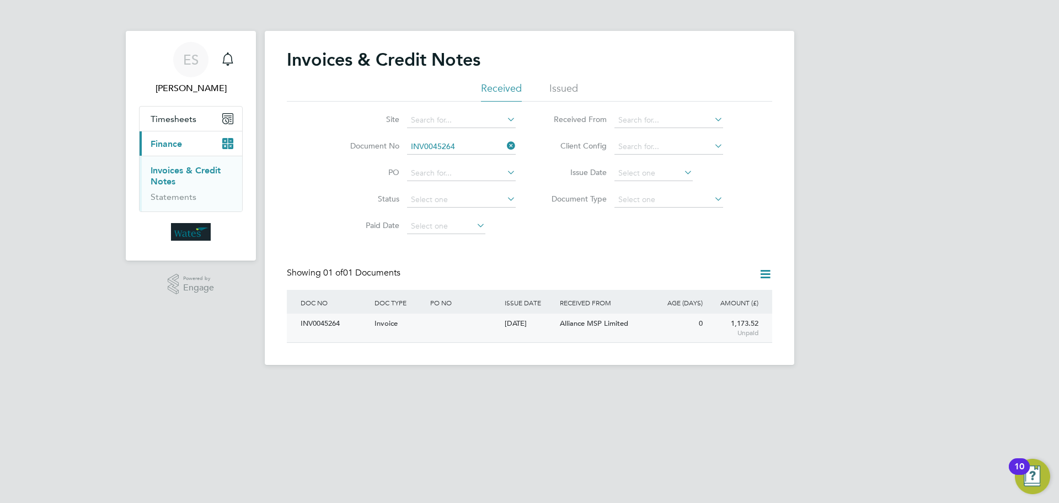
click at [322, 321] on div "INV0045264" at bounding box center [335, 323] width 74 height 20
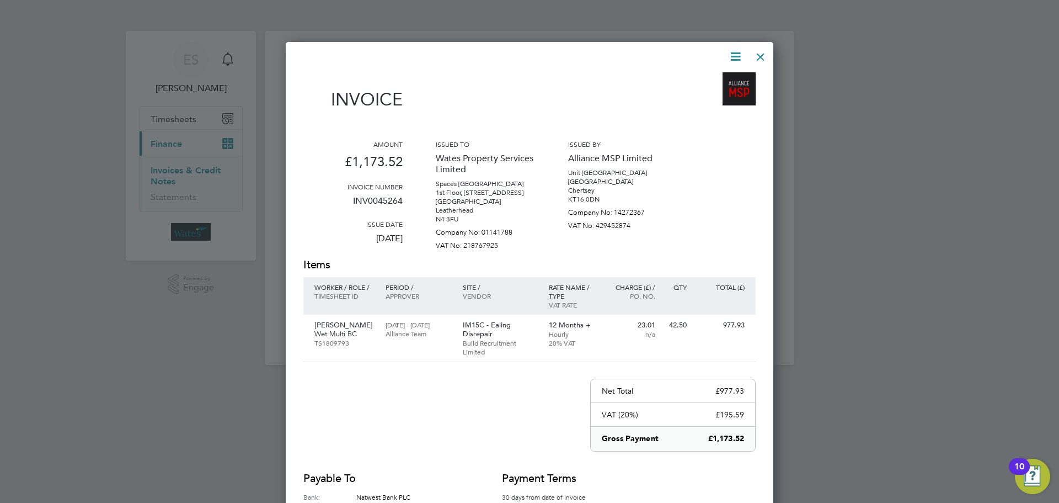
click at [739, 52] on icon at bounding box center [736, 57] width 14 height 14
drag, startPoint x: 723, startPoint y: 79, endPoint x: 725, endPoint y: 74, distance: 5.7
click at [723, 79] on li "Download Invoice" at bounding box center [702, 82] width 76 height 15
click at [736, 55] on icon at bounding box center [736, 57] width 14 height 14
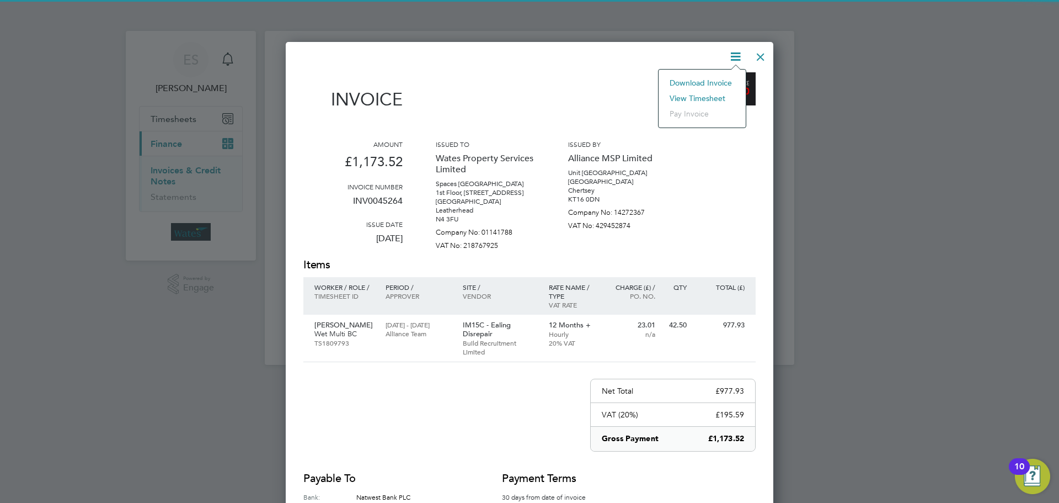
click at [708, 92] on li "View timesheet" at bounding box center [702, 97] width 76 height 15
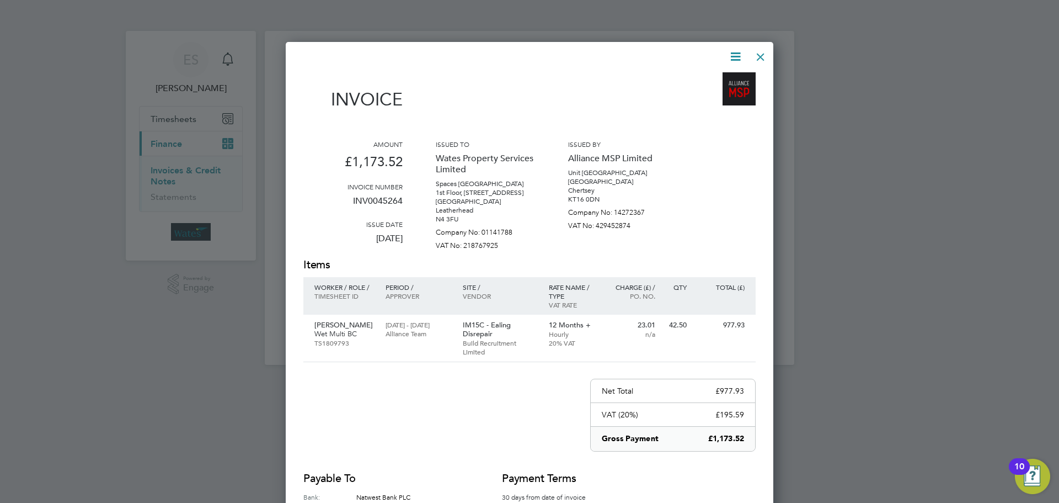
click at [760, 56] on div at bounding box center [761, 54] width 20 height 20
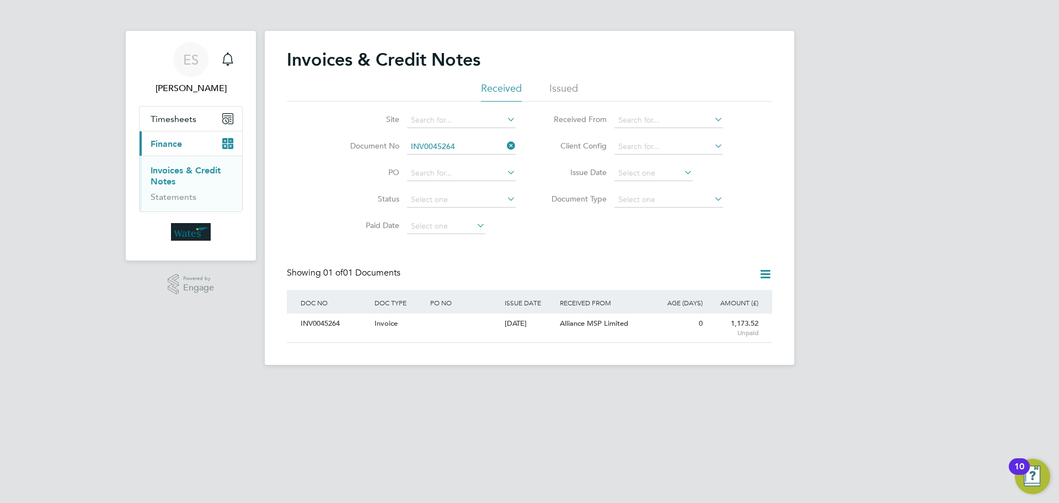
click at [505, 143] on icon at bounding box center [505, 145] width 0 height 15
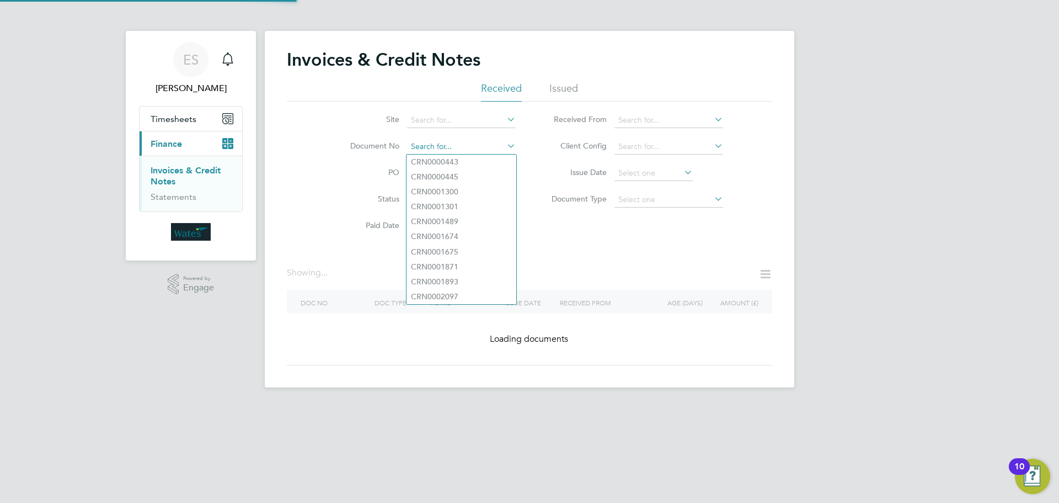
paste input "INV0045265"
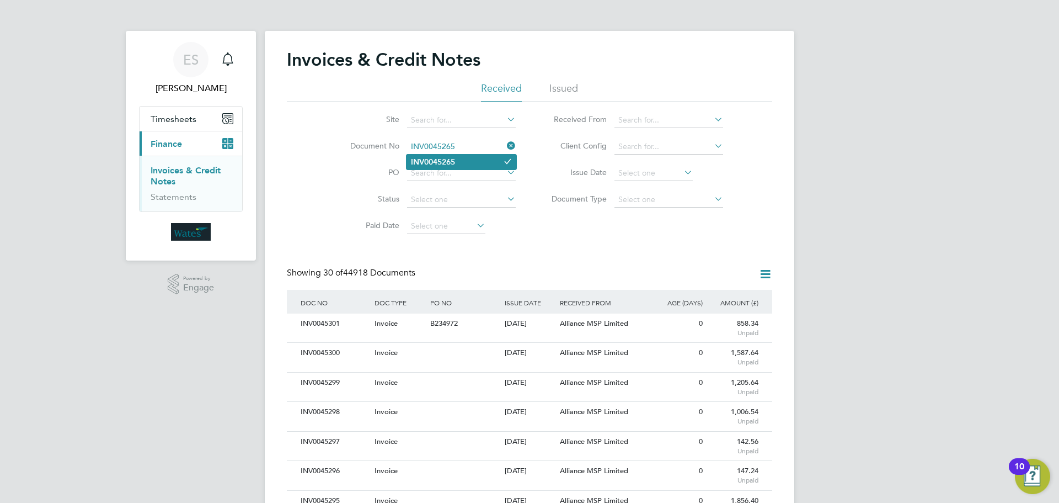
type input "INV0045265"
click at [460, 165] on li "INV0045265" at bounding box center [462, 161] width 110 height 15
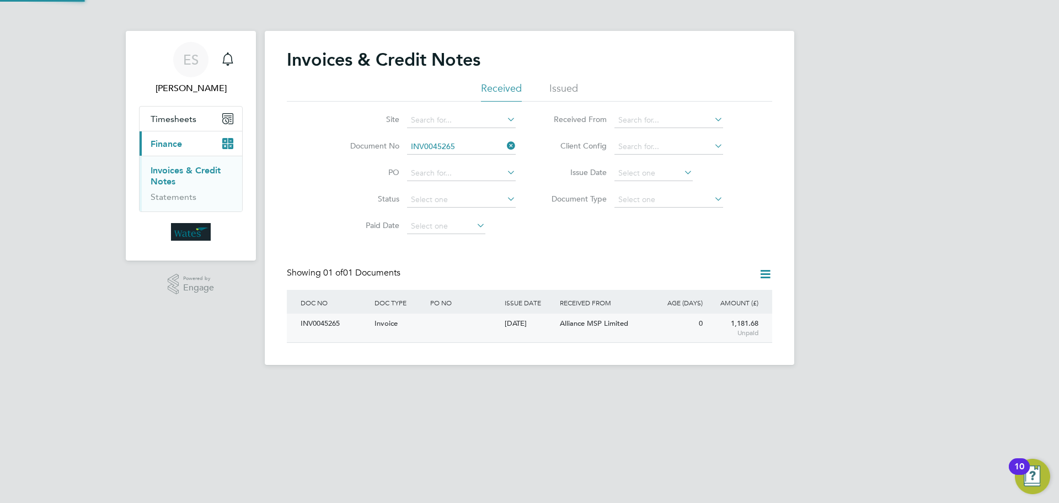
click at [339, 320] on div "INV0045265" at bounding box center [335, 323] width 74 height 20
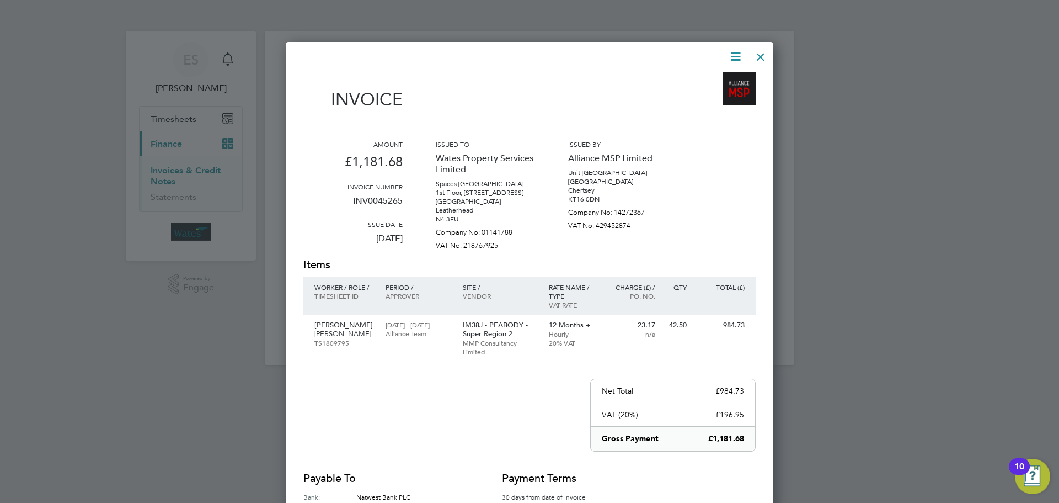
click at [735, 50] on icon at bounding box center [736, 57] width 14 height 14
click at [719, 80] on li "Download Invoice" at bounding box center [702, 82] width 76 height 15
click at [736, 50] on icon at bounding box center [736, 57] width 14 height 14
click at [711, 94] on li "View timesheet" at bounding box center [702, 97] width 76 height 15
click at [754, 52] on div at bounding box center [761, 54] width 20 height 20
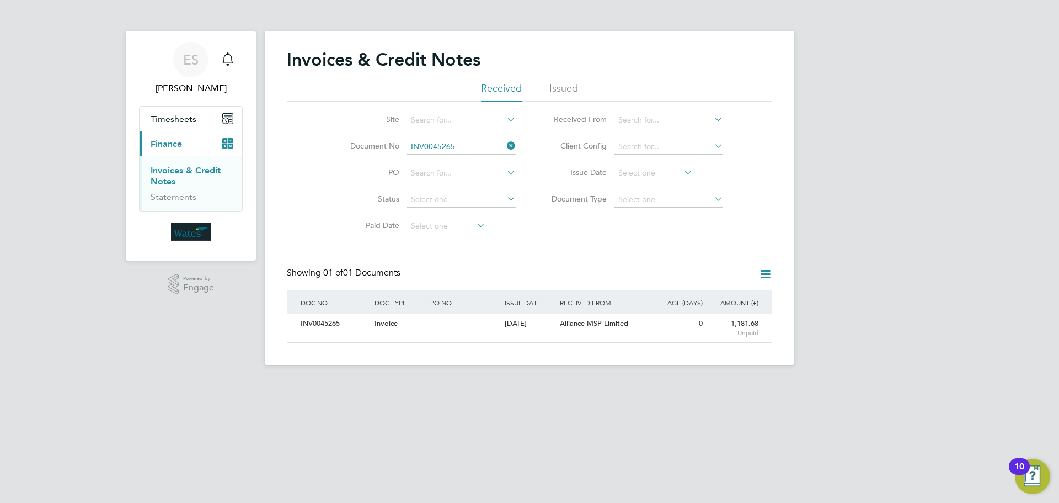
click at [505, 148] on icon at bounding box center [505, 145] width 0 height 15
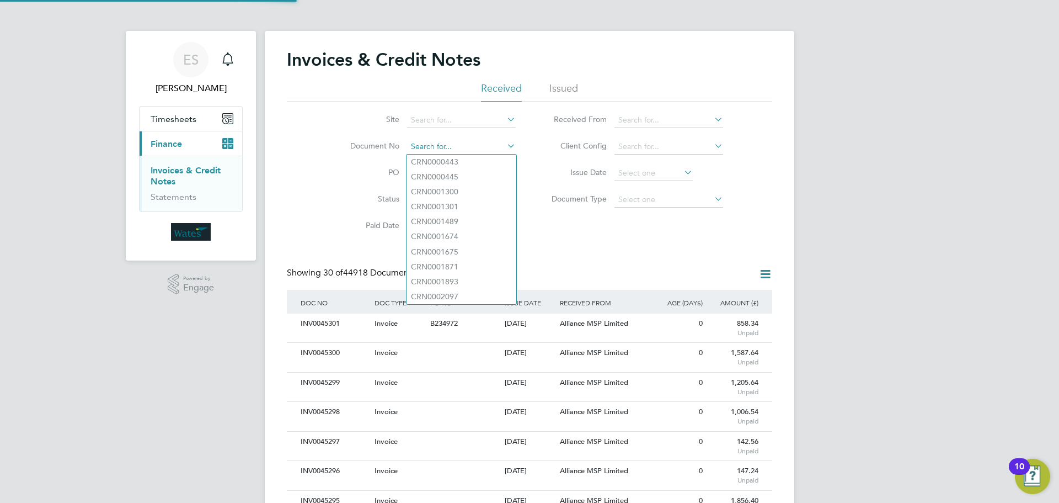
paste input "INV0045266"
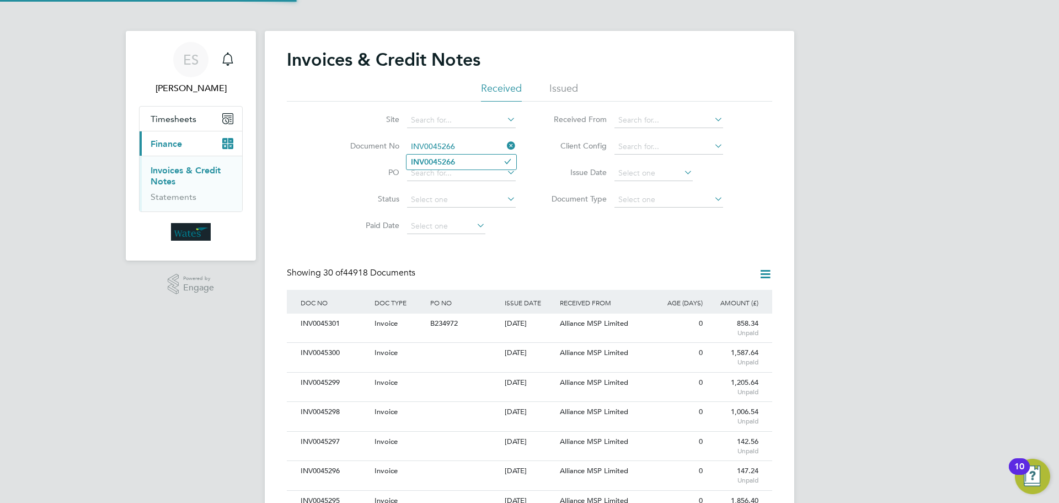
type input "INV0045266"
click at [454, 161] on b "INV0045266" at bounding box center [433, 161] width 44 height 9
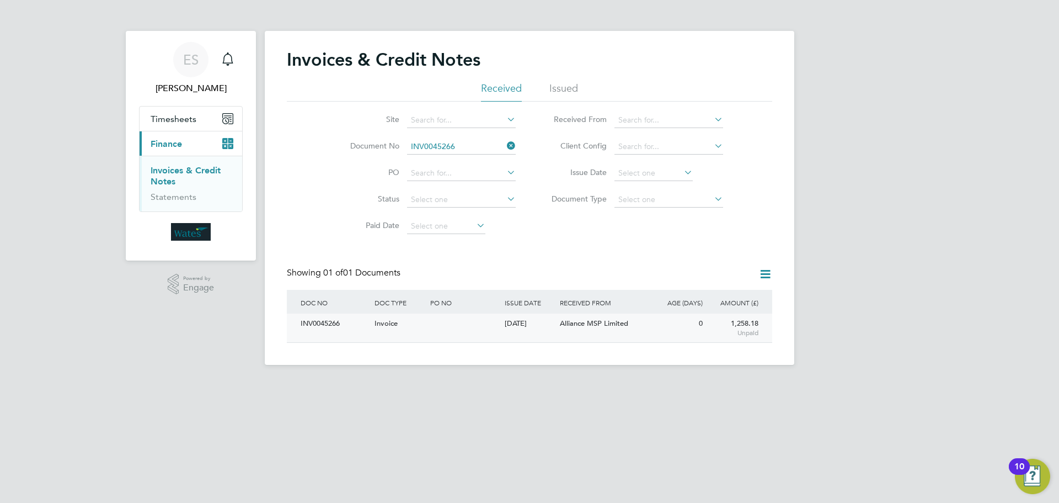
click at [343, 319] on div "INV0045266" at bounding box center [335, 323] width 74 height 20
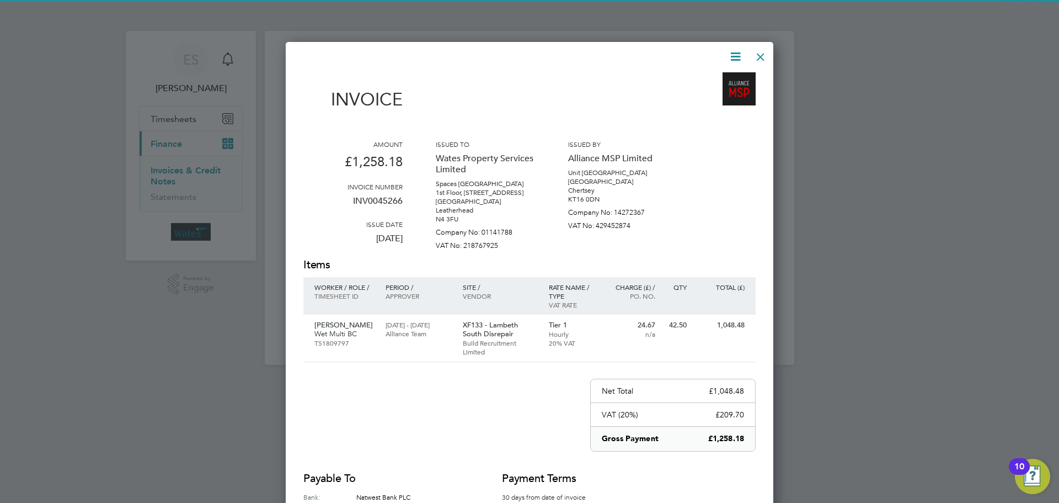
click at [736, 52] on icon at bounding box center [736, 57] width 14 height 14
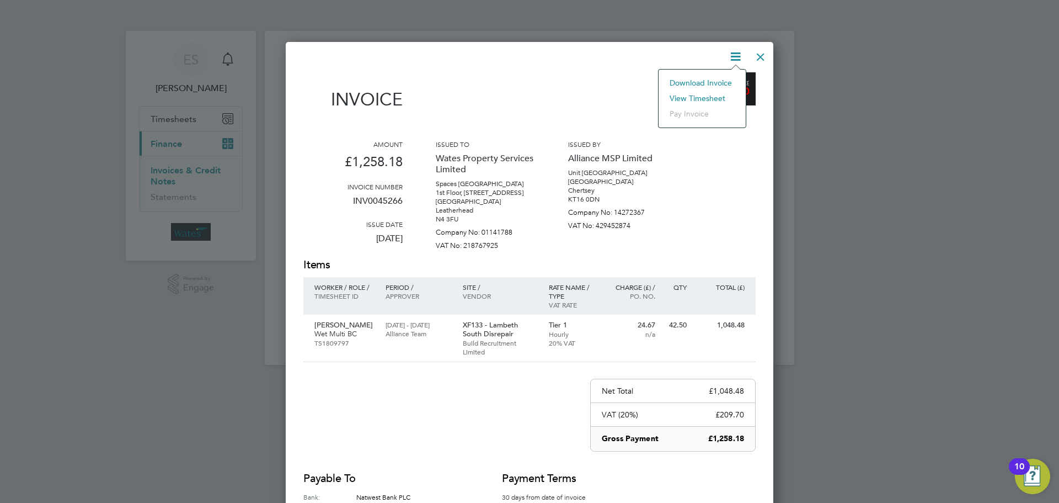
click at [719, 78] on li "Download Invoice" at bounding box center [702, 82] width 76 height 15
click at [736, 52] on icon at bounding box center [736, 57] width 14 height 14
click at [714, 91] on li "View timesheet" at bounding box center [702, 97] width 76 height 15
click at [757, 54] on div at bounding box center [761, 54] width 20 height 20
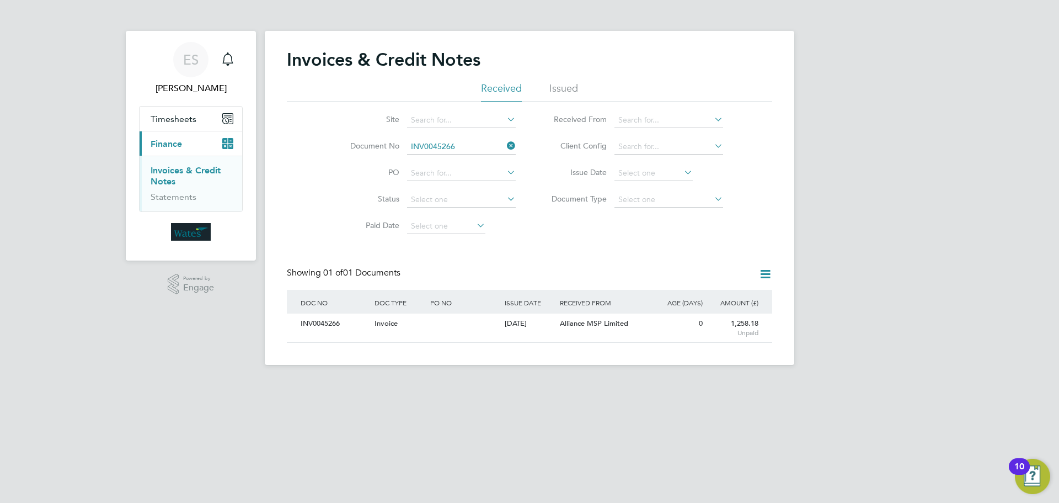
click at [505, 143] on icon at bounding box center [505, 145] width 0 height 15
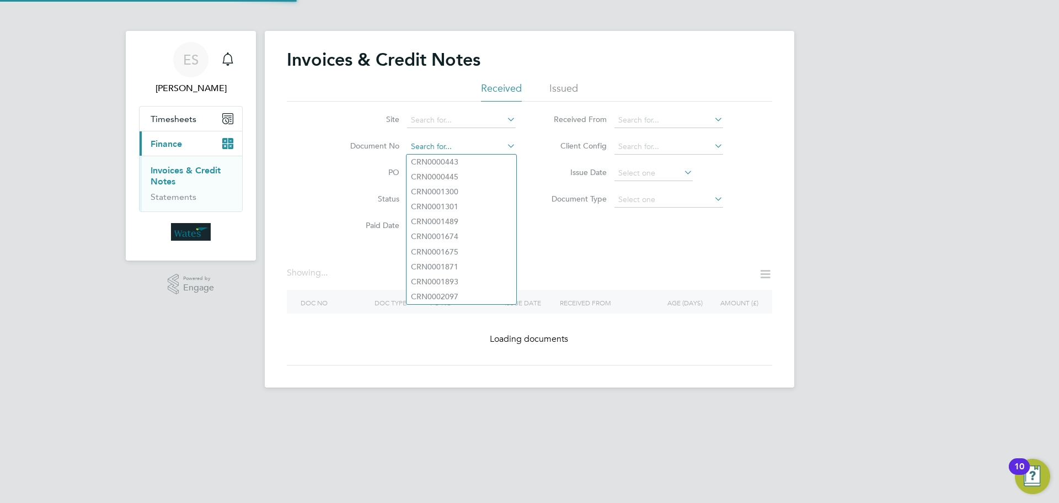
paste input "INV0045267"
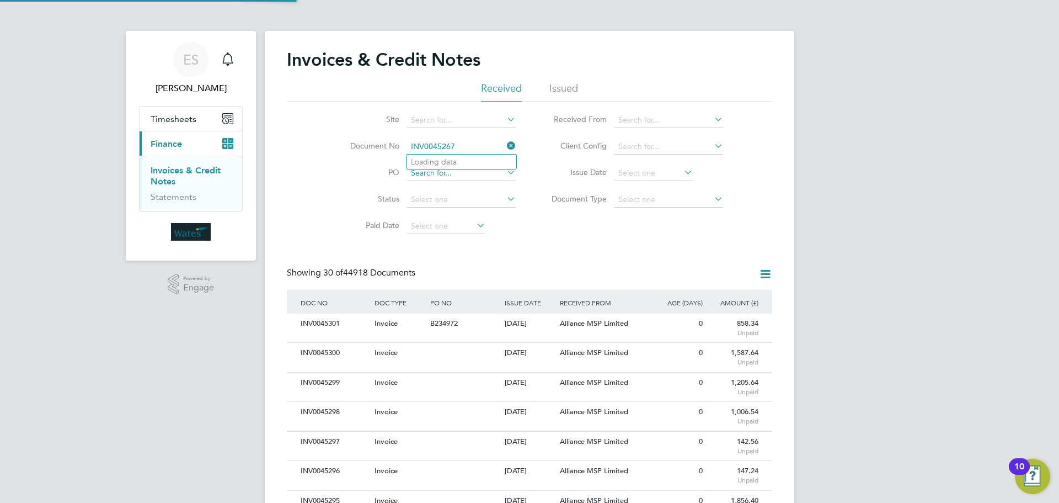
scroll to position [21, 75]
type input "INV0045267"
click at [455, 162] on b "INV0045267" at bounding box center [433, 161] width 44 height 9
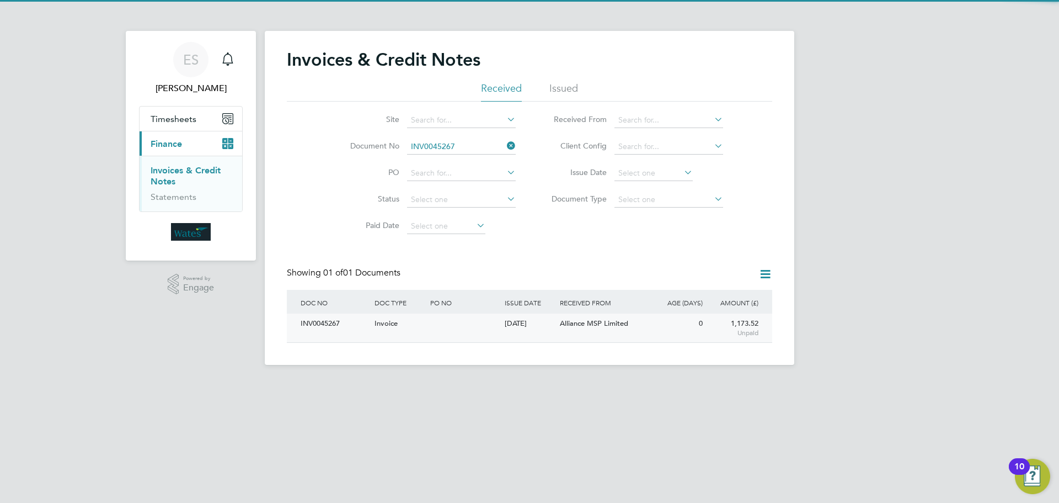
click at [330, 325] on div "INV0045267" at bounding box center [335, 323] width 74 height 20
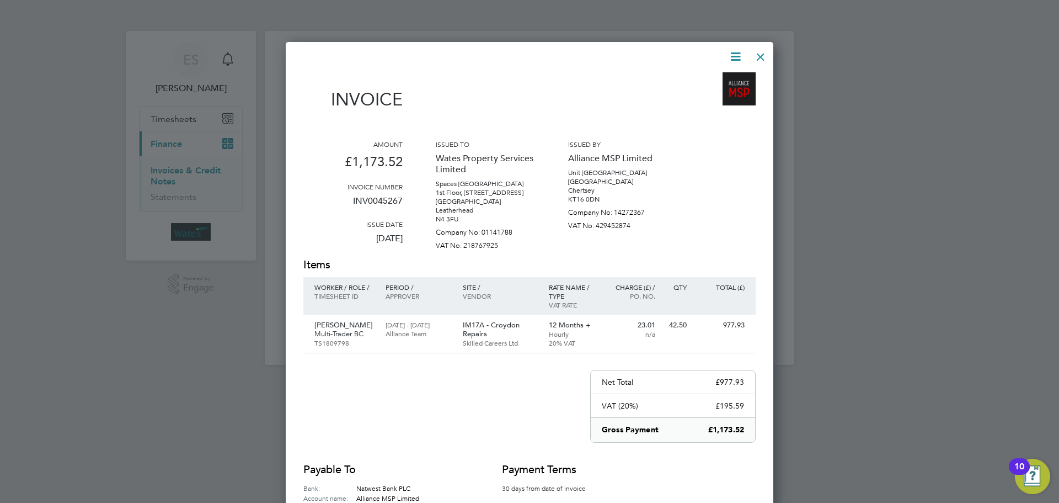
click at [733, 52] on icon at bounding box center [736, 57] width 14 height 14
click at [717, 79] on li "Download Invoice" at bounding box center [702, 82] width 76 height 15
click at [736, 51] on icon at bounding box center [736, 57] width 14 height 14
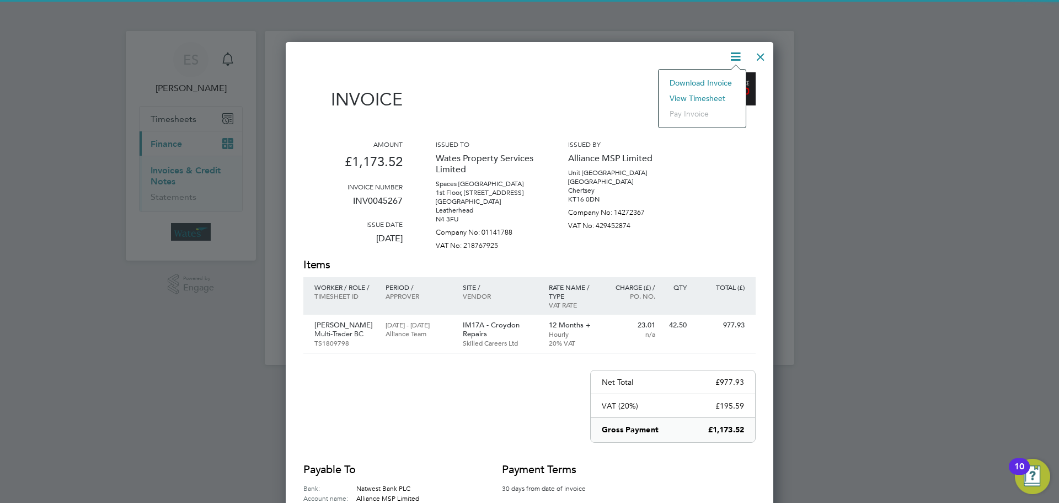
click at [715, 95] on li "View timesheet" at bounding box center [702, 97] width 76 height 15
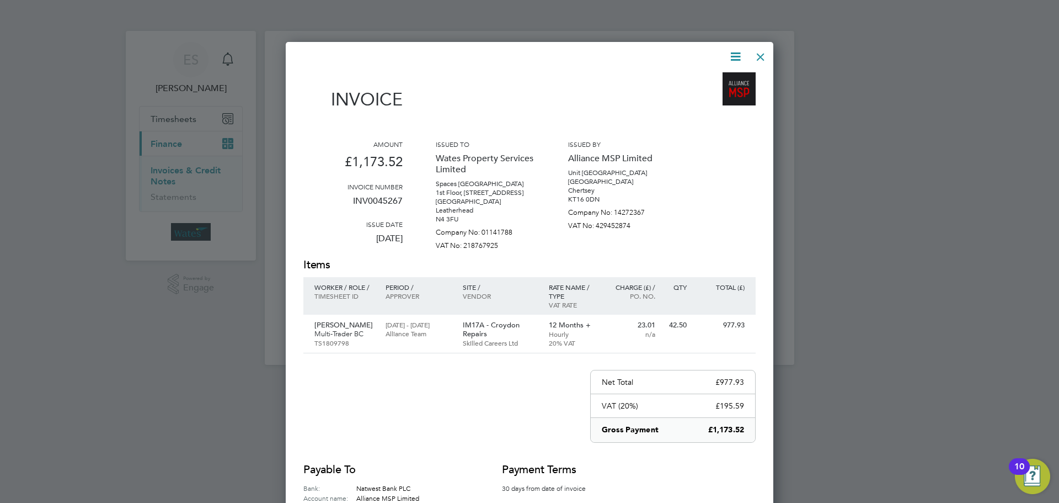
click at [757, 52] on div at bounding box center [761, 54] width 20 height 20
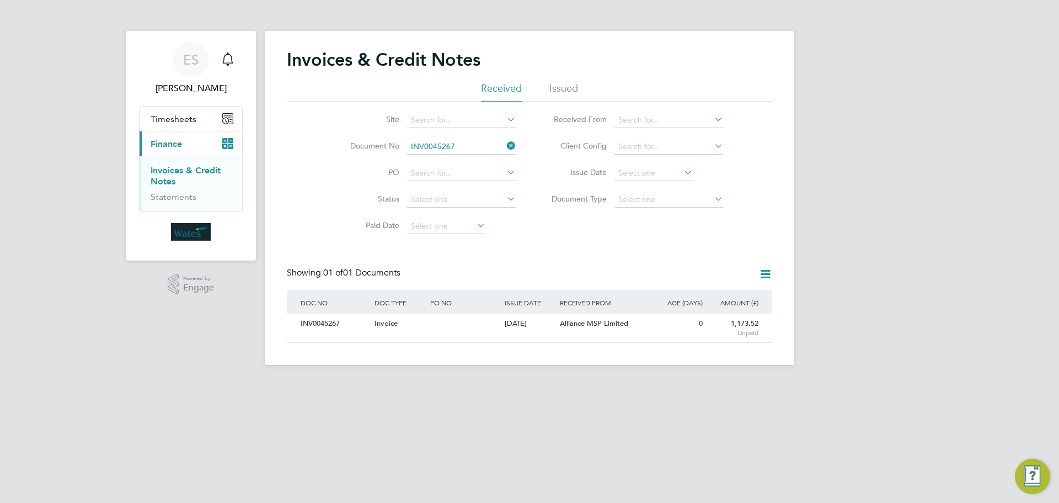
click at [505, 143] on icon at bounding box center [505, 145] width 0 height 15
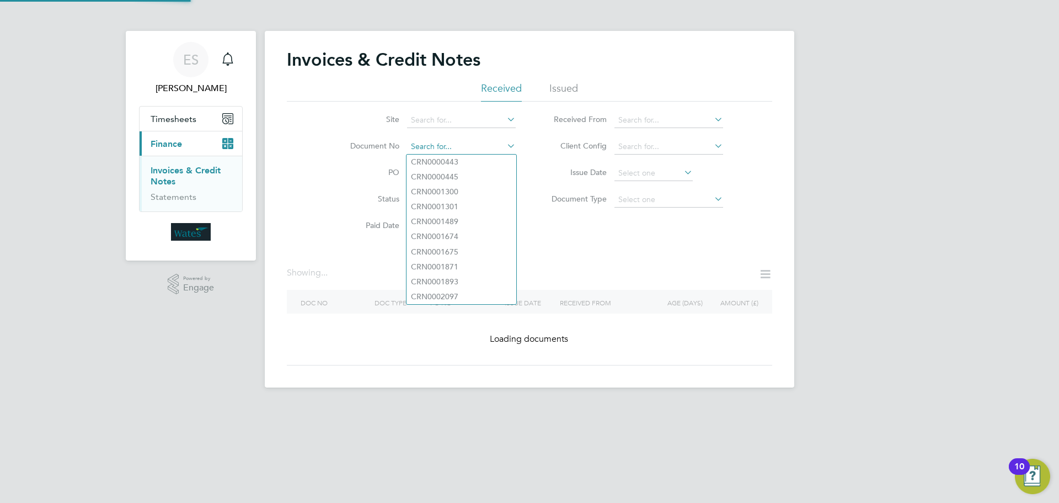
paste input "INV0045268"
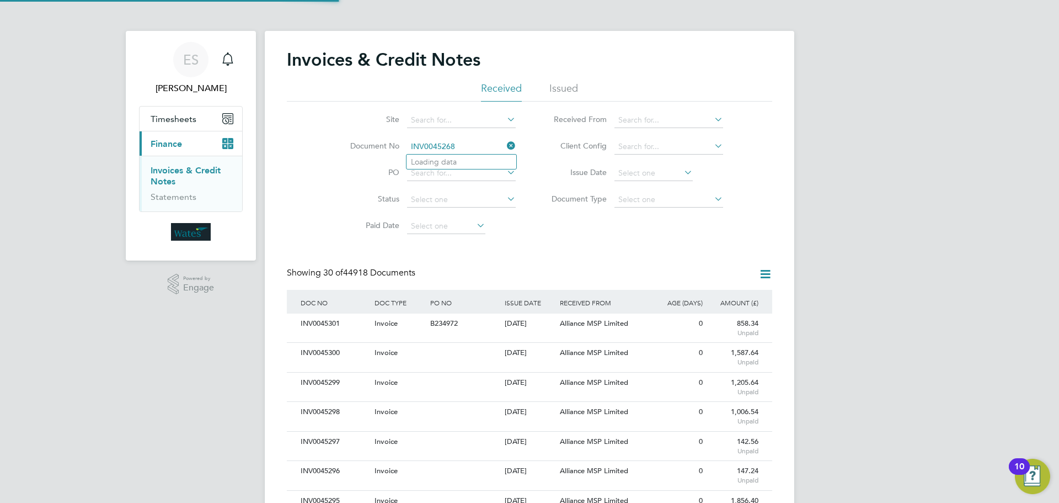
scroll to position [21, 75]
type input "INV0045268"
click at [453, 163] on b "INV0045268" at bounding box center [433, 161] width 44 height 9
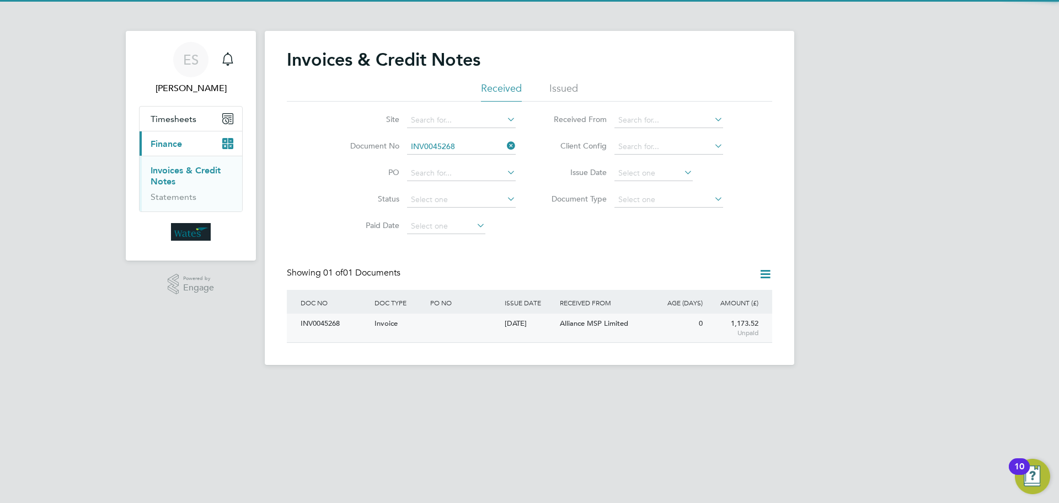
click at [335, 317] on div "INV0045268" at bounding box center [335, 323] width 74 height 20
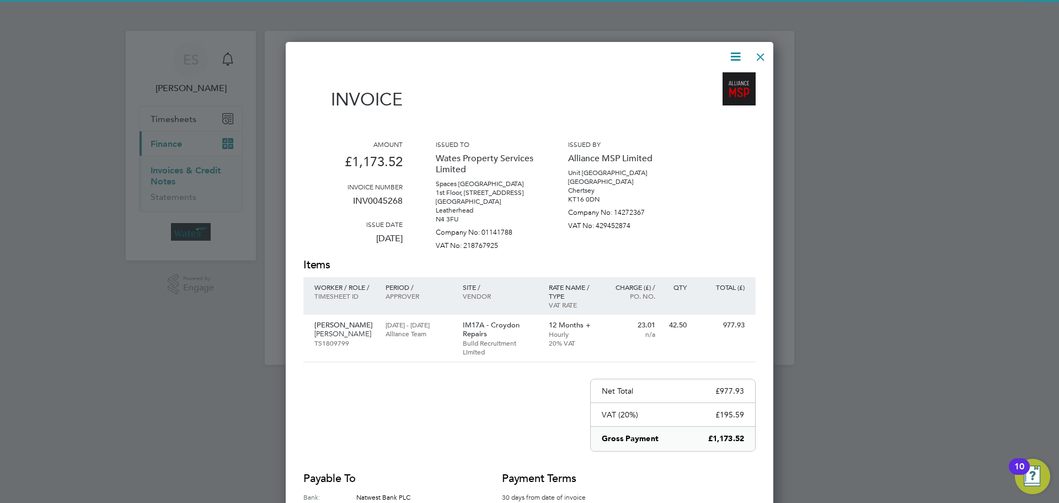
click at [736, 56] on icon at bounding box center [736, 57] width 14 height 14
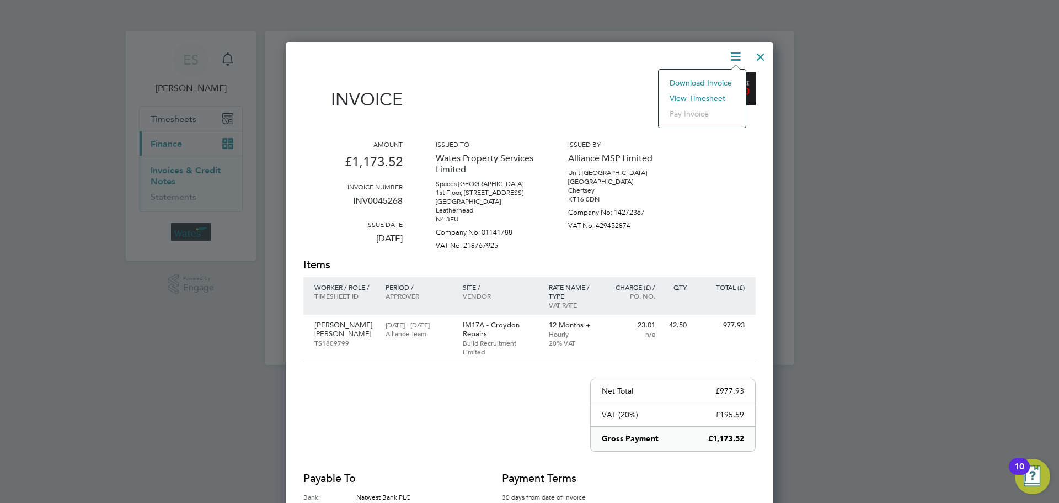
click at [724, 79] on li "Download Invoice" at bounding box center [702, 82] width 76 height 15
click at [732, 56] on icon at bounding box center [736, 57] width 14 height 14
click at [712, 95] on li "View timesheet" at bounding box center [702, 97] width 76 height 15
click at [768, 54] on div at bounding box center [761, 54] width 20 height 20
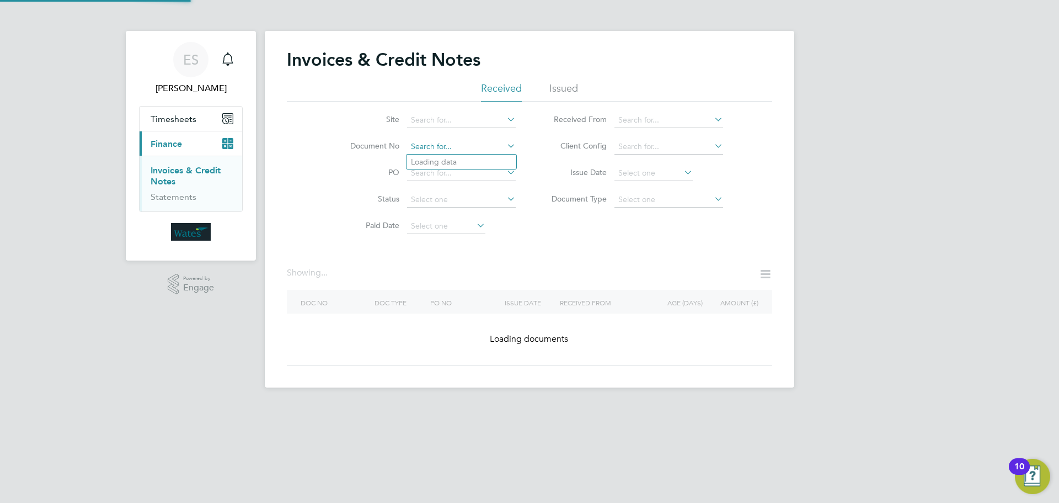
click at [503, 144] on input at bounding box center [461, 146] width 109 height 15
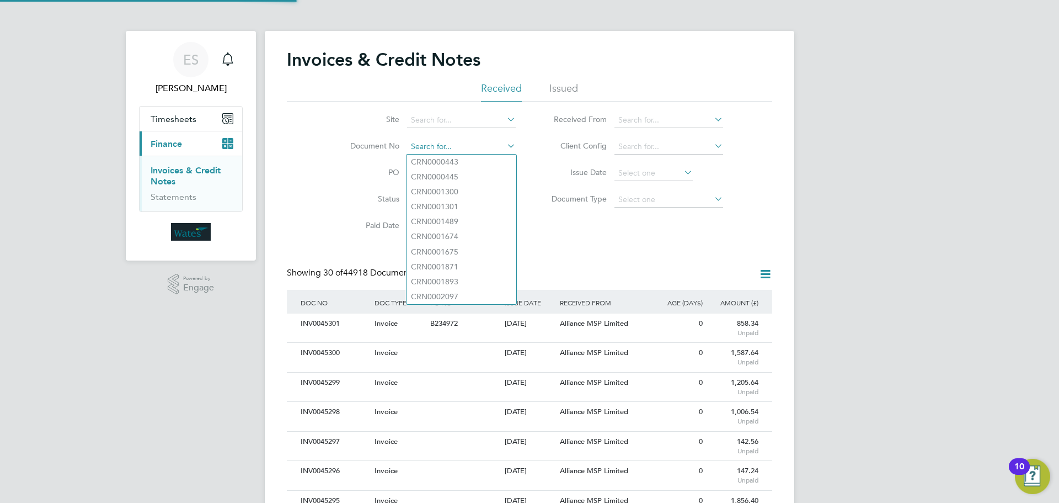
scroll to position [6, 6]
paste input "INV0045269"
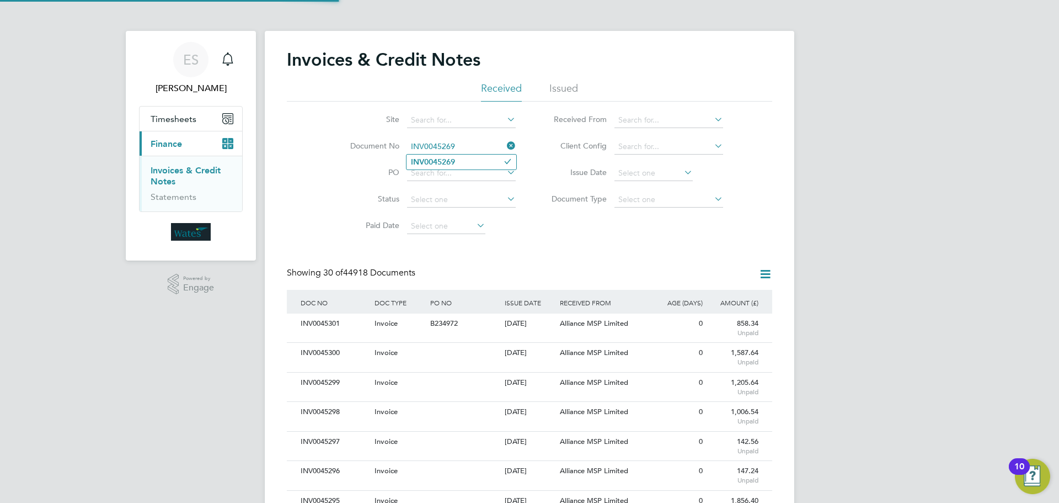
type input "INV0045269"
click at [473, 162] on li "INV0045269" at bounding box center [462, 161] width 110 height 15
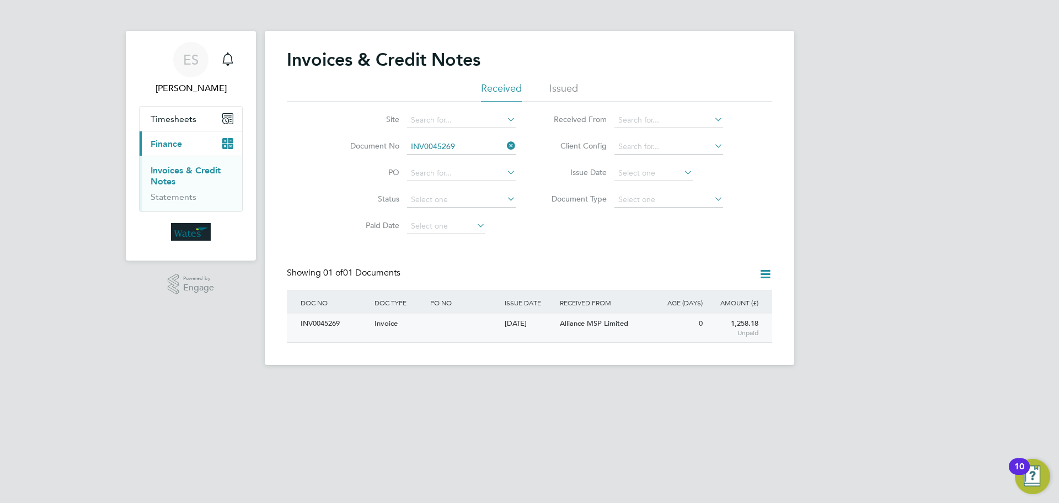
click at [311, 317] on div "INV0045269" at bounding box center [335, 323] width 74 height 20
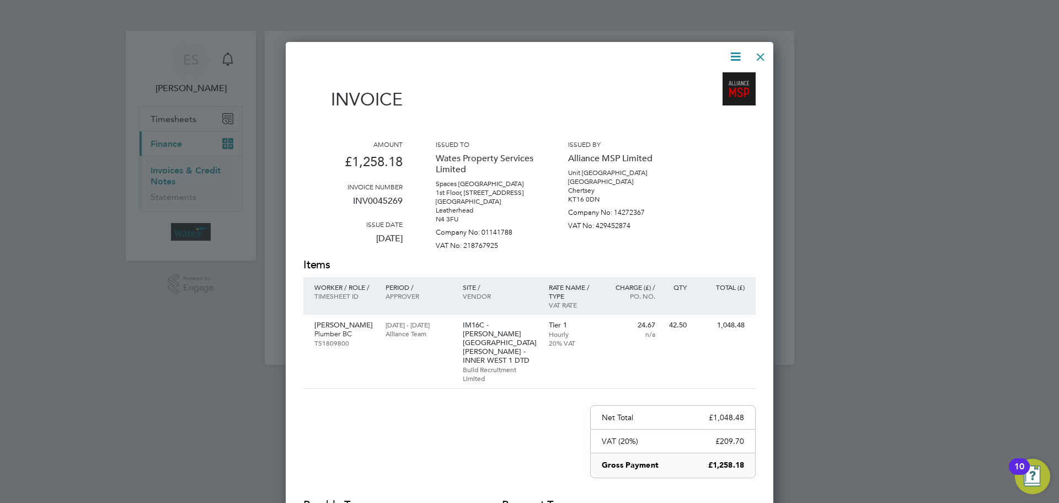
click at [738, 51] on icon at bounding box center [736, 57] width 14 height 14
click at [723, 79] on li "Download Invoice" at bounding box center [702, 82] width 76 height 15
drag, startPoint x: 736, startPoint y: 53, endPoint x: 720, endPoint y: 88, distance: 38.3
click at [736, 53] on icon at bounding box center [736, 57] width 14 height 14
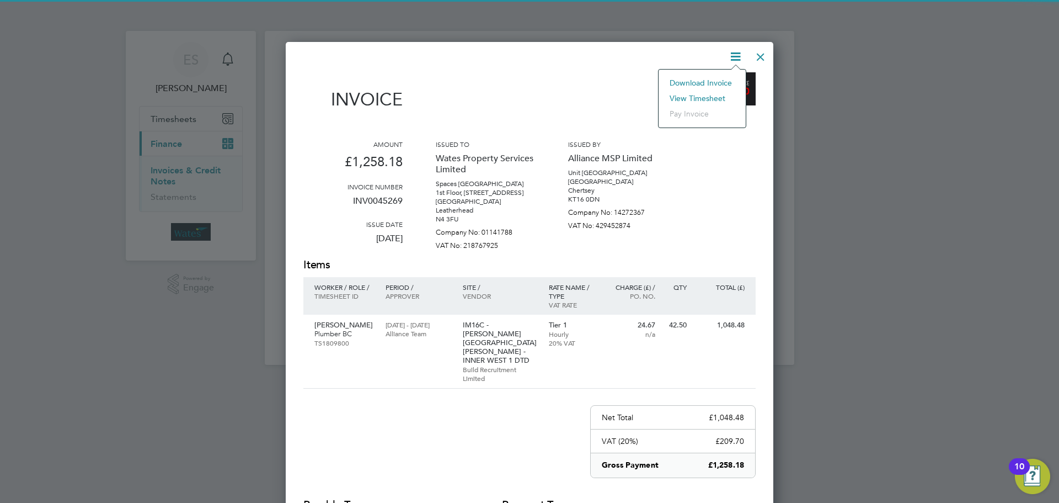
click at [718, 94] on li "View timesheet" at bounding box center [702, 97] width 76 height 15
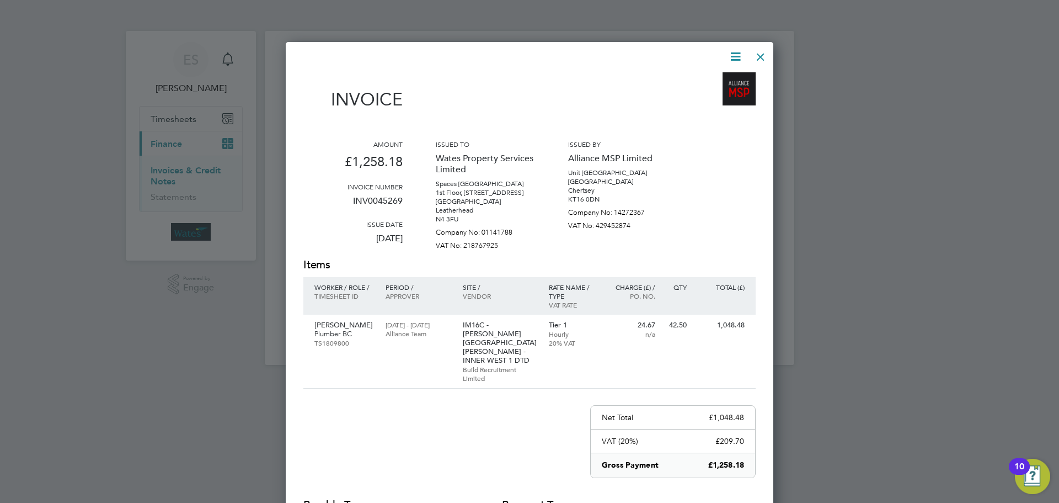
click at [760, 55] on div at bounding box center [761, 54] width 20 height 20
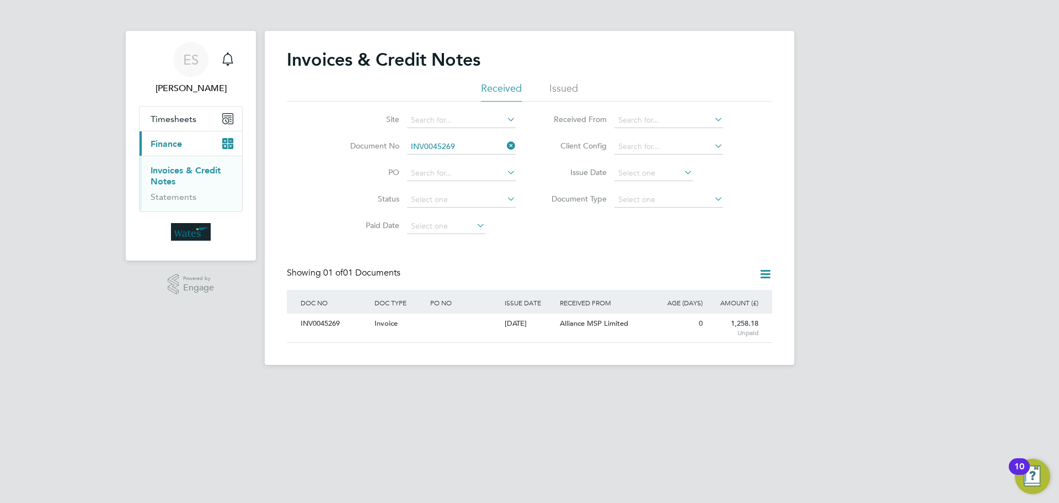
drag, startPoint x: 508, startPoint y: 145, endPoint x: 490, endPoint y: 146, distance: 17.7
click at [505, 143] on icon at bounding box center [505, 145] width 0 height 15
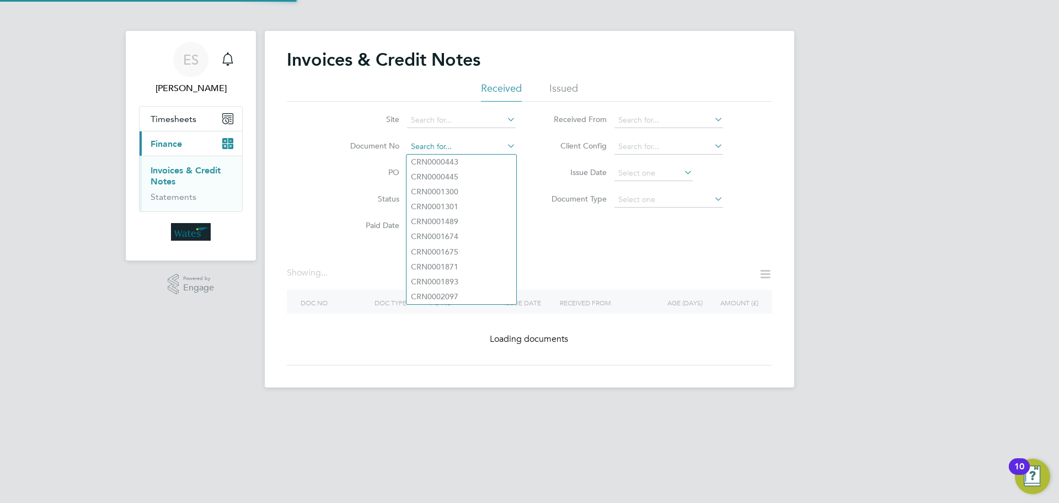
paste input "INV0045270"
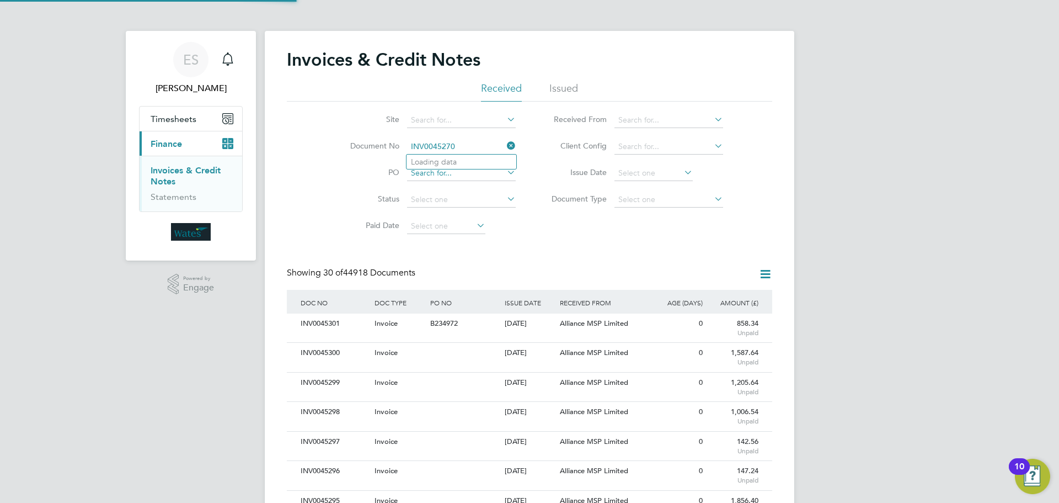
scroll to position [21, 93]
type input "INV0045270"
click at [469, 161] on li "INV0045270" at bounding box center [462, 161] width 110 height 15
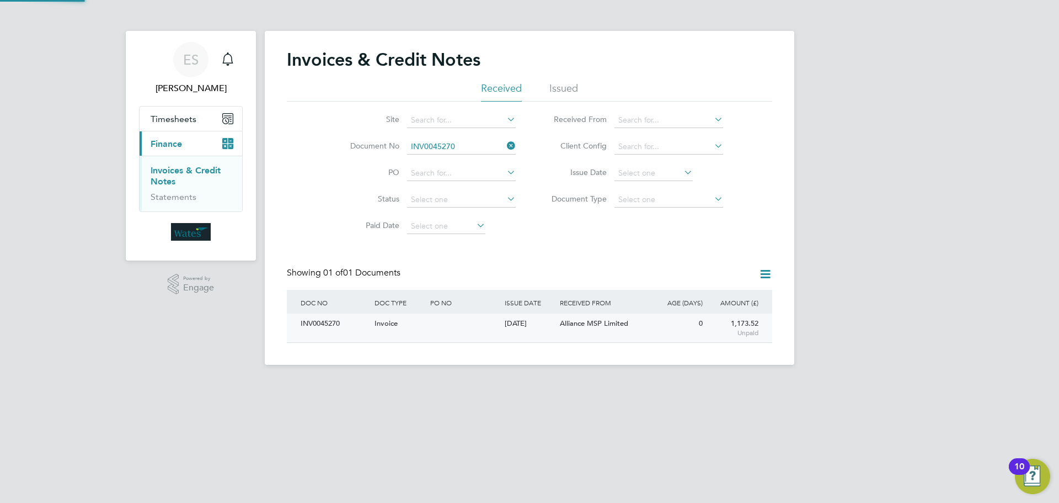
click at [338, 322] on div "INV0045270" at bounding box center [335, 323] width 74 height 20
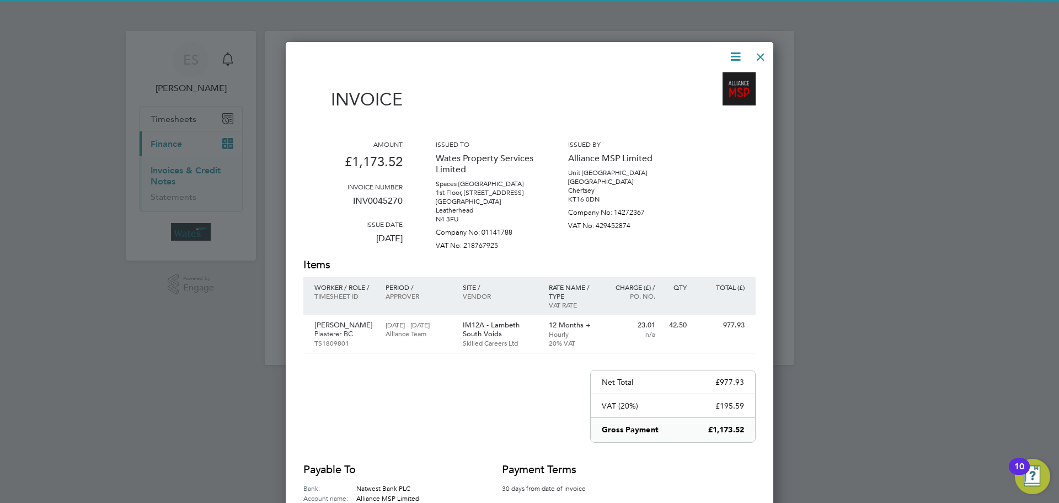
click at [730, 60] on icon at bounding box center [736, 57] width 14 height 14
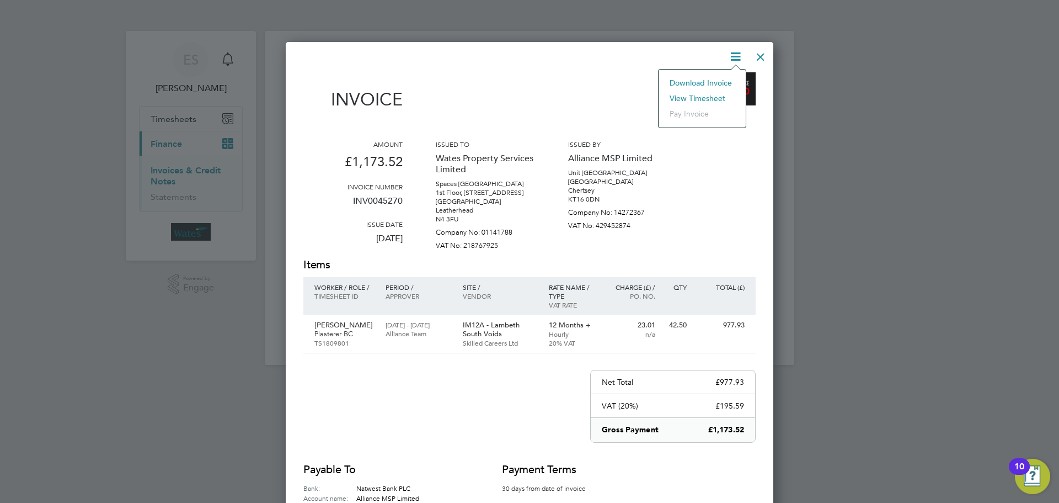
click at [707, 81] on li "Download Invoice" at bounding box center [702, 82] width 76 height 15
drag, startPoint x: 743, startPoint y: 48, endPoint x: 735, endPoint y: 60, distance: 13.9
click at [743, 50] on icon at bounding box center [736, 57] width 14 height 14
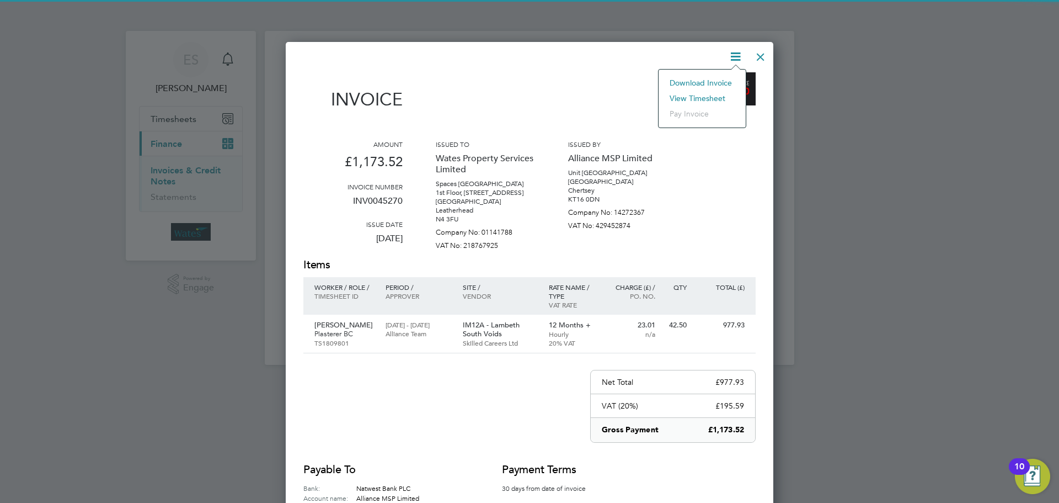
click at [715, 99] on li "View timesheet" at bounding box center [702, 97] width 76 height 15
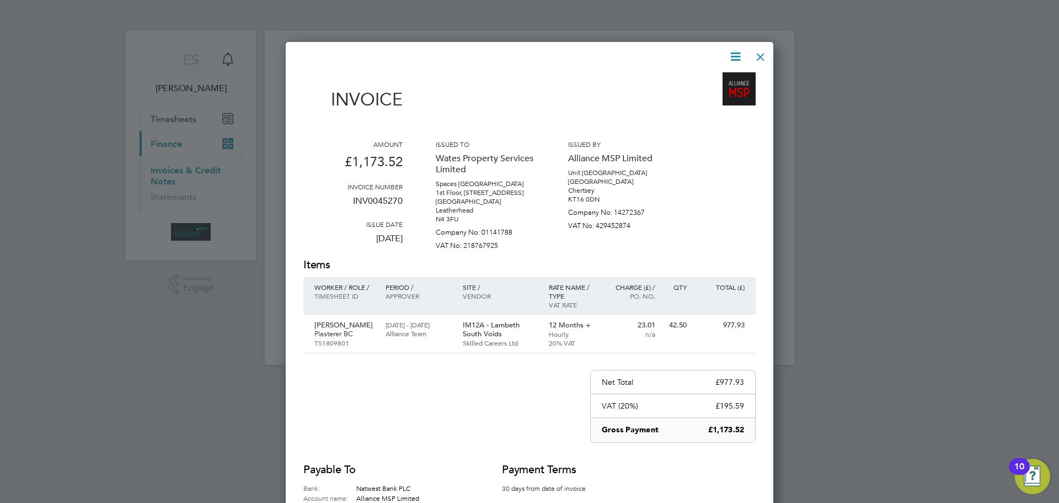
click at [752, 52] on div at bounding box center [761, 54] width 20 height 20
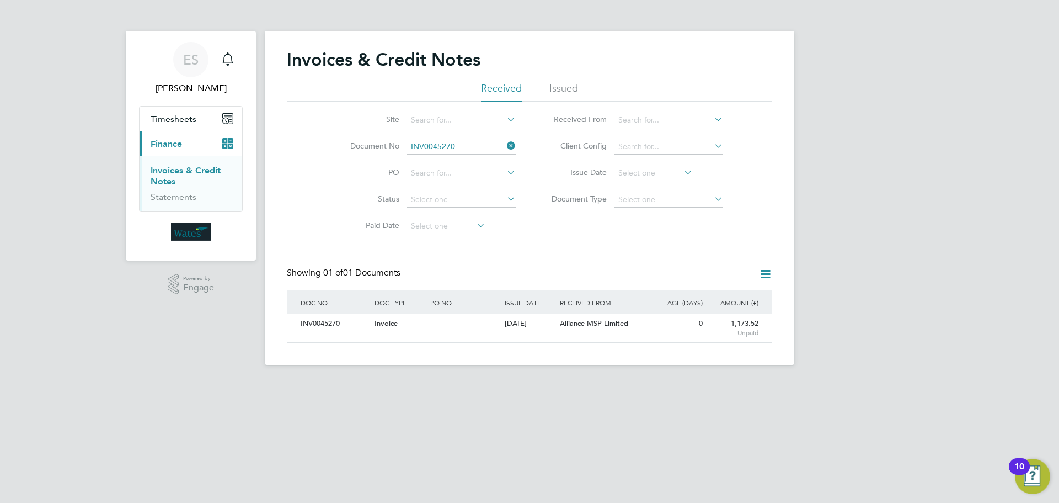
click at [505, 142] on icon at bounding box center [505, 145] width 0 height 15
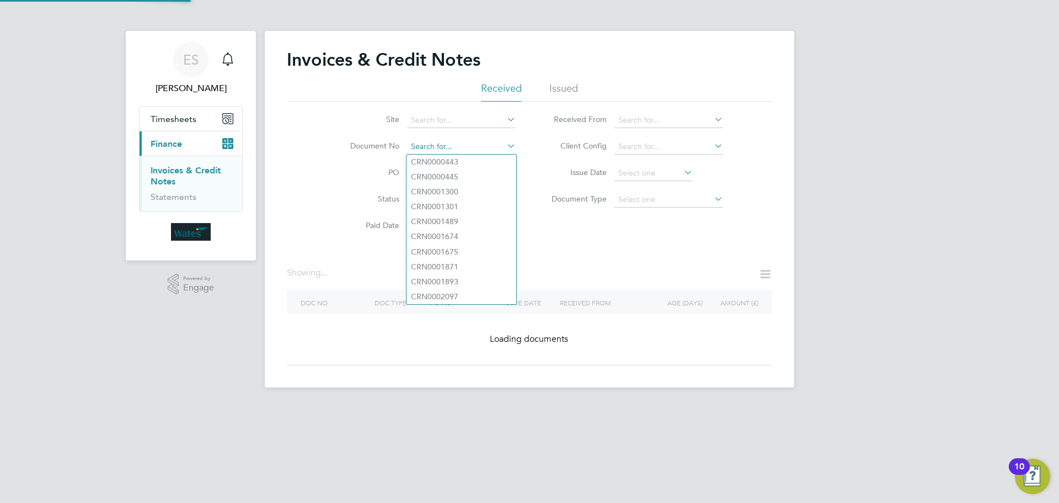
paste input "INV0045271"
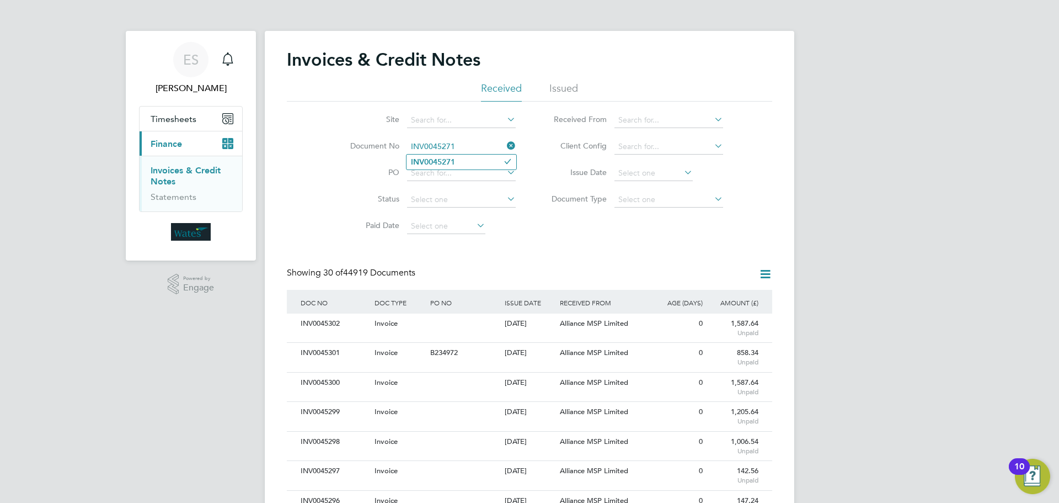
type input "INV0045271"
click at [463, 163] on li "INV0045271" at bounding box center [462, 161] width 110 height 15
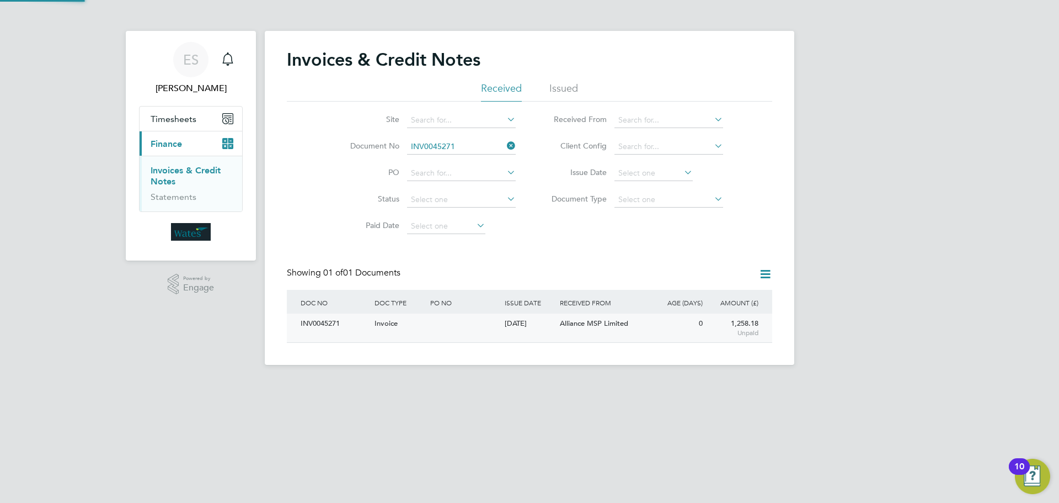
click at [343, 323] on div "INV0045271" at bounding box center [335, 323] width 74 height 20
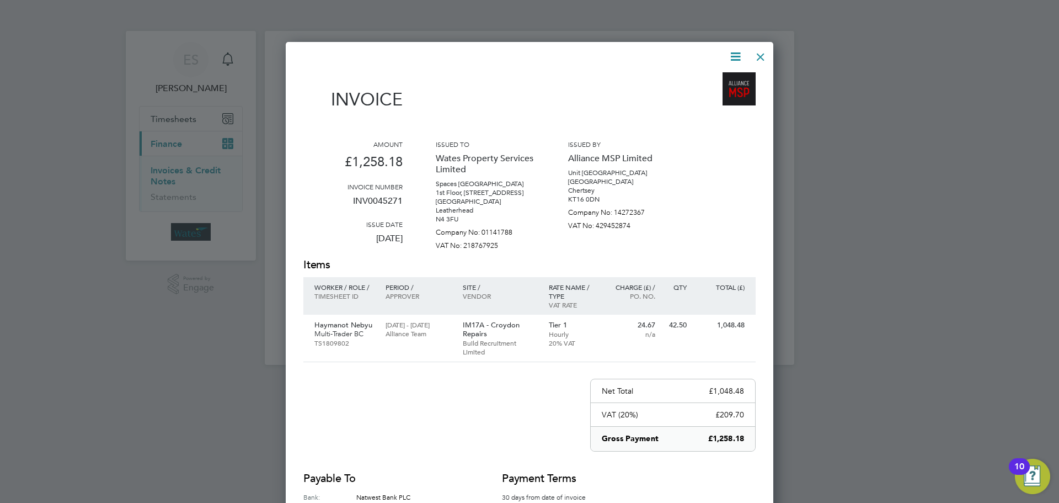
click at [737, 53] on icon at bounding box center [736, 57] width 14 height 14
click at [716, 79] on li "Download Invoice" at bounding box center [702, 82] width 76 height 15
click at [740, 45] on div "Invoice Amount £1,258.18 Invoice number INV0045271 Issue date 27 Aug 2025 Issue…" at bounding box center [530, 318] width 488 height 552
drag, startPoint x: 737, startPoint y: 56, endPoint x: 731, endPoint y: 67, distance: 12.6
click at [737, 56] on icon at bounding box center [736, 57] width 14 height 14
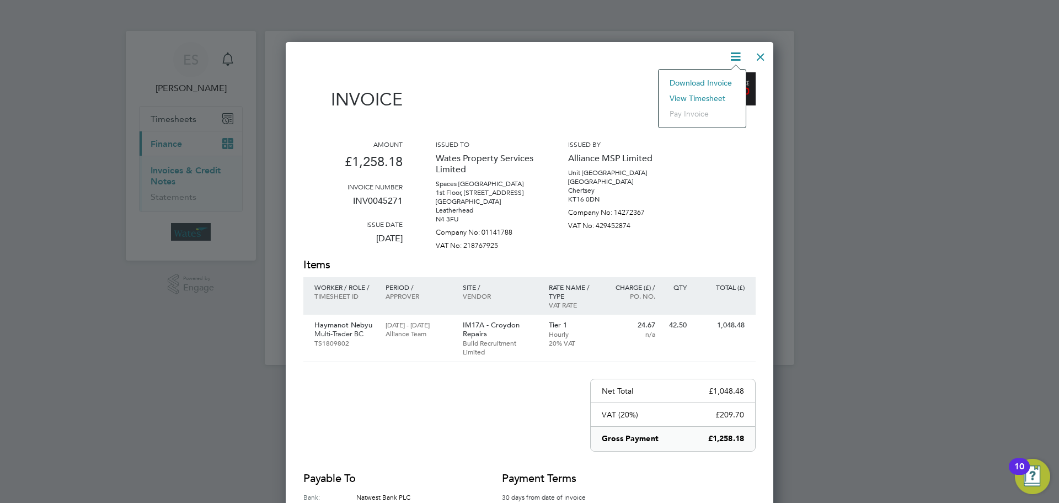
click at [715, 92] on li "View timesheet" at bounding box center [702, 97] width 76 height 15
click at [765, 55] on div at bounding box center [761, 54] width 20 height 20
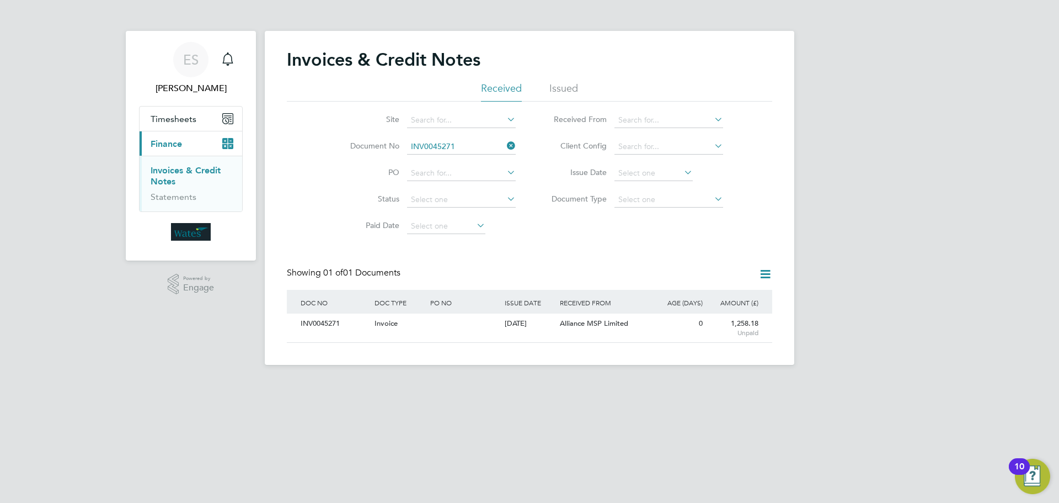
click at [505, 146] on icon at bounding box center [505, 145] width 0 height 15
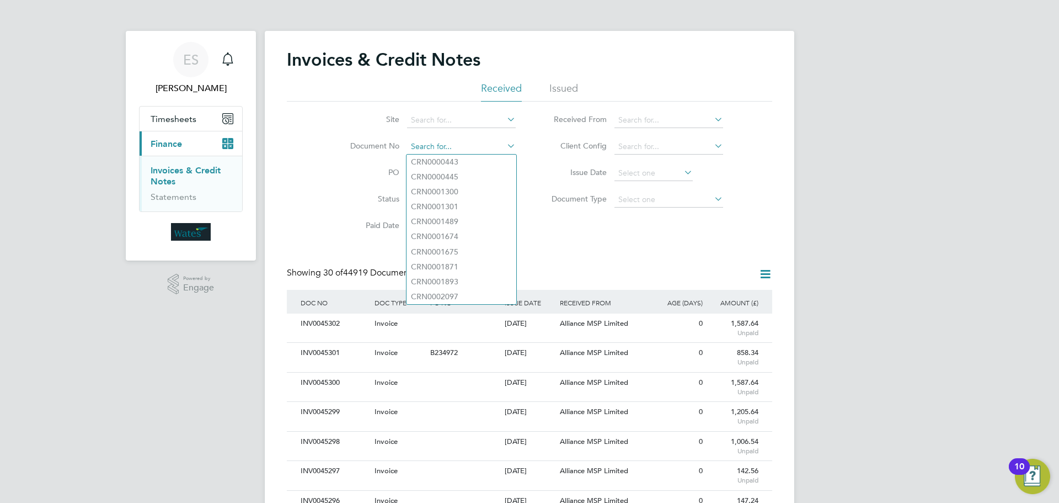
paste input "INV0045272"
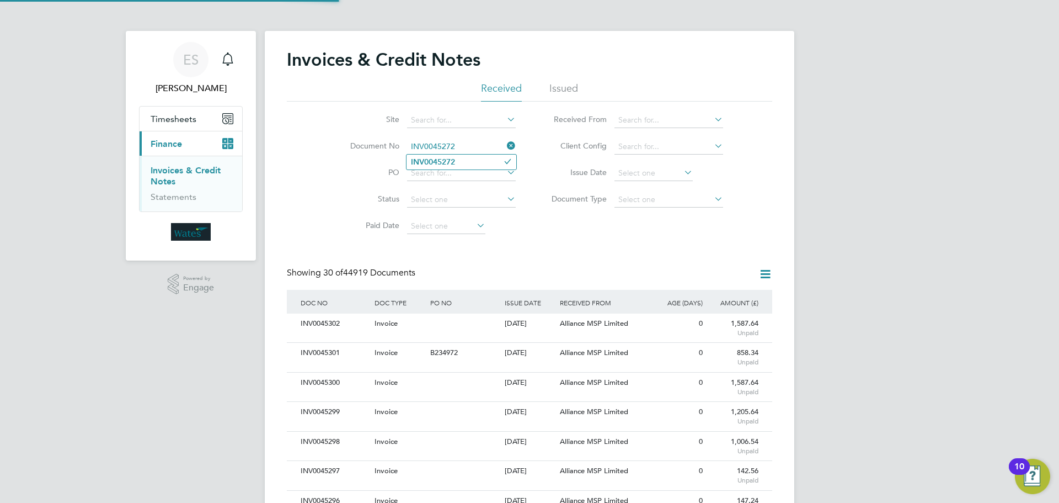
type input "INV0045272"
click at [472, 158] on li "INV0045272" at bounding box center [462, 161] width 110 height 15
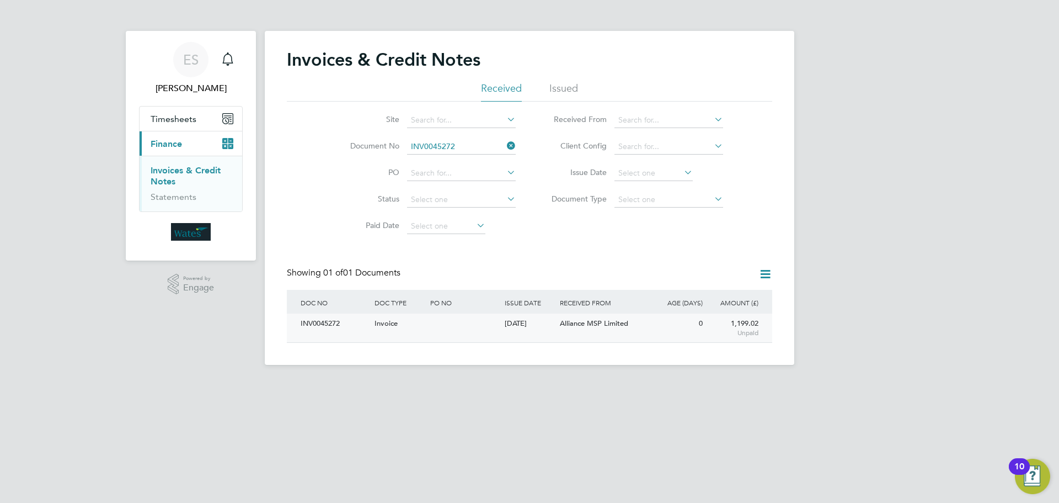
click at [323, 315] on div "INV0045272" at bounding box center [335, 323] width 74 height 20
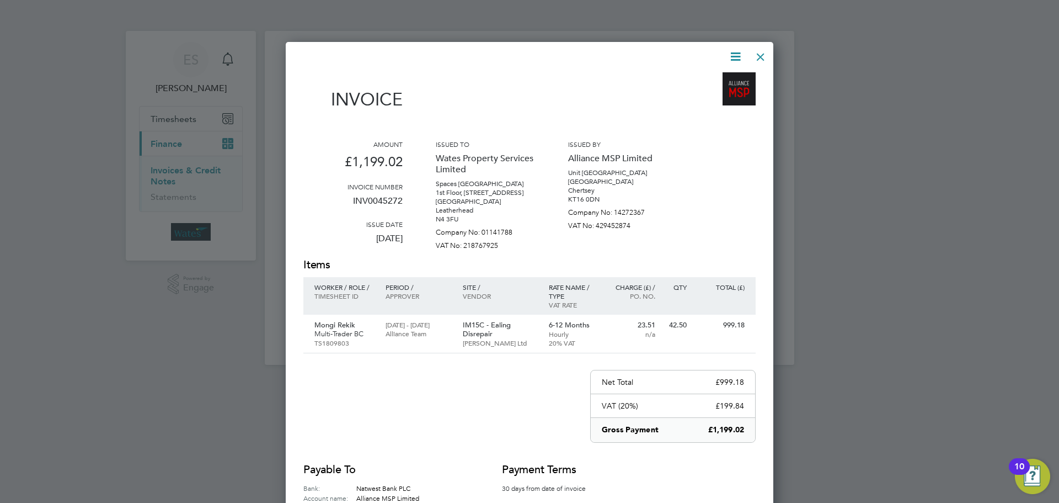
click at [734, 53] on icon at bounding box center [736, 57] width 14 height 14
click at [726, 77] on li "Download Invoice" at bounding box center [702, 82] width 76 height 15
drag, startPoint x: 730, startPoint y: 54, endPoint x: 724, endPoint y: 54, distance: 6.1
click at [729, 54] on icon at bounding box center [736, 57] width 14 height 14
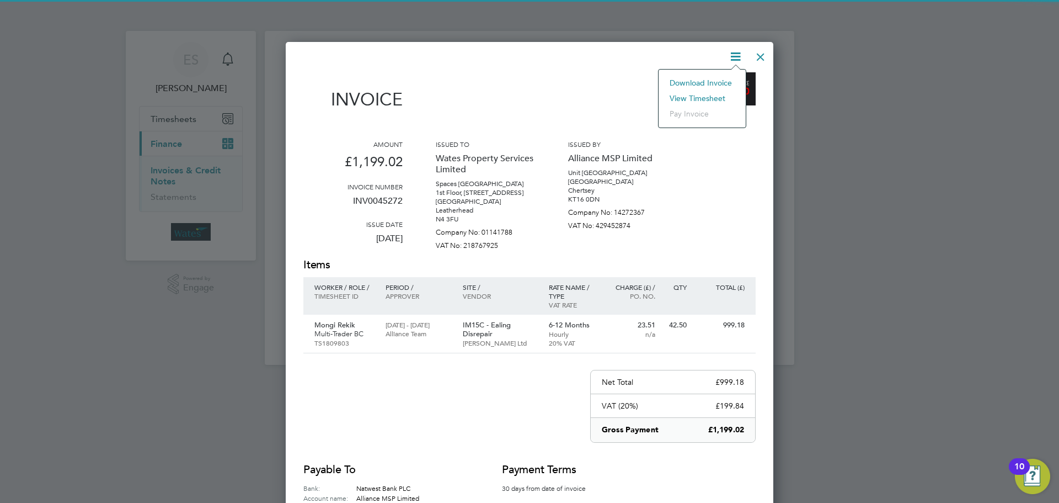
click at [707, 96] on li "View timesheet" at bounding box center [702, 97] width 76 height 15
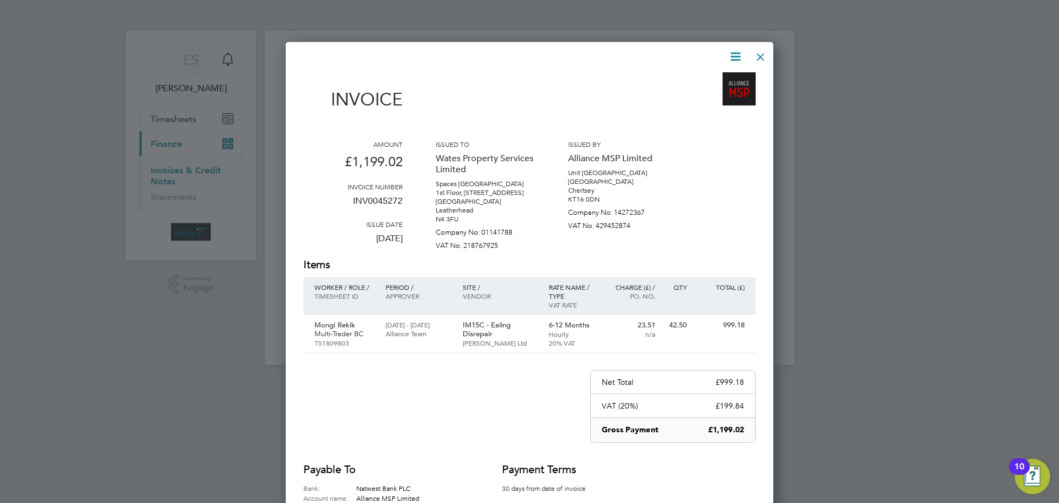
drag, startPoint x: 760, startPoint y: 52, endPoint x: 741, endPoint y: 61, distance: 21.2
click at [760, 52] on div at bounding box center [761, 54] width 20 height 20
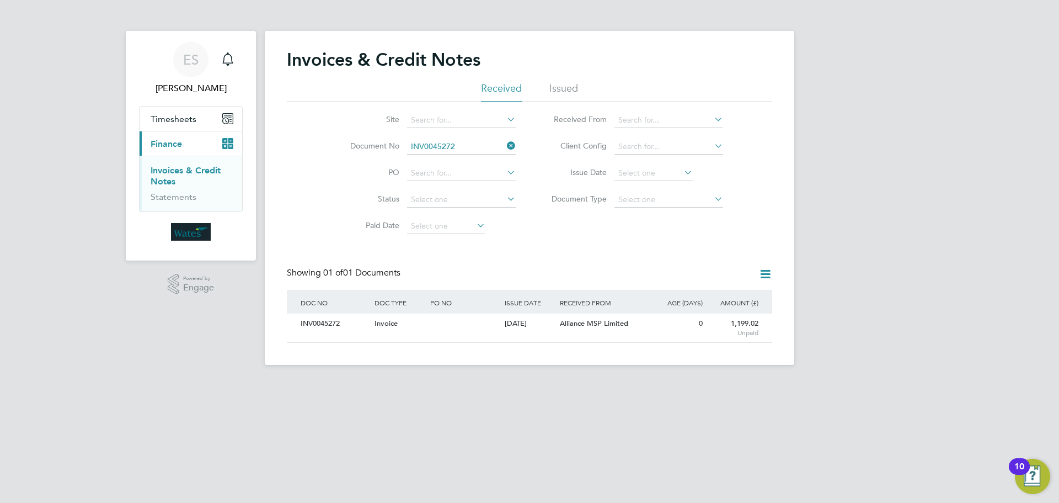
drag, startPoint x: 512, startPoint y: 143, endPoint x: 483, endPoint y: 154, distance: 30.9
click at [505, 143] on icon at bounding box center [505, 145] width 0 height 15
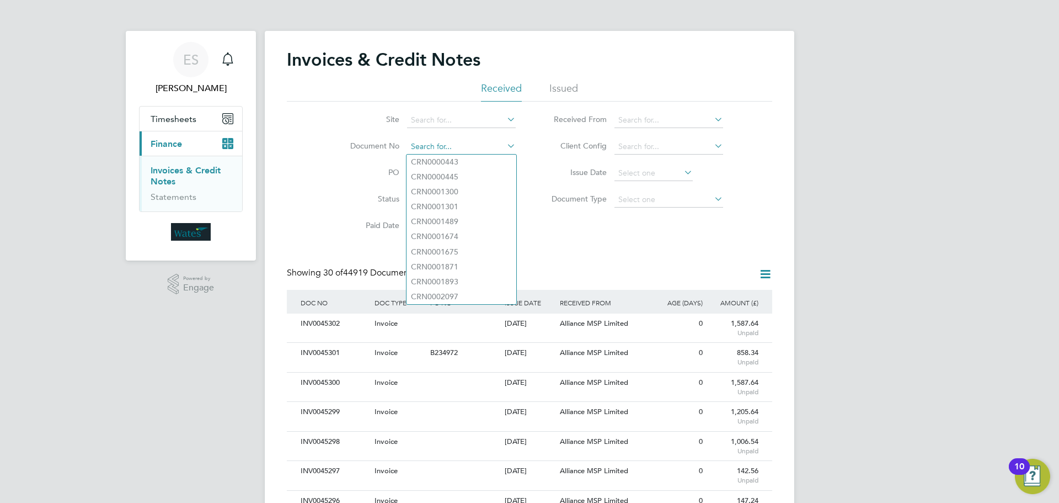
paste input "INV0045273"
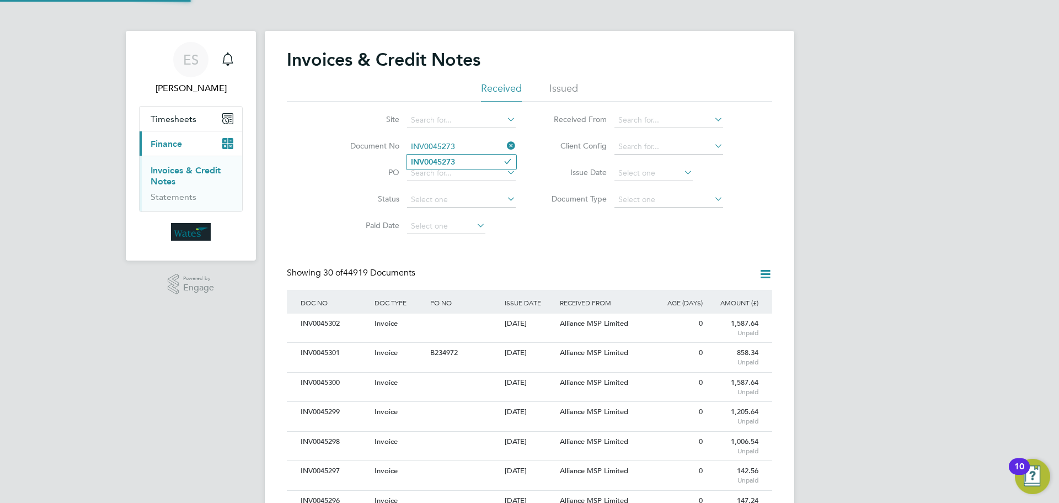
type input "INV0045273"
click at [445, 159] on b "INV0045273" at bounding box center [433, 161] width 44 height 9
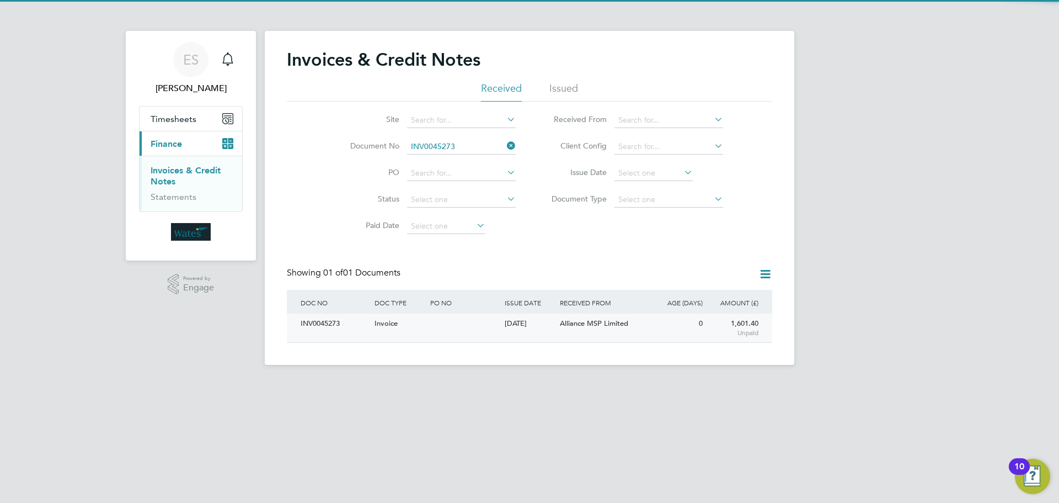
click at [340, 323] on div "INV0045273" at bounding box center [335, 323] width 74 height 20
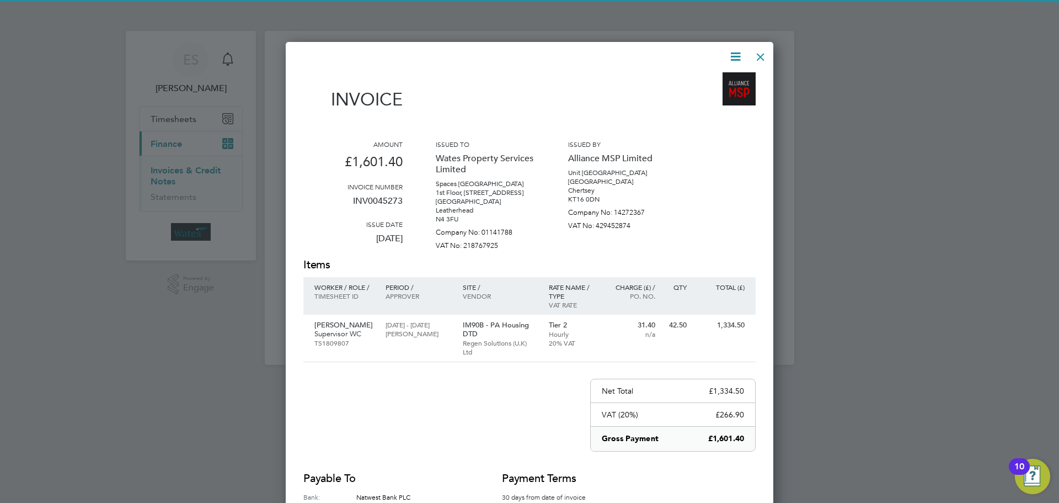
click at [739, 51] on icon at bounding box center [736, 57] width 14 height 14
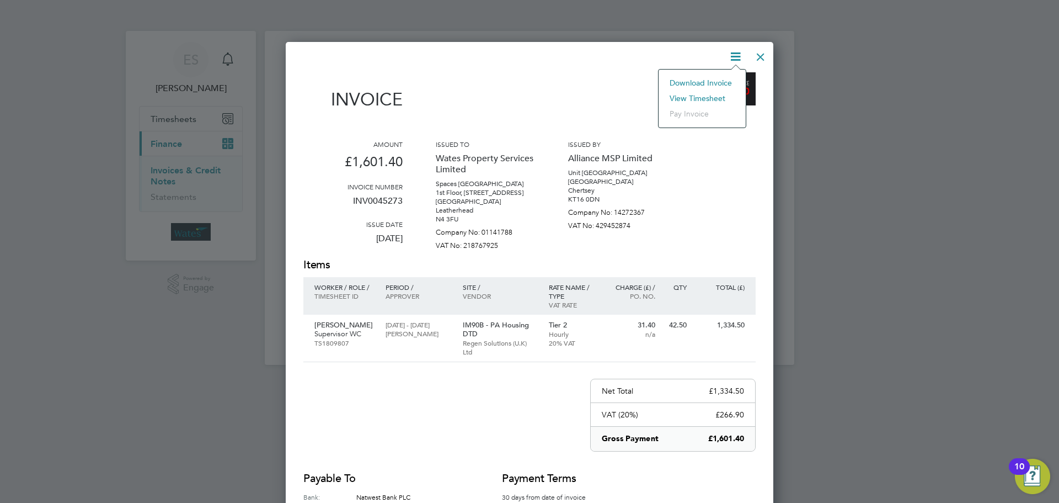
click at [724, 80] on li "Download Invoice" at bounding box center [702, 82] width 76 height 15
click at [731, 58] on icon at bounding box center [736, 57] width 14 height 14
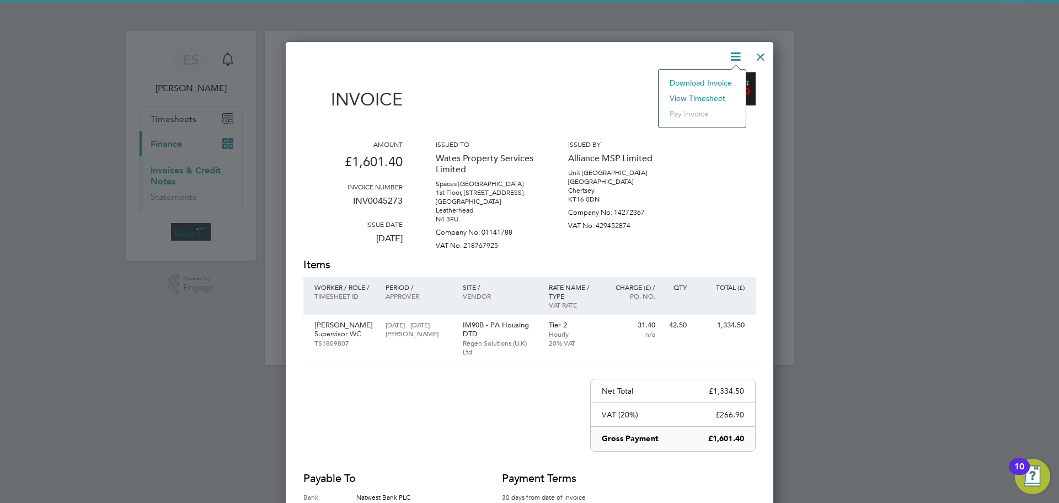
click at [711, 98] on li "View timesheet" at bounding box center [702, 97] width 76 height 15
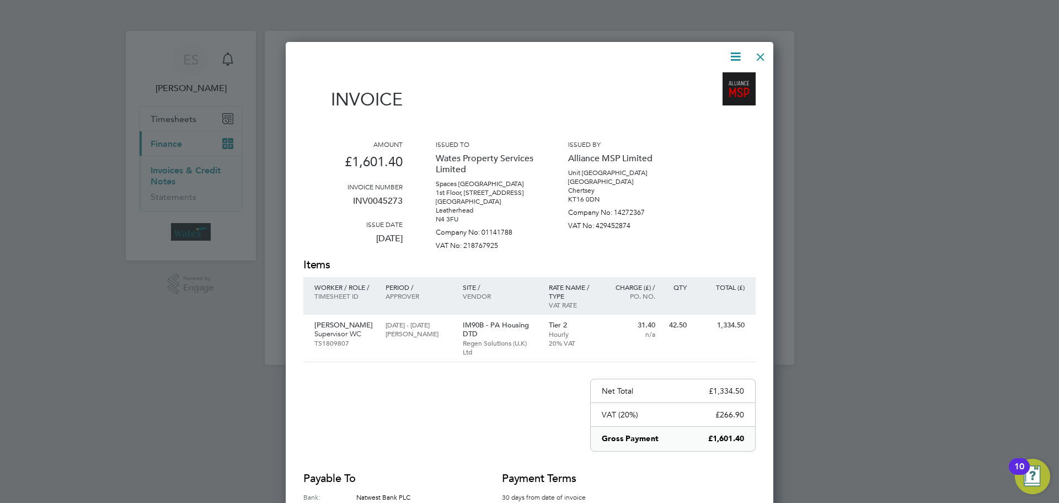
click at [760, 56] on div at bounding box center [761, 54] width 20 height 20
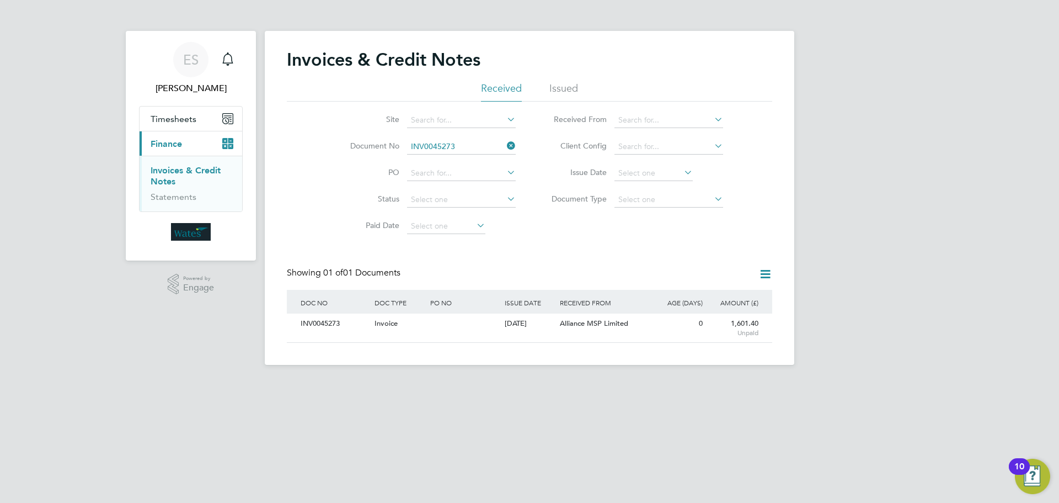
click at [505, 142] on icon at bounding box center [505, 145] width 0 height 15
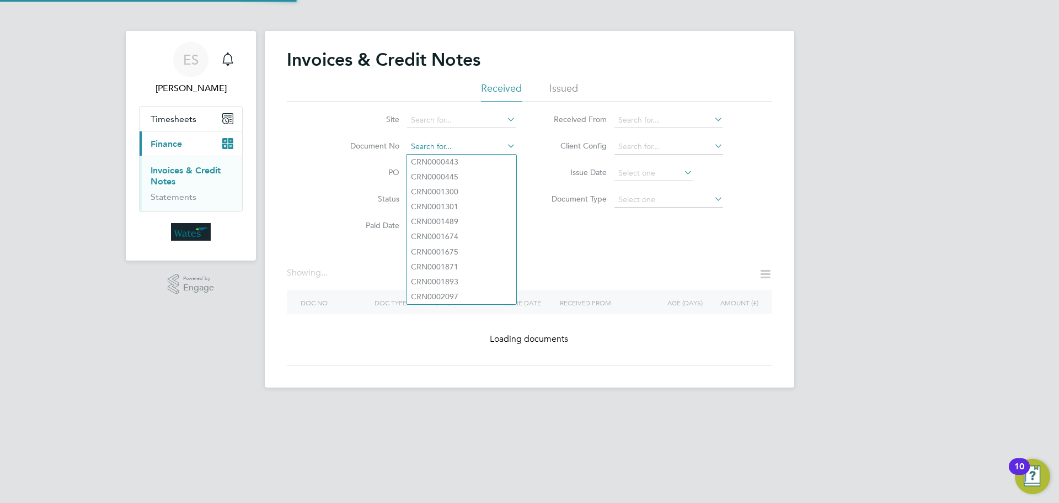
paste input "INV0045274"
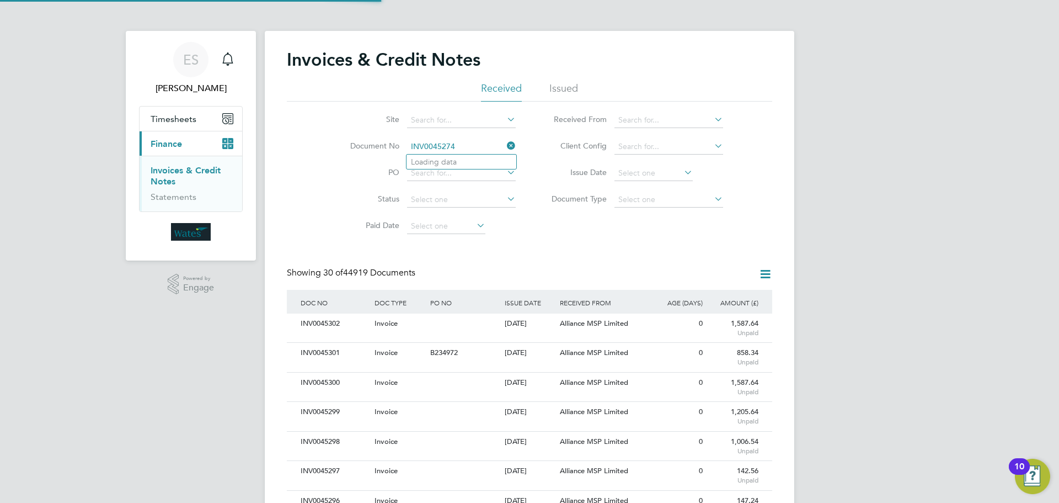
scroll to position [21, 75]
type input "INV0045274"
click at [444, 163] on b "INV0045274" at bounding box center [433, 161] width 44 height 9
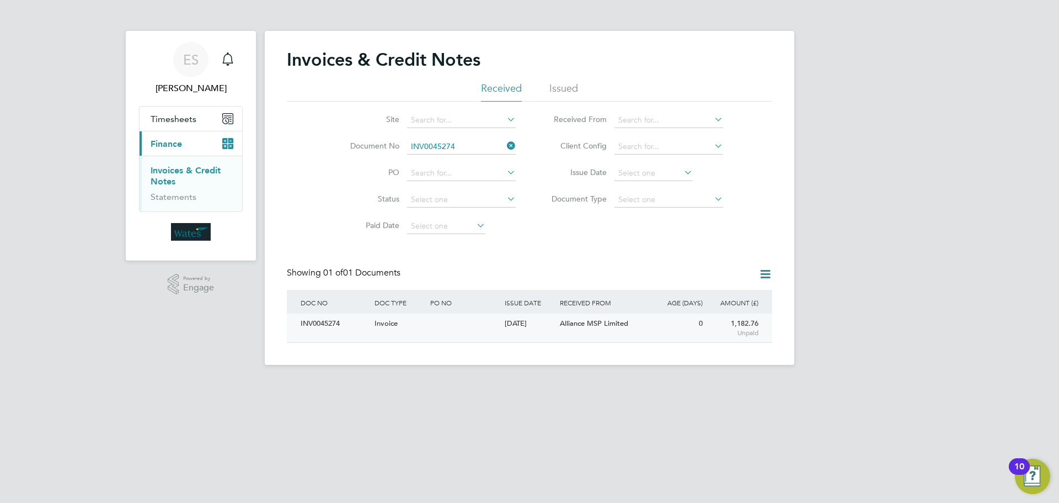
click at [321, 318] on div "INV0045274" at bounding box center [335, 323] width 74 height 20
click at [318, 327] on div "INV0045274" at bounding box center [335, 323] width 74 height 20
click at [324, 318] on div "INV0045274" at bounding box center [335, 323] width 74 height 20
click at [323, 322] on div "INV0045274" at bounding box center [335, 323] width 74 height 20
click at [511, 145] on div "Invoices & Credit Notes Received Issued Site Document No INV0045274 PO Status P…" at bounding box center [530, 198] width 530 height 334
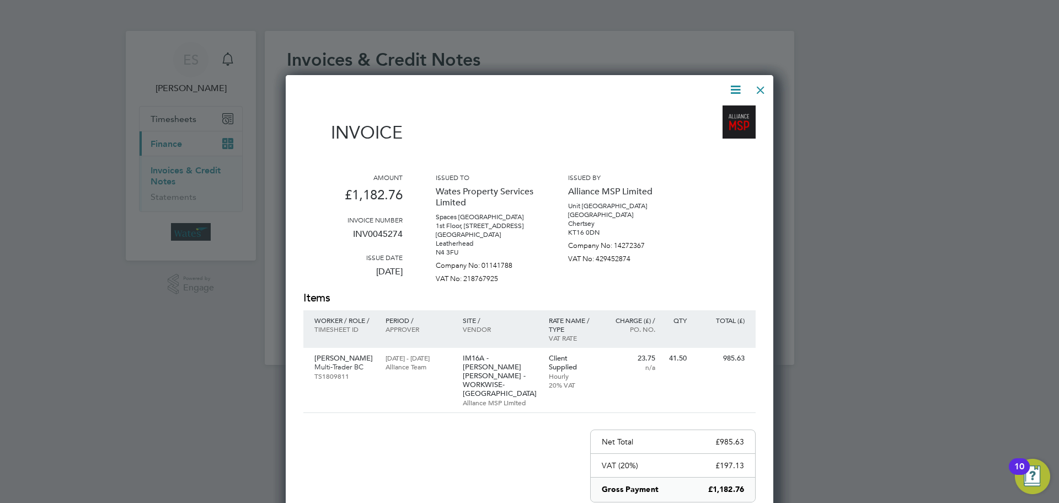
click at [731, 87] on icon at bounding box center [736, 90] width 14 height 14
click at [717, 112] on li "Download Invoice" at bounding box center [702, 115] width 76 height 15
click at [729, 87] on icon at bounding box center [736, 90] width 14 height 14
click at [699, 129] on li "View timesheet" at bounding box center [702, 131] width 76 height 15
drag, startPoint x: 762, startPoint y: 82, endPoint x: 720, endPoint y: 124, distance: 58.9
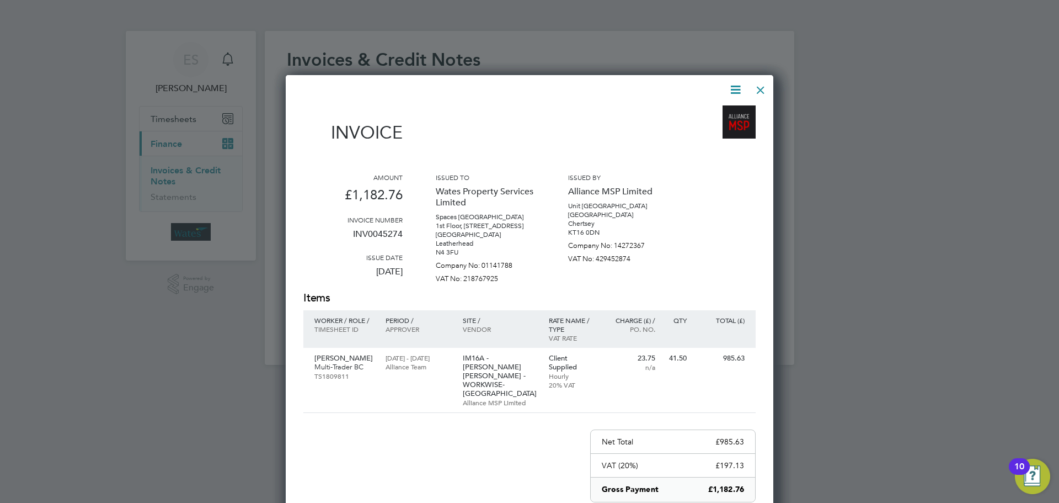
click at [762, 84] on div at bounding box center [761, 87] width 20 height 20
click at [762, 88] on div at bounding box center [761, 87] width 20 height 20
click at [757, 87] on div at bounding box center [761, 87] width 20 height 20
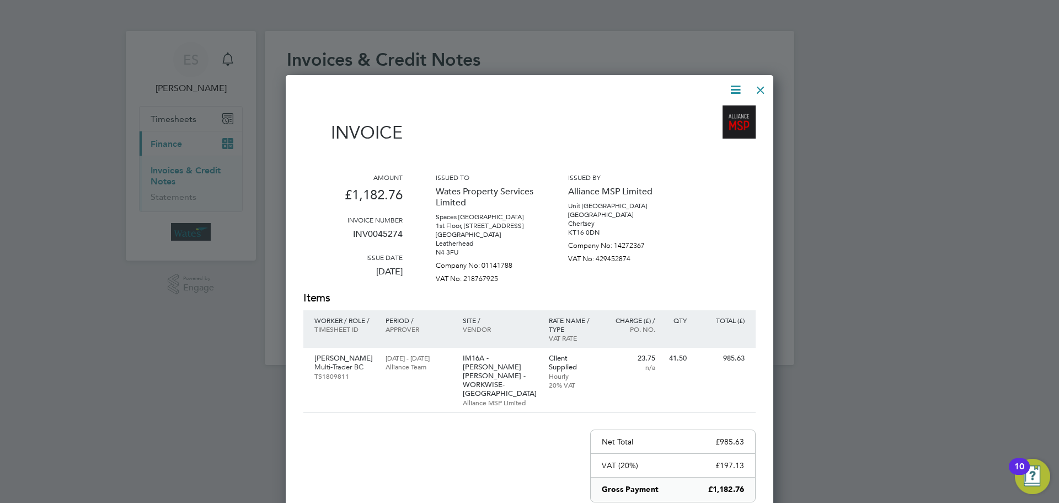
click at [761, 87] on div at bounding box center [761, 87] width 20 height 20
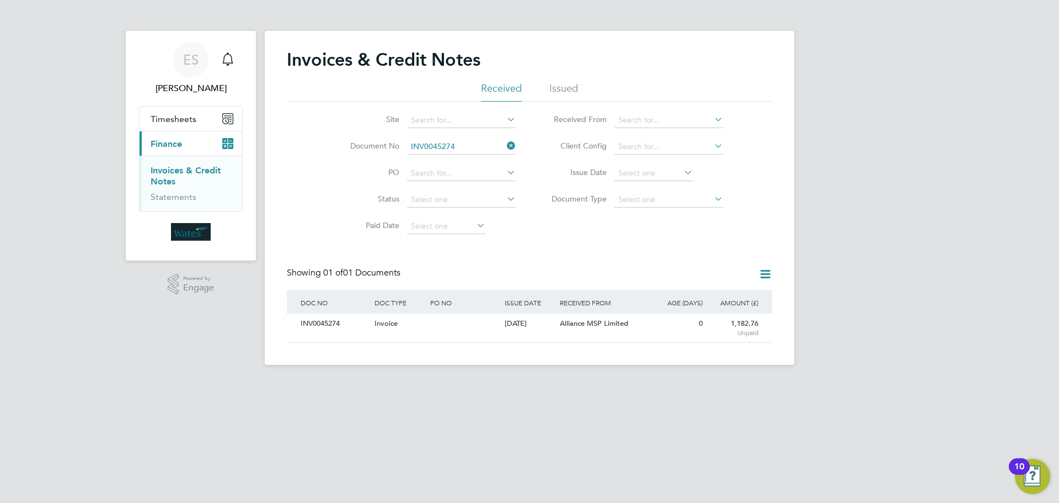
click at [505, 143] on icon at bounding box center [505, 145] width 0 height 15
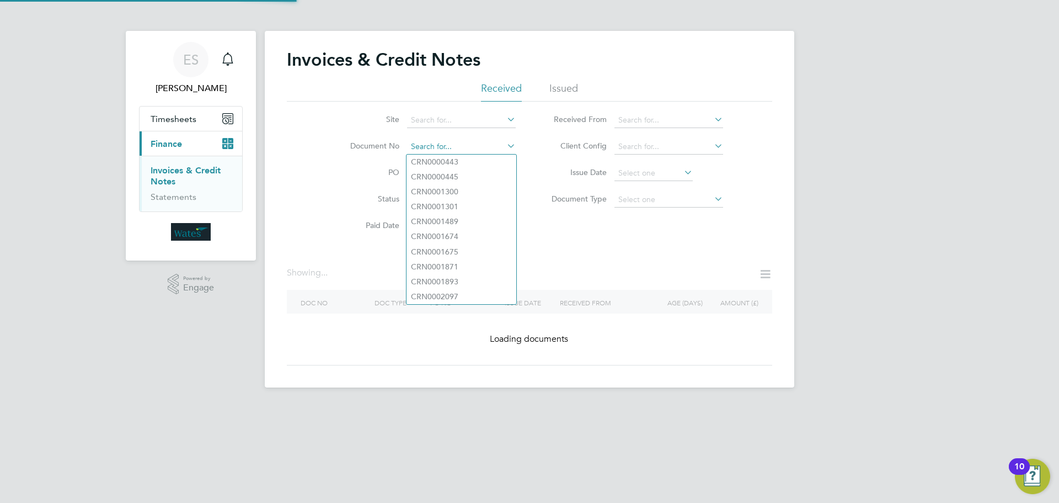
paste input "INV0045275"
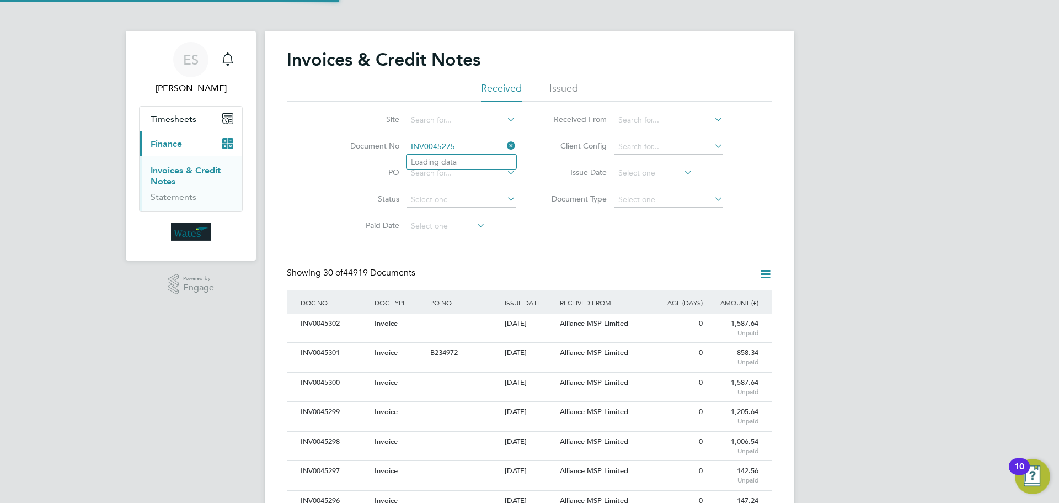
scroll to position [21, 75]
type input "INV0045275"
click at [462, 161] on li "INV0045275" at bounding box center [462, 161] width 110 height 15
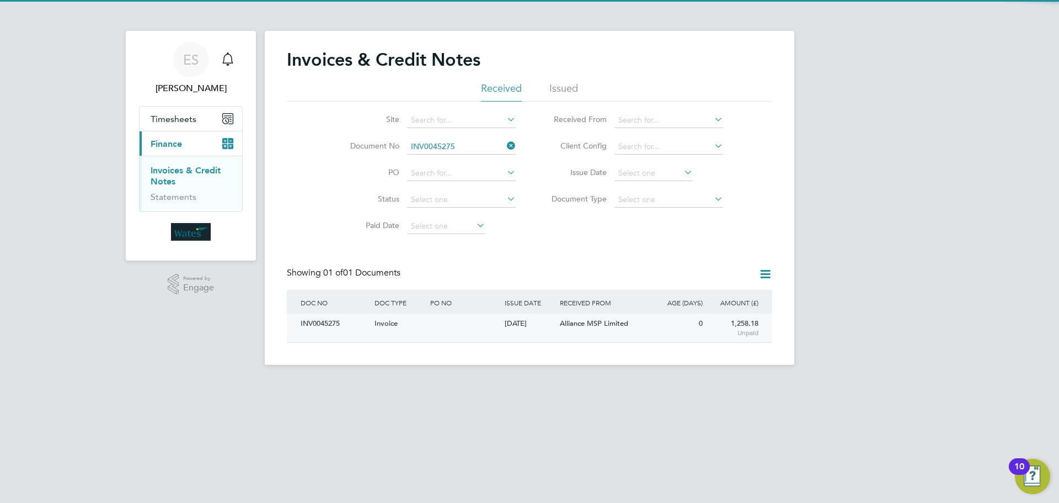
click at [324, 328] on div "INV0045275" at bounding box center [335, 323] width 74 height 20
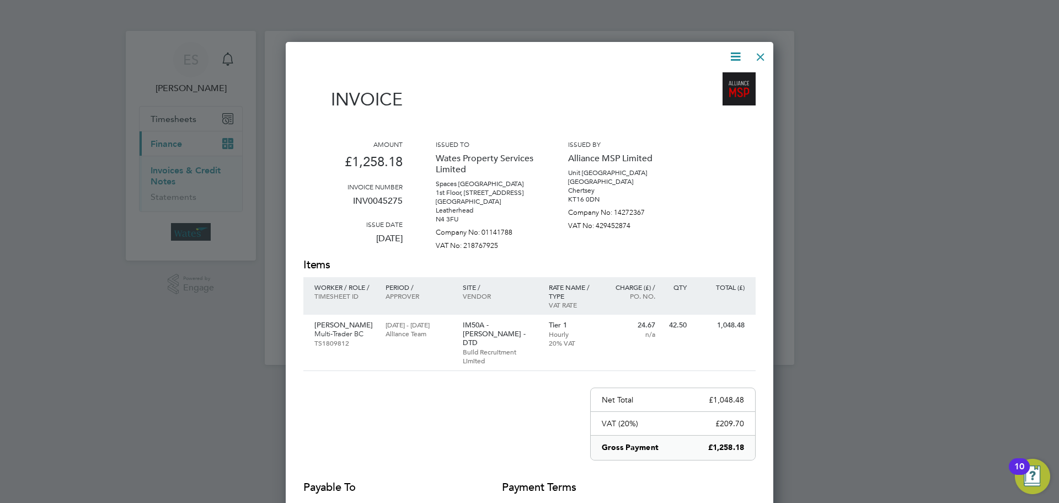
click at [735, 51] on icon at bounding box center [736, 57] width 14 height 14
click at [719, 77] on li "Download Invoice" at bounding box center [702, 82] width 76 height 15
click at [732, 50] on icon at bounding box center [736, 57] width 14 height 14
click at [705, 98] on li "View timesheet" at bounding box center [702, 97] width 76 height 15
click at [761, 54] on div at bounding box center [761, 54] width 20 height 20
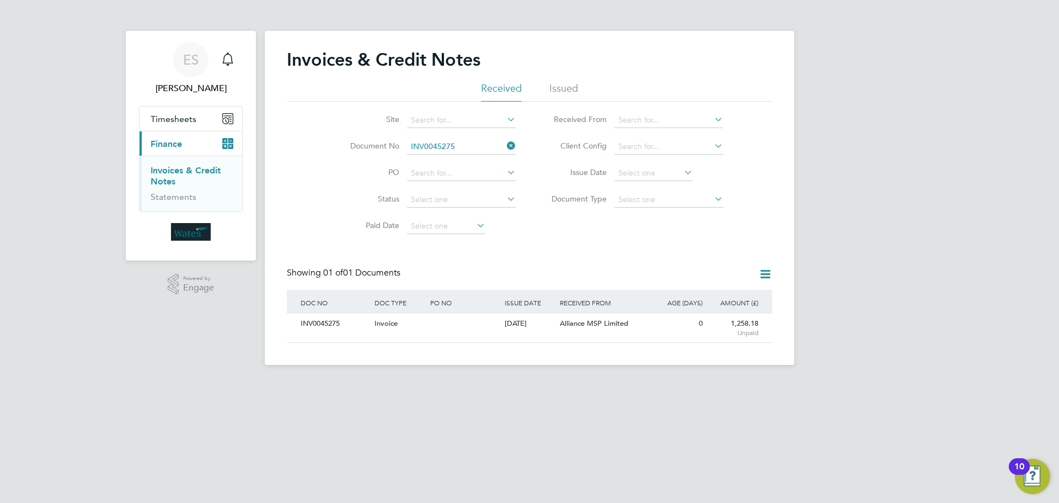
click at [505, 144] on icon at bounding box center [505, 145] width 0 height 15
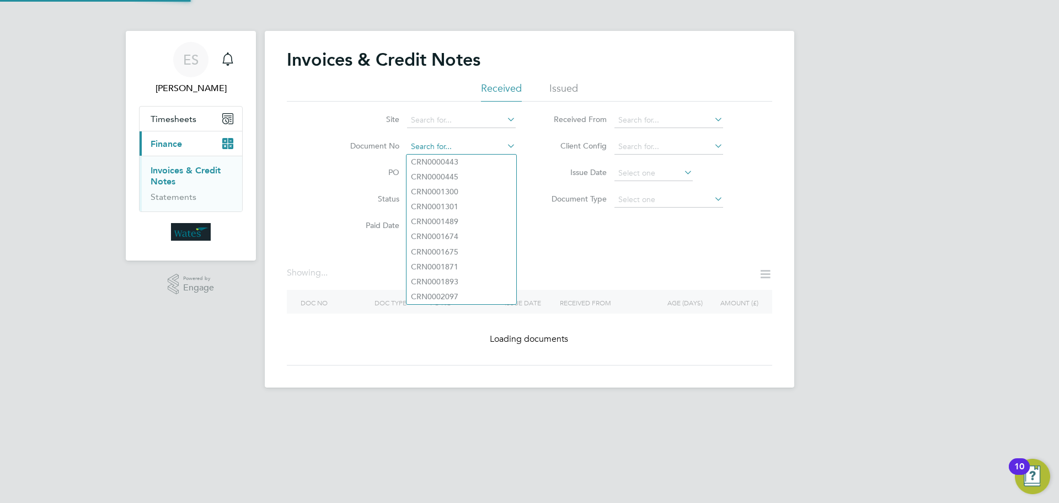
paste input "INV0045276"
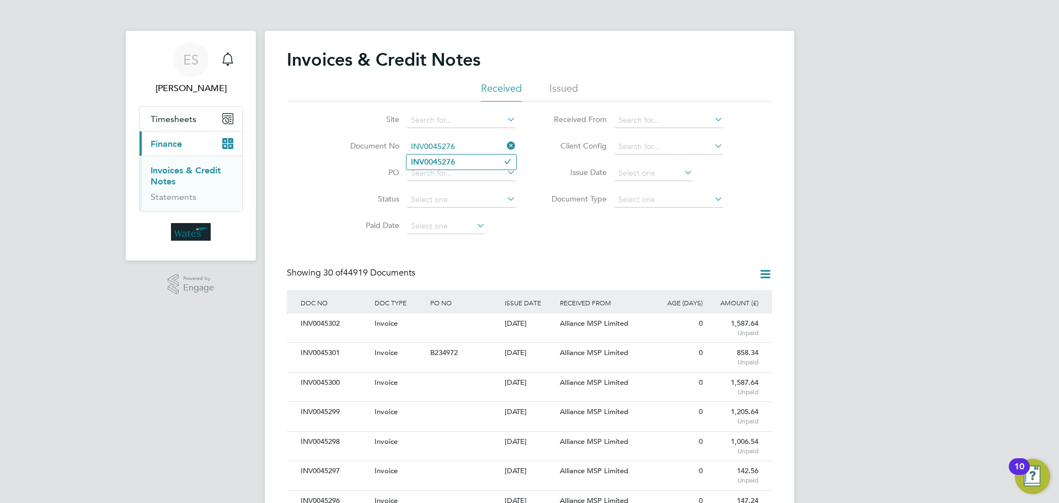
type input "INV0045276"
click at [458, 161] on li "INV0045276" at bounding box center [462, 161] width 110 height 15
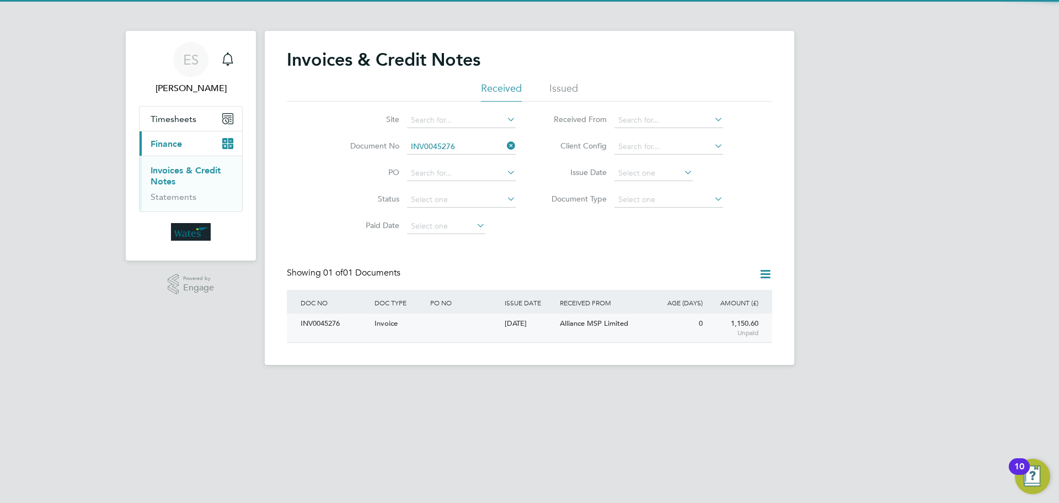
click at [327, 320] on div "INV0045276" at bounding box center [335, 323] width 74 height 20
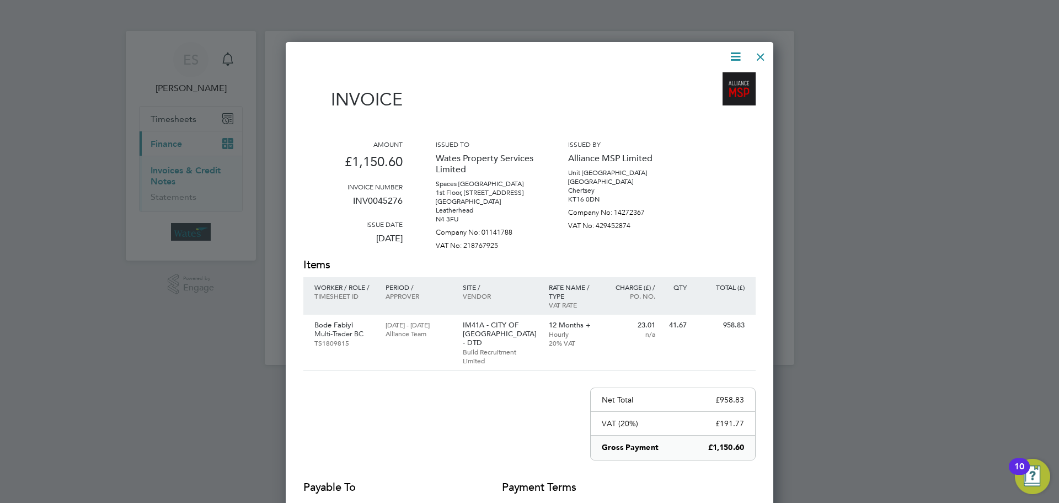
click at [737, 52] on icon at bounding box center [736, 57] width 14 height 14
click at [722, 78] on li "Download Invoice" at bounding box center [702, 82] width 76 height 15
drag, startPoint x: 738, startPoint y: 47, endPoint x: 734, endPoint y: 54, distance: 8.1
click at [738, 50] on icon at bounding box center [736, 57] width 14 height 14
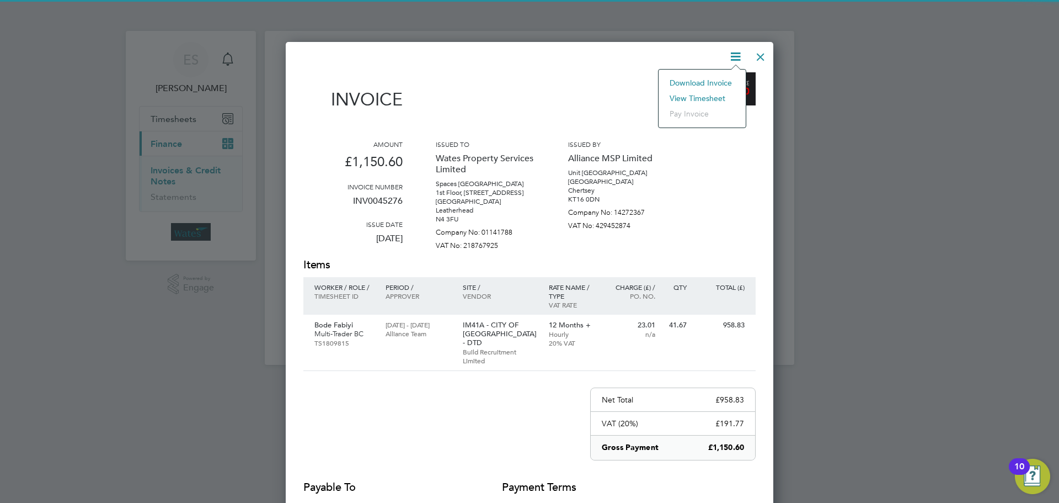
click at [710, 92] on li "View timesheet" at bounding box center [702, 97] width 76 height 15
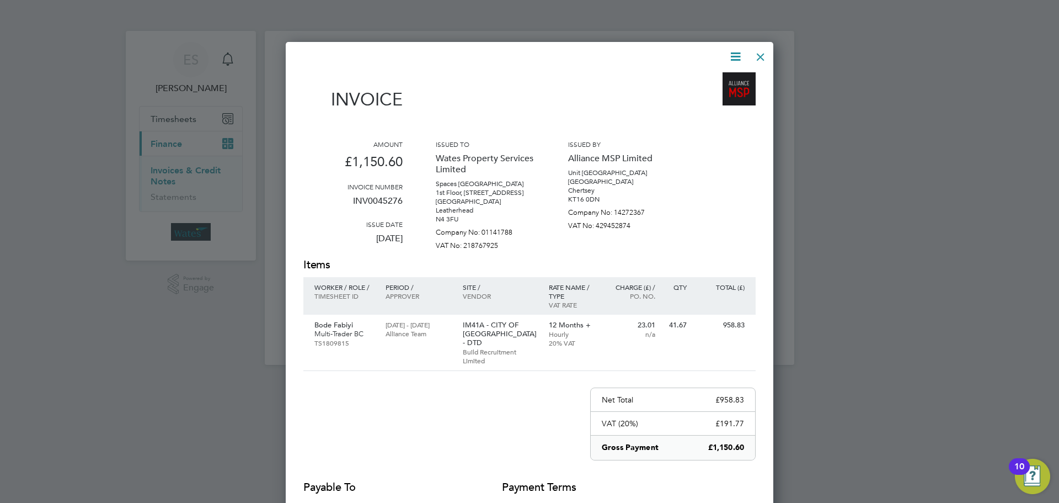
click at [763, 46] on div at bounding box center [761, 54] width 20 height 20
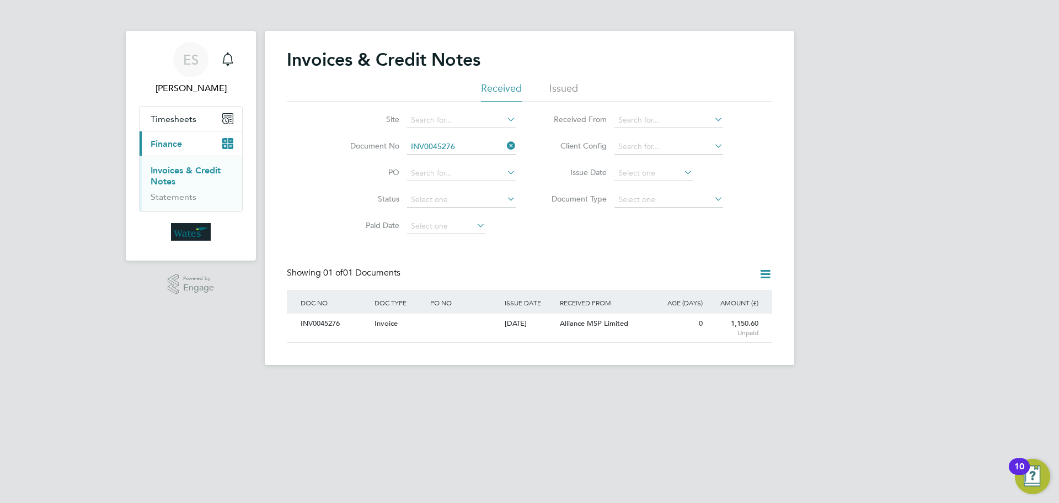
click at [505, 145] on icon at bounding box center [505, 145] width 0 height 15
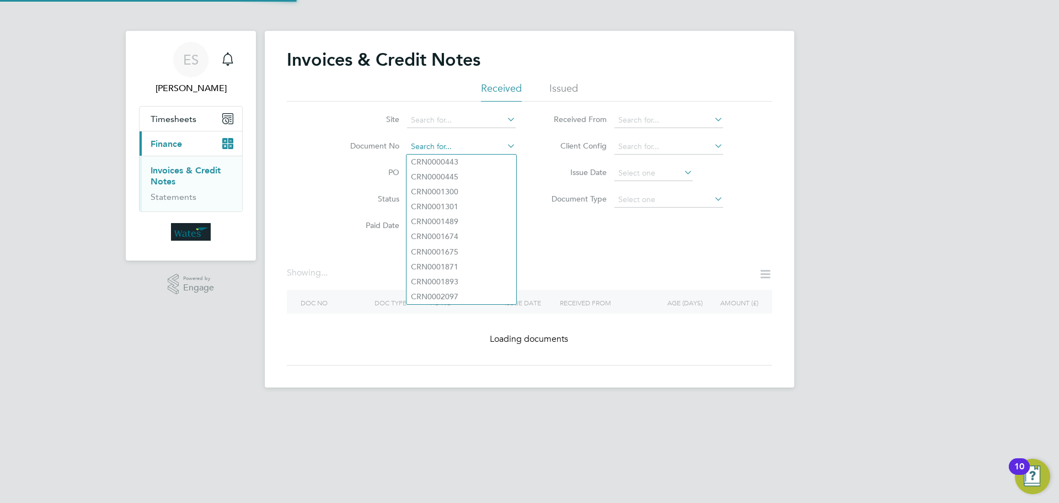
paste input "INV0045277"
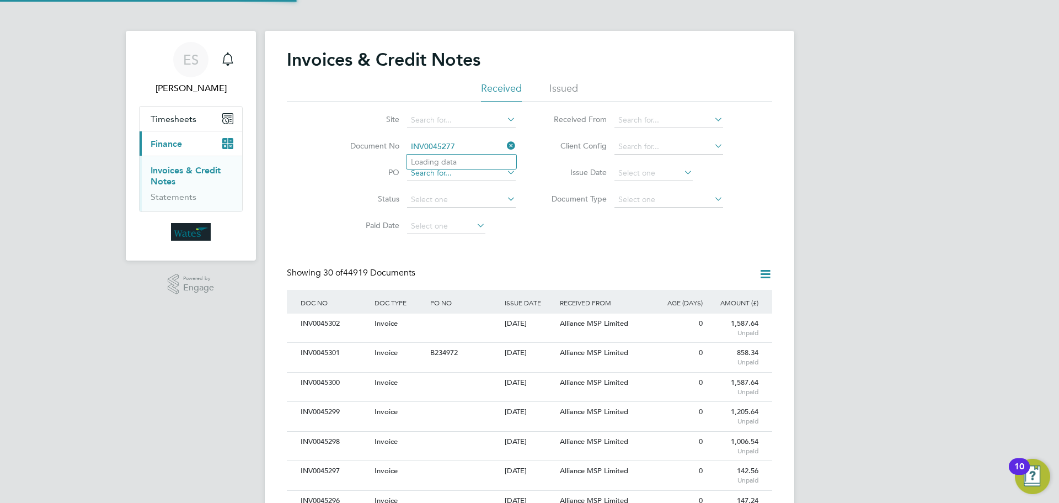
scroll to position [21, 75]
type input "INV0045277"
click at [439, 162] on b "INV0045277" at bounding box center [433, 161] width 44 height 9
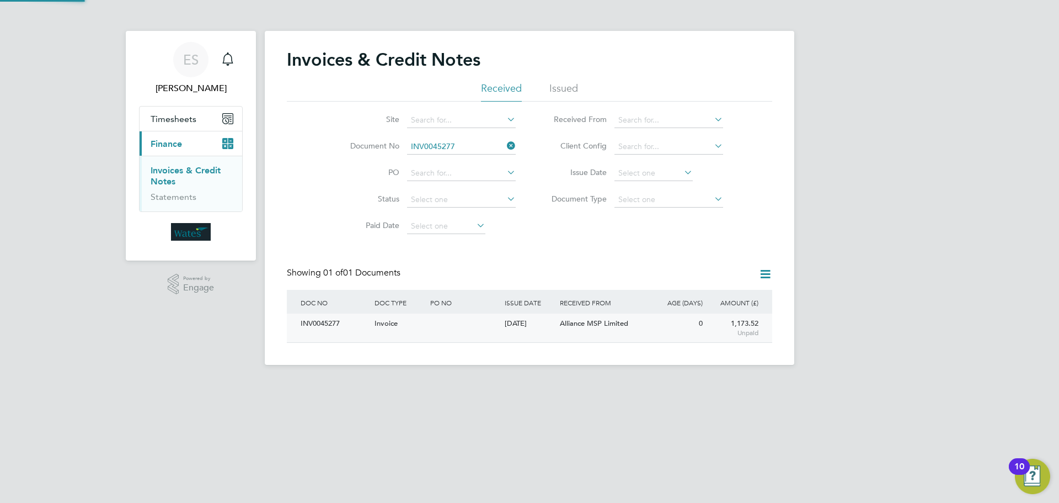
click at [343, 320] on div "INV0045277" at bounding box center [335, 323] width 74 height 20
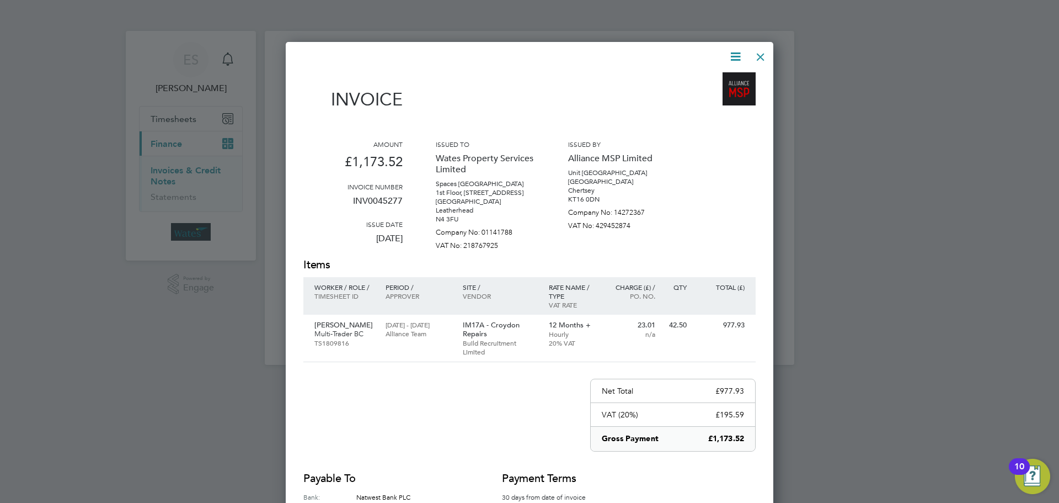
click at [730, 51] on icon at bounding box center [736, 57] width 14 height 14
click at [722, 77] on li "Download Invoice" at bounding box center [702, 82] width 76 height 15
click at [735, 55] on icon at bounding box center [736, 57] width 14 height 14
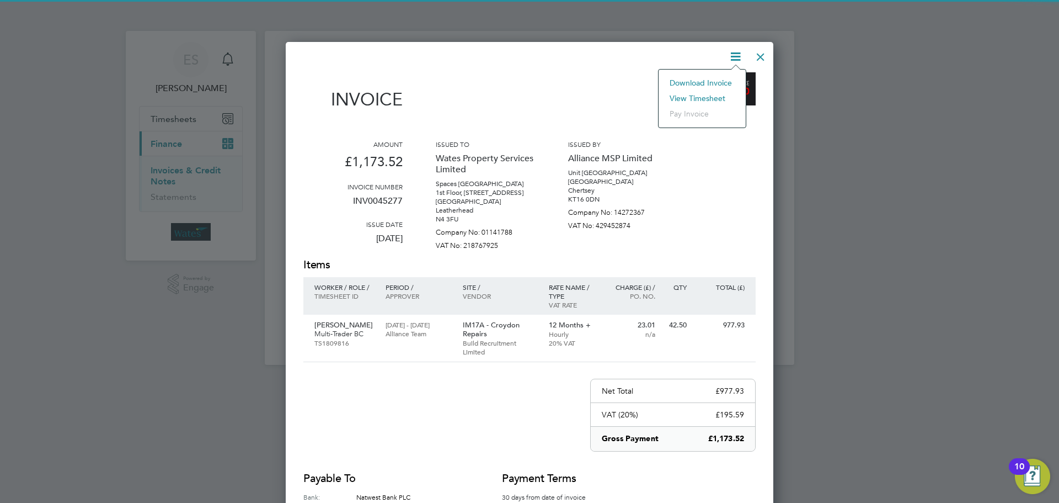
click at [717, 94] on li "View timesheet" at bounding box center [702, 97] width 76 height 15
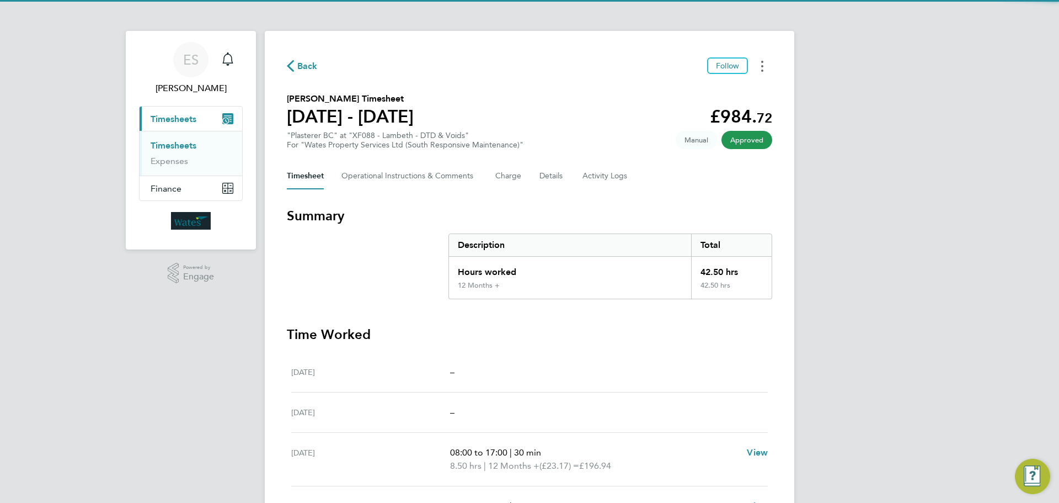
click at [759, 67] on button "Timesheets Menu" at bounding box center [762, 65] width 20 height 17
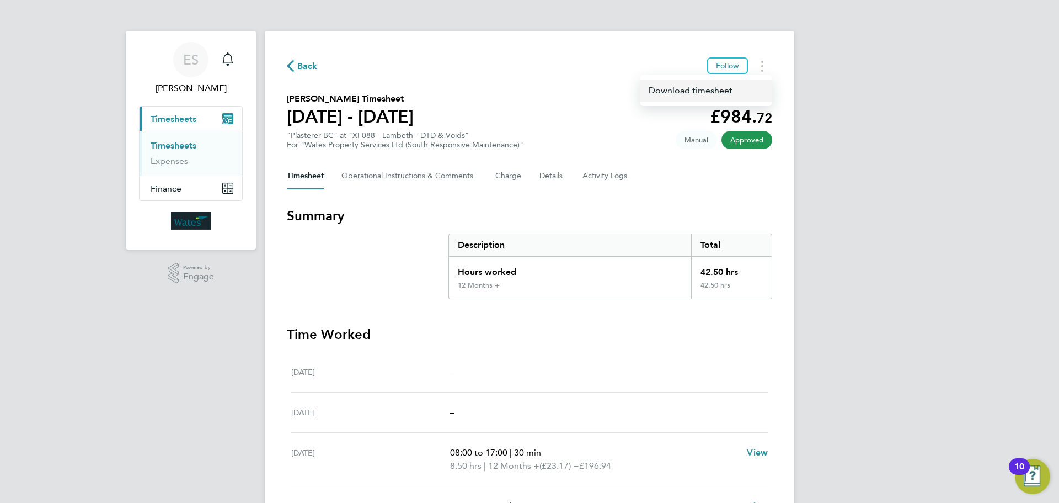
click at [733, 91] on link "Download timesheet" at bounding box center [706, 90] width 132 height 22
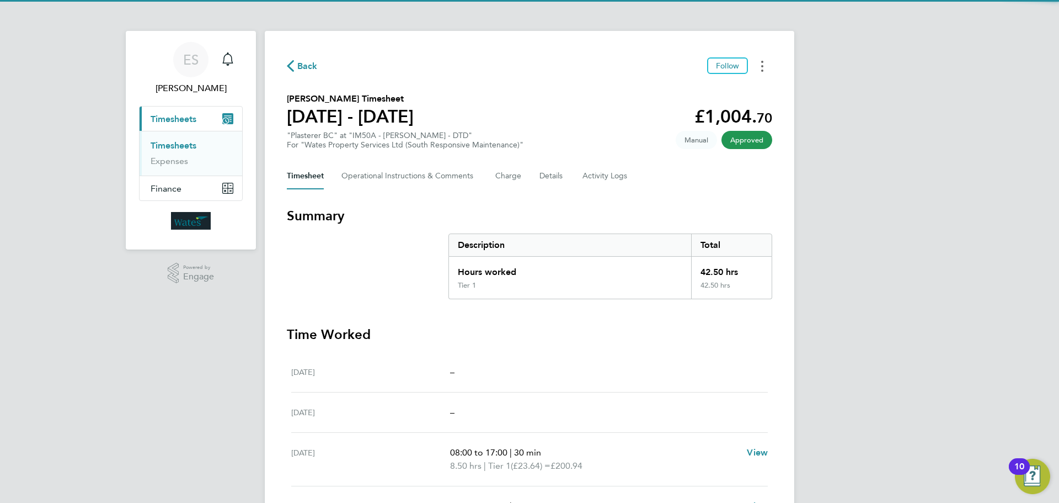
drag, startPoint x: 766, startPoint y: 63, endPoint x: 761, endPoint y: 67, distance: 6.4
click at [766, 63] on button "Timesheets Menu" at bounding box center [762, 65] width 20 height 17
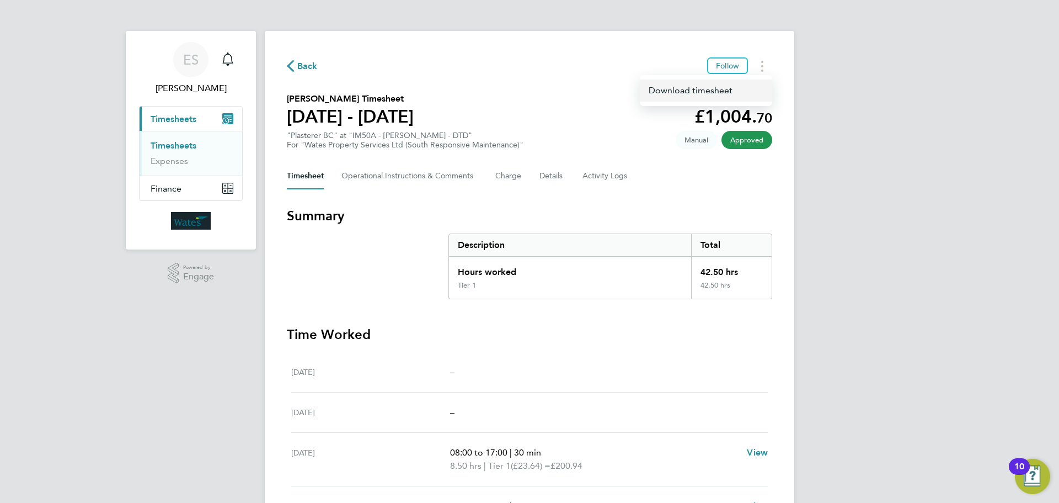
click at [725, 92] on link "Download timesheet" at bounding box center [706, 90] width 132 height 22
drag, startPoint x: 933, startPoint y: 341, endPoint x: 931, endPoint y: 327, distance: 14.5
click at [933, 341] on div "ES Emily Summerfield Notifications Applications: Current page: Timesheets Times…" at bounding box center [529, 372] width 1059 height 744
click at [762, 63] on icon "Timesheets Menu" at bounding box center [762, 66] width 2 height 11
click at [712, 93] on link "Download timesheet" at bounding box center [706, 90] width 132 height 22
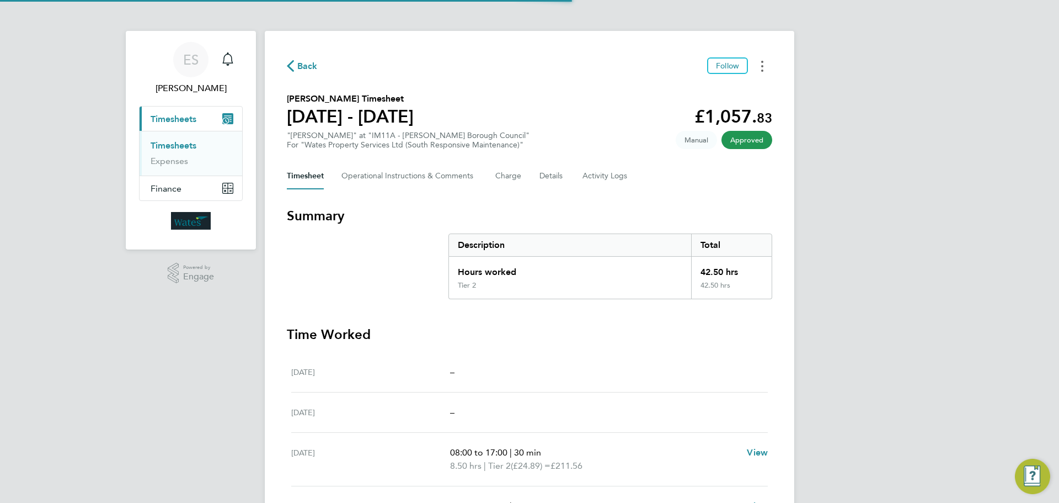
click at [759, 66] on button "Timesheets Menu" at bounding box center [762, 65] width 20 height 17
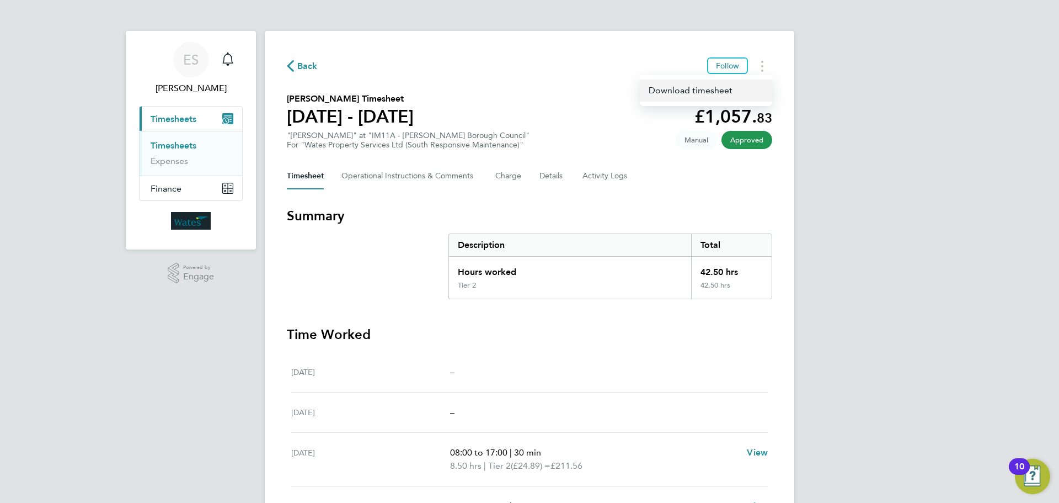
drag, startPoint x: 709, startPoint y: 90, endPoint x: 693, endPoint y: 92, distance: 16.1
click at [709, 90] on link "Download timesheet" at bounding box center [706, 90] width 132 height 22
drag, startPoint x: 1001, startPoint y: 322, endPoint x: 1000, endPoint y: 316, distance: 5.6
click at [1001, 322] on div "ES Emily Summerfield Notifications Applications: Current page: Timesheets Times…" at bounding box center [529, 372] width 1059 height 744
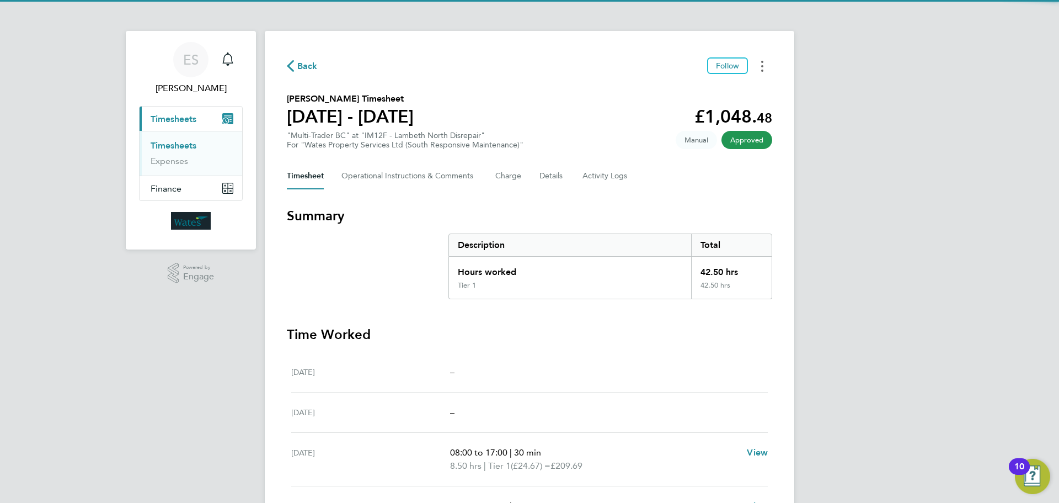
click at [762, 61] on circle "Timesheets Menu" at bounding box center [762, 62] width 2 height 2
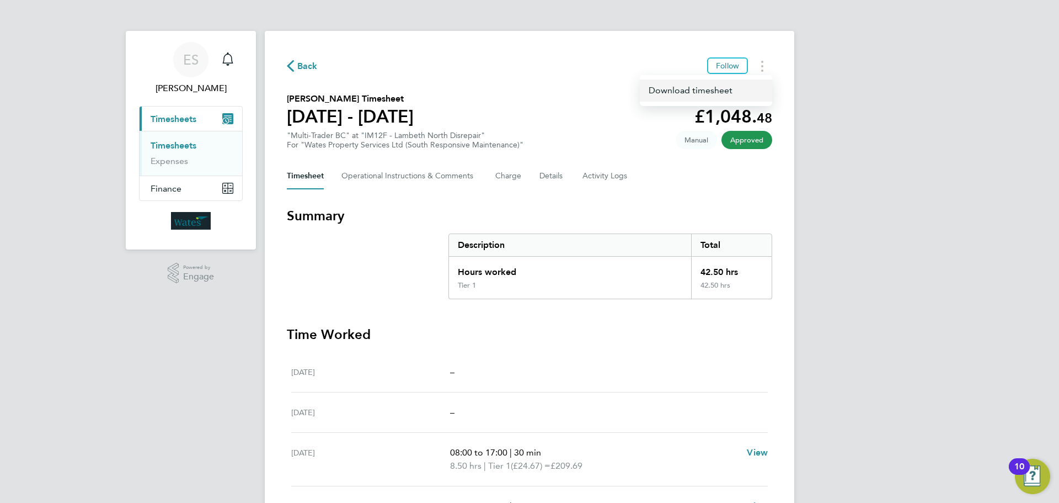
click at [722, 88] on link "Download timesheet" at bounding box center [706, 90] width 132 height 22
click at [953, 314] on div "ES Emily Summerfield Notifications Applications: Current page: Timesheets Times…" at bounding box center [529, 372] width 1059 height 744
click at [760, 67] on button "Timesheets Menu" at bounding box center [762, 65] width 20 height 17
click at [725, 87] on link "Download timesheet" at bounding box center [706, 90] width 132 height 22
drag, startPoint x: 768, startPoint y: 60, endPoint x: 758, endPoint y: 73, distance: 16.5
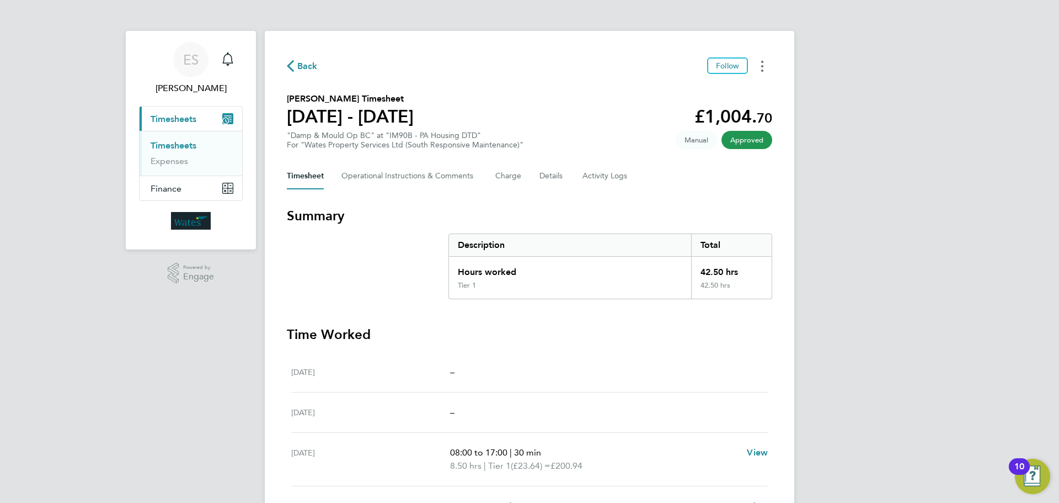
click at [768, 60] on button "Timesheets Menu" at bounding box center [762, 65] width 20 height 17
click at [720, 90] on link "Download timesheet" at bounding box center [706, 90] width 132 height 22
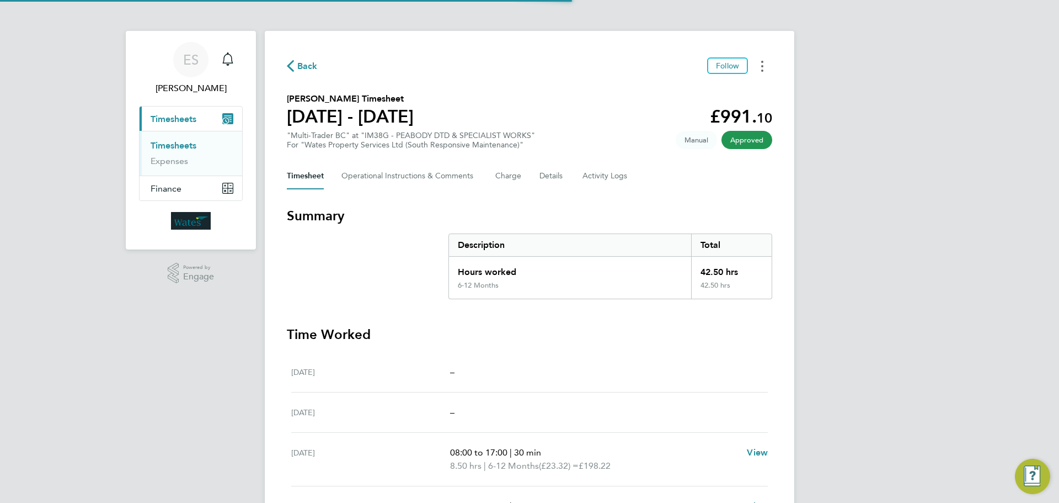
click at [757, 68] on button "Timesheets Menu" at bounding box center [762, 65] width 20 height 17
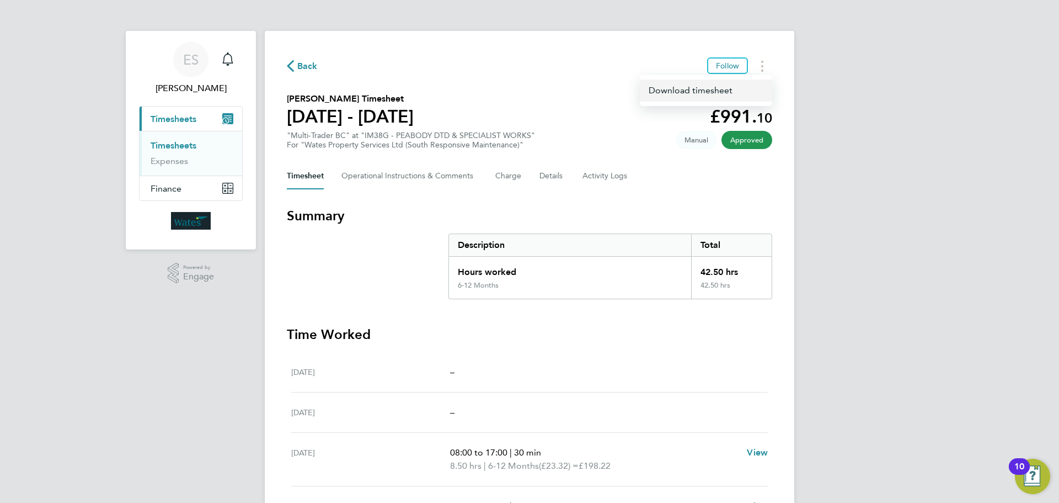
click at [725, 86] on link "Download timesheet" at bounding box center [706, 90] width 132 height 22
drag, startPoint x: 937, startPoint y: 407, endPoint x: 882, endPoint y: 282, distance: 136.8
click at [931, 393] on div "ES Emily Summerfield Notifications Applications: Current page: Timesheets Times…" at bounding box center [529, 372] width 1059 height 744
click at [765, 65] on button "Timesheets Menu" at bounding box center [762, 65] width 20 height 17
click at [735, 84] on link "Download timesheet" at bounding box center [706, 90] width 132 height 22
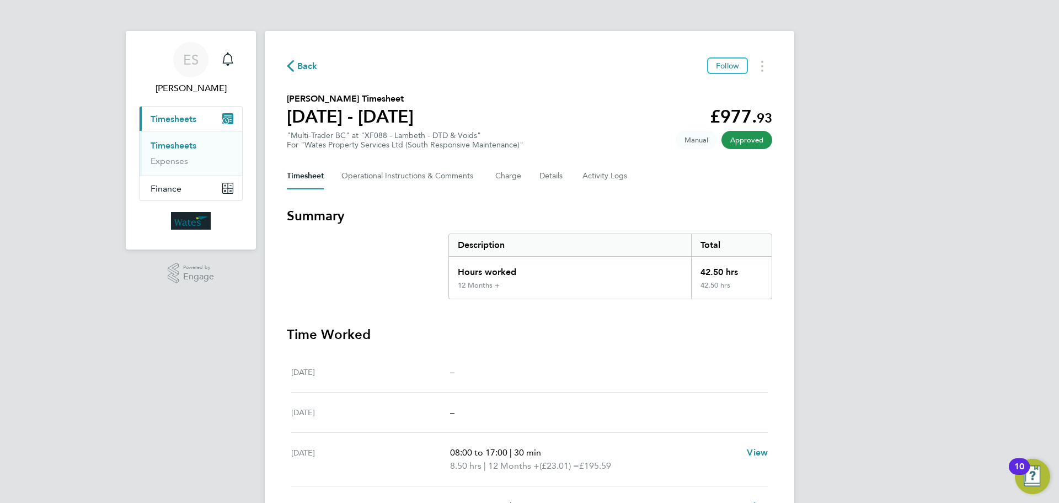
click at [980, 341] on div "ES Emily Summerfield Notifications Applications: Current page: Timesheets Times…" at bounding box center [529, 372] width 1059 height 744
click at [760, 60] on button "Timesheets Menu" at bounding box center [762, 65] width 20 height 17
click at [720, 90] on link "Download timesheet" at bounding box center [706, 90] width 132 height 22
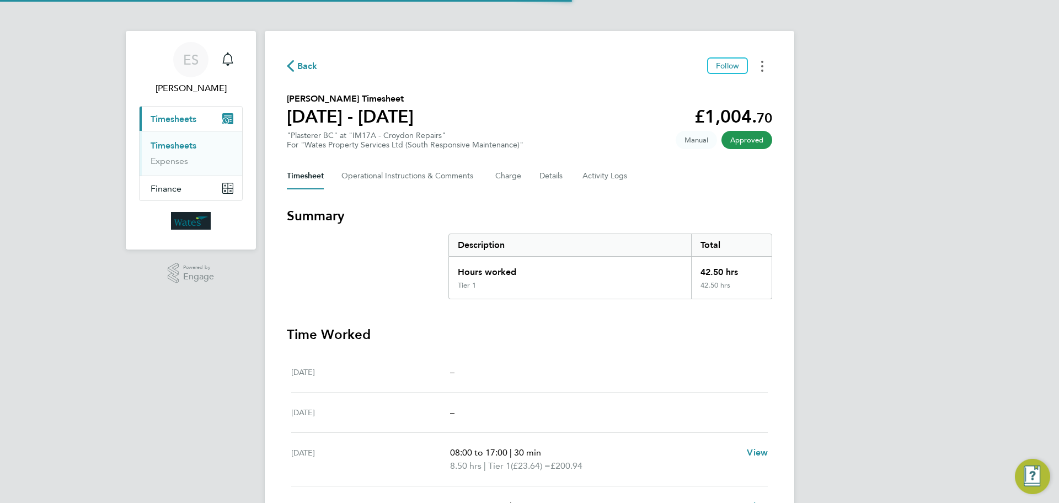
drag, startPoint x: 763, startPoint y: 62, endPoint x: 747, endPoint y: 73, distance: 20.2
click at [762, 62] on button "Timesheets Menu" at bounding box center [762, 65] width 20 height 17
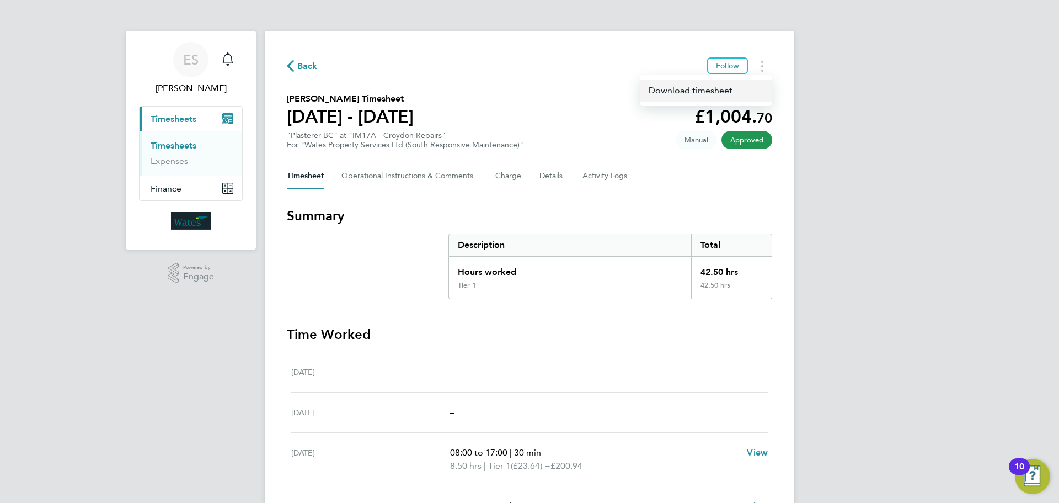
click at [723, 88] on link "Download timesheet" at bounding box center [706, 90] width 132 height 22
click at [916, 378] on div "ES [PERSON_NAME] Notifications Applications: Current page: Timesheets Timesheet…" at bounding box center [529, 372] width 1059 height 744
click at [761, 63] on button "Timesheets Menu" at bounding box center [762, 65] width 20 height 17
click at [725, 88] on link "Download timesheet" at bounding box center [706, 90] width 132 height 22
drag, startPoint x: 764, startPoint y: 62, endPoint x: 756, endPoint y: 69, distance: 10.6
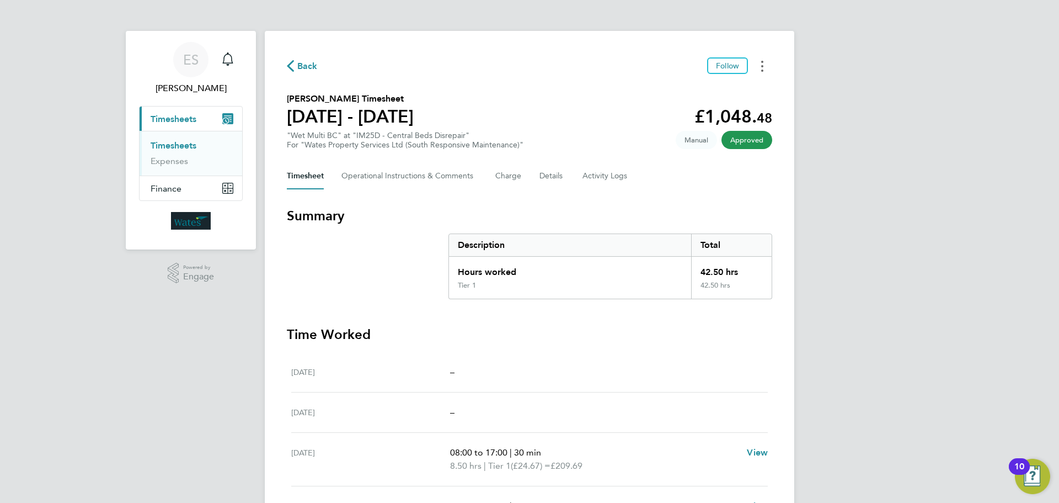
click at [764, 62] on button "Timesheets Menu" at bounding box center [762, 65] width 20 height 17
click at [716, 91] on link "Download timesheet" at bounding box center [706, 90] width 132 height 22
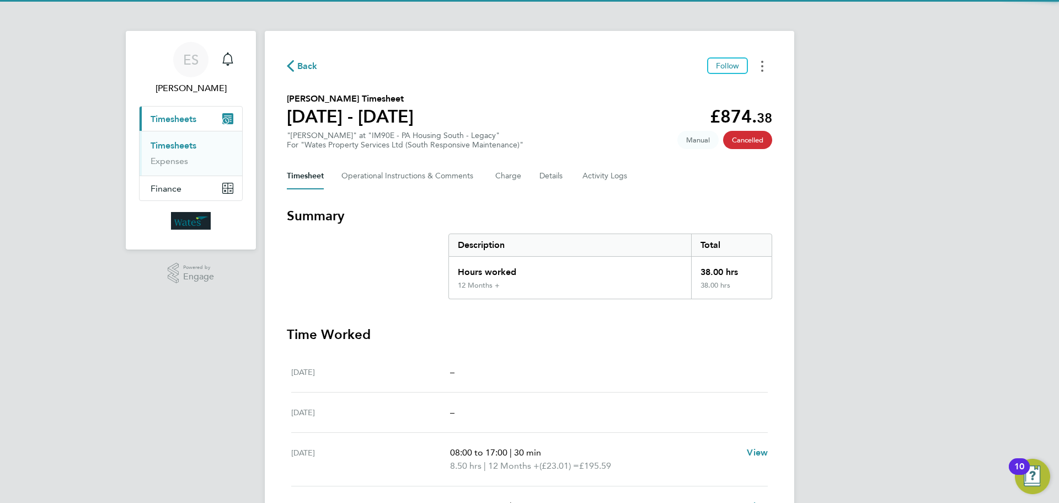
click at [764, 65] on button "Timesheets Menu" at bounding box center [762, 65] width 20 height 17
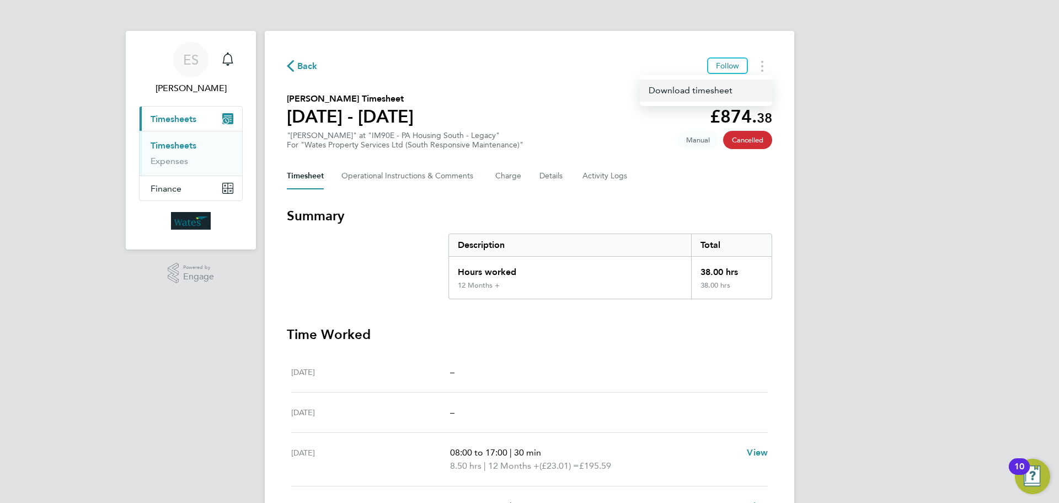
click at [727, 87] on link "Download timesheet" at bounding box center [706, 90] width 132 height 22
click at [882, 341] on div "ES [PERSON_NAME] Notifications Applications: Current page: Timesheets Timesheet…" at bounding box center [529, 372] width 1059 height 744
click at [764, 65] on button "Timesheets Menu" at bounding box center [762, 65] width 20 height 17
click at [717, 87] on link "Download timesheet" at bounding box center [706, 90] width 132 height 22
drag, startPoint x: 763, startPoint y: 61, endPoint x: 754, endPoint y: 68, distance: 11.5
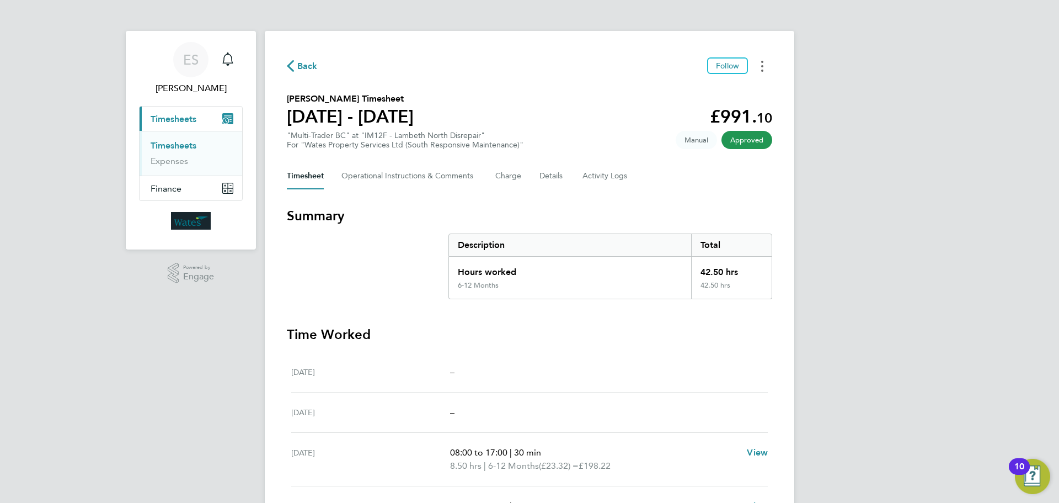
click at [763, 61] on button "Timesheets Menu" at bounding box center [762, 65] width 20 height 17
click at [714, 87] on link "Download timesheet" at bounding box center [706, 90] width 132 height 22
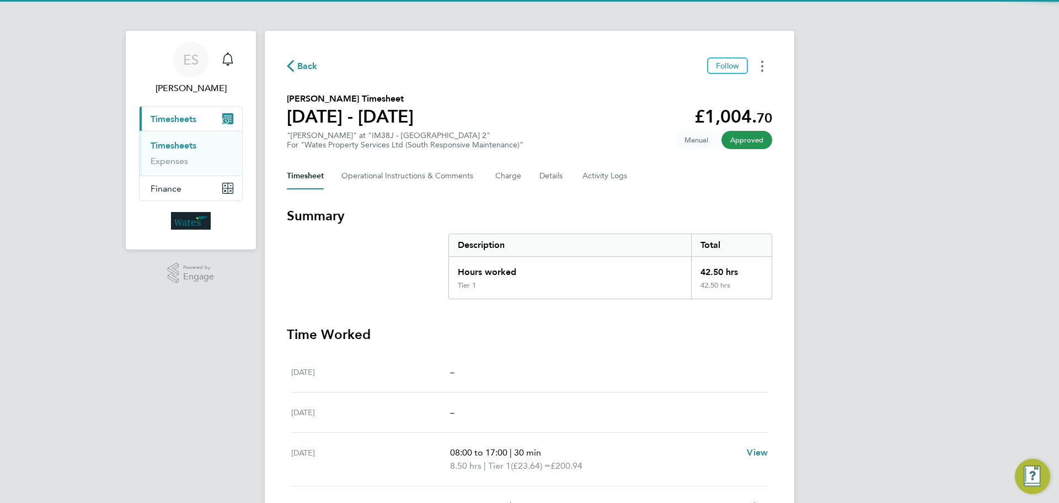
drag, startPoint x: 765, startPoint y: 66, endPoint x: 758, endPoint y: 68, distance: 7.0
click at [765, 66] on button "Timesheets Menu" at bounding box center [762, 65] width 20 height 17
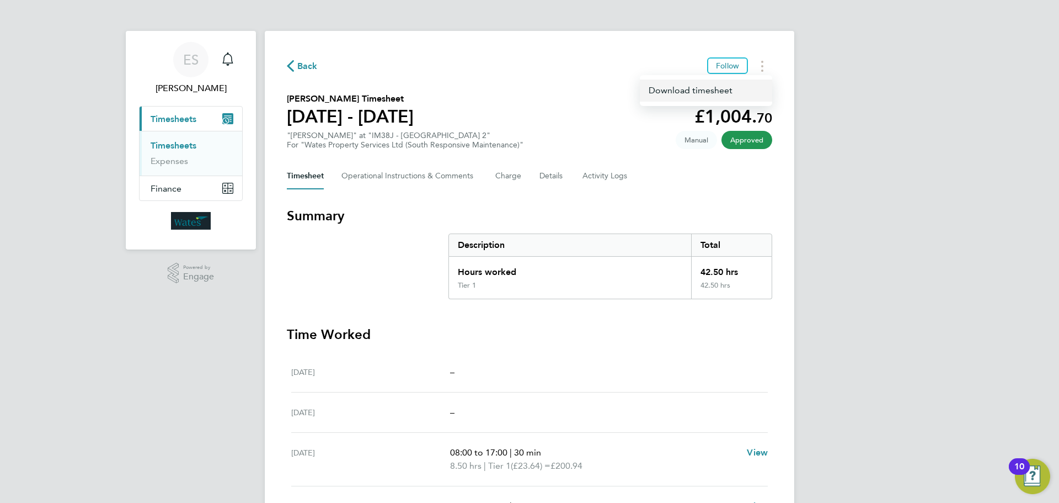
click at [725, 89] on link "Download timesheet" at bounding box center [706, 90] width 132 height 22
drag, startPoint x: 757, startPoint y: 65, endPoint x: 752, endPoint y: 73, distance: 9.9
click at [757, 65] on button "Timesheets Menu" at bounding box center [762, 65] width 20 height 17
click at [724, 87] on link "Download timesheet" at bounding box center [706, 90] width 132 height 22
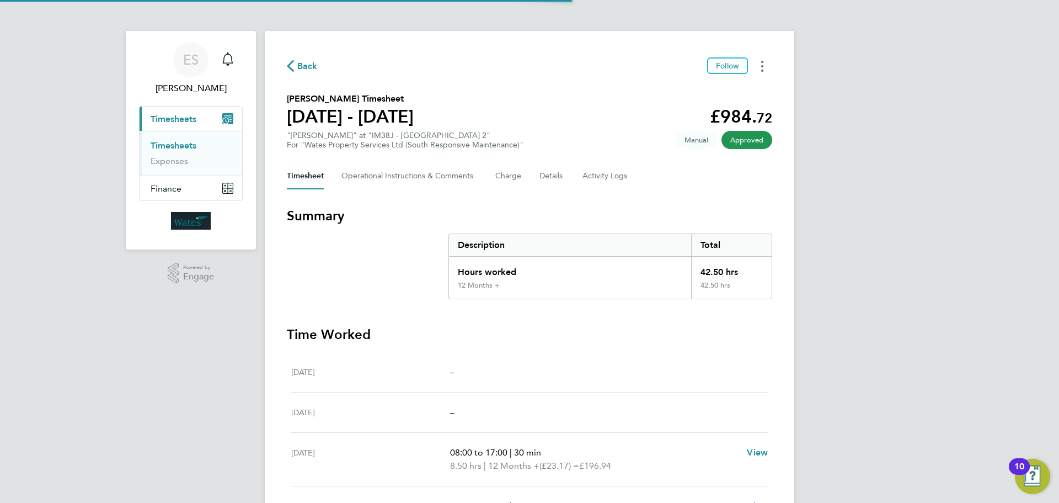
drag, startPoint x: 768, startPoint y: 66, endPoint x: 756, endPoint y: 73, distance: 13.3
click at [768, 66] on button "Timesheets Menu" at bounding box center [762, 65] width 20 height 17
click at [726, 89] on link "Download timesheet" at bounding box center [706, 90] width 132 height 22
click at [764, 66] on button "Timesheets Menu" at bounding box center [762, 65] width 20 height 17
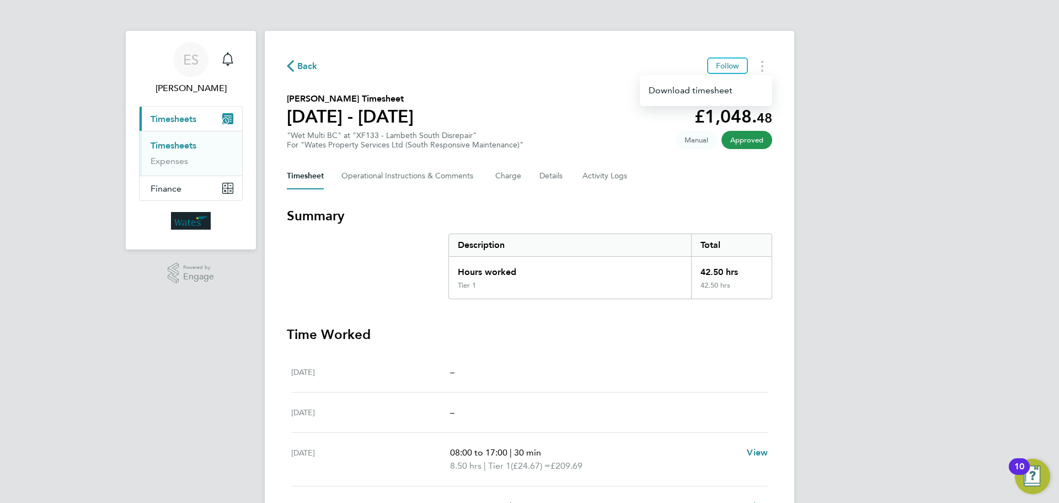
click at [724, 86] on link "Download timesheet" at bounding box center [706, 90] width 132 height 22
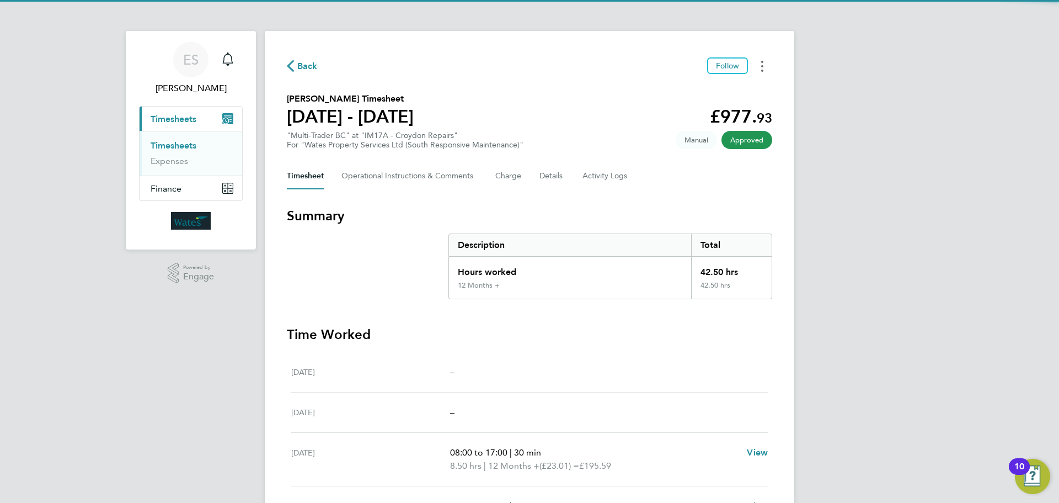
click at [759, 63] on button "Timesheets Menu" at bounding box center [762, 65] width 20 height 17
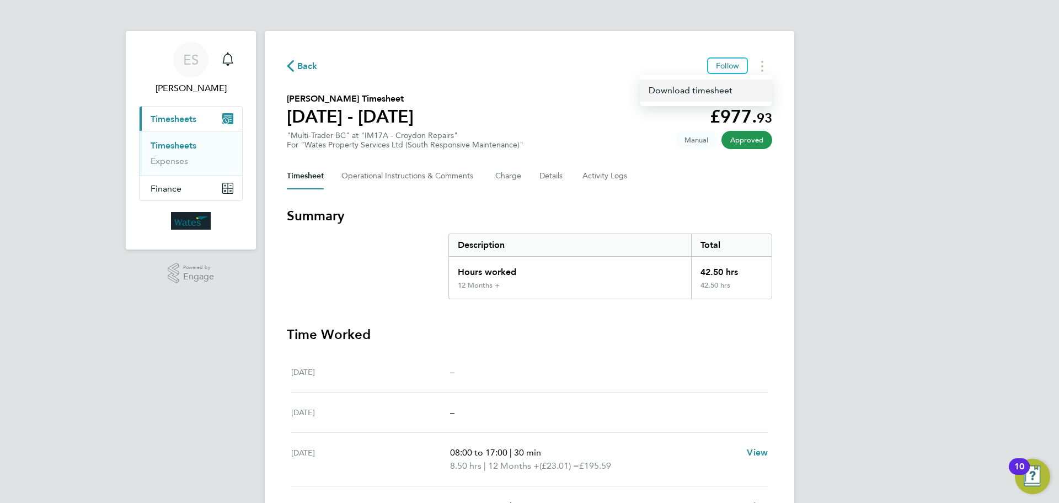
click at [715, 88] on link "Download timesheet" at bounding box center [706, 90] width 132 height 22
drag, startPoint x: 907, startPoint y: 317, endPoint x: 935, endPoint y: 279, distance: 47.3
click at [907, 317] on div "ES [PERSON_NAME] Notifications Applications: Current page: Timesheets Timesheet…" at bounding box center [529, 372] width 1059 height 744
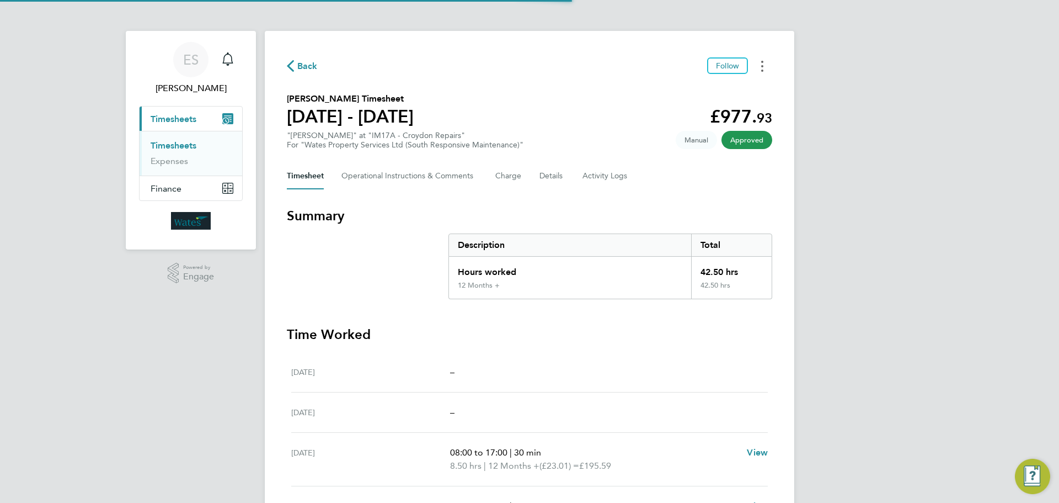
drag, startPoint x: 768, startPoint y: 68, endPoint x: 763, endPoint y: 71, distance: 6.2
click at [768, 68] on button "Timesheets Menu" at bounding box center [762, 65] width 20 height 17
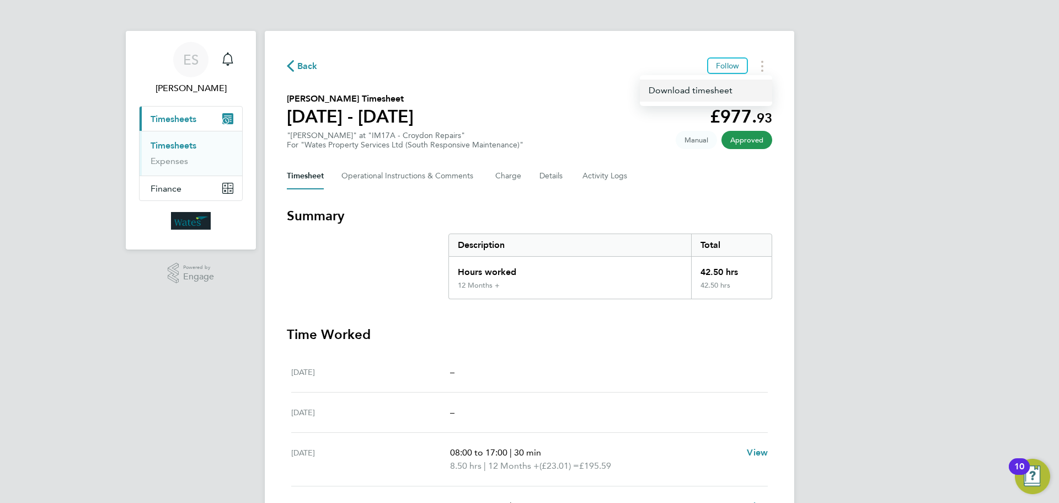
click at [728, 90] on link "Download timesheet" at bounding box center [706, 90] width 132 height 22
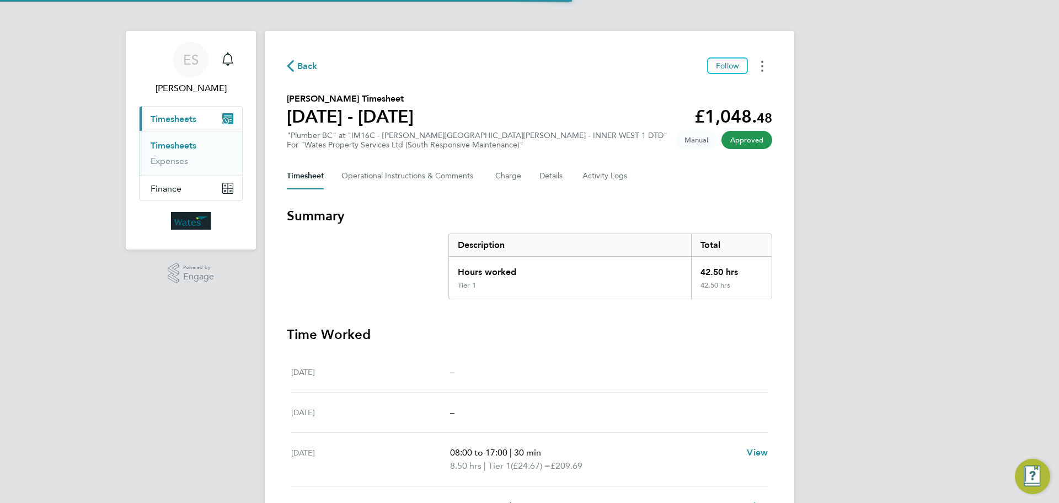
click at [761, 65] on icon "Timesheets Menu" at bounding box center [762, 66] width 2 height 11
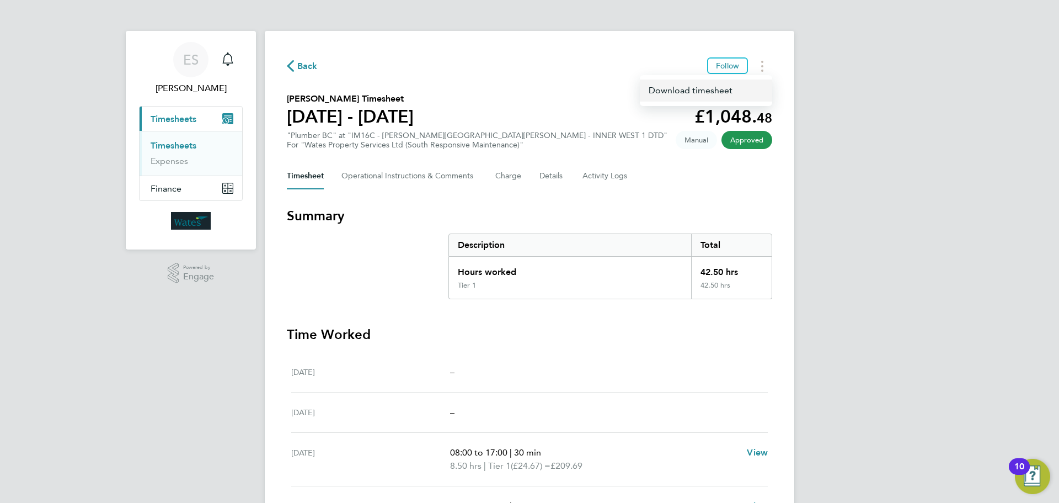
click at [706, 88] on link "Download timesheet" at bounding box center [706, 90] width 132 height 22
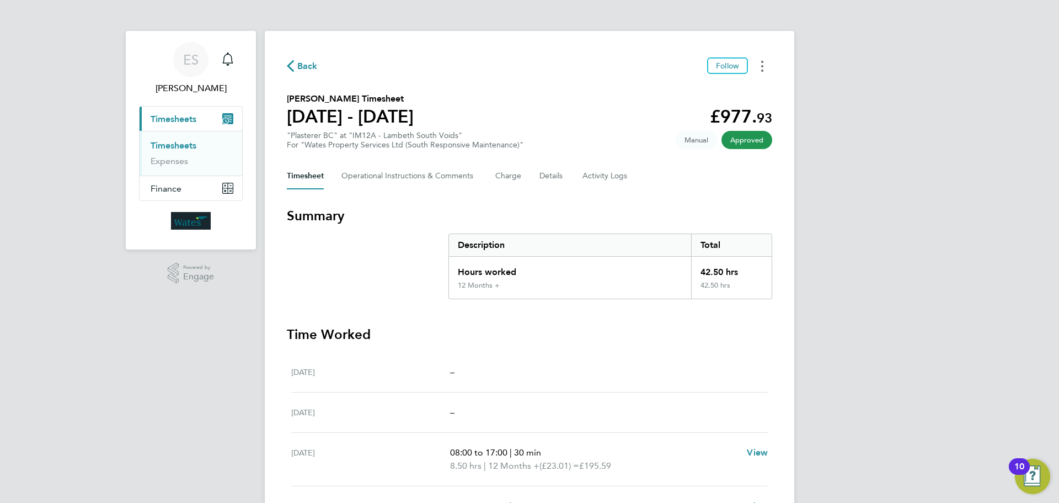
drag, startPoint x: 760, startPoint y: 61, endPoint x: 755, endPoint y: 66, distance: 7.4
click at [760, 61] on button "Timesheets Menu" at bounding box center [762, 65] width 20 height 17
click at [712, 90] on link "Download timesheet" at bounding box center [706, 90] width 132 height 22
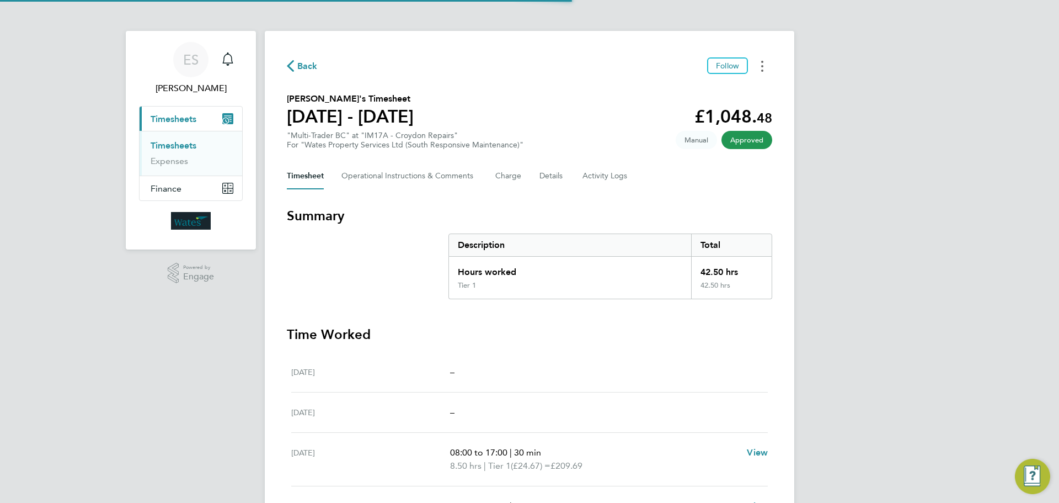
click at [761, 70] on icon "Timesheets Menu" at bounding box center [762, 66] width 2 height 11
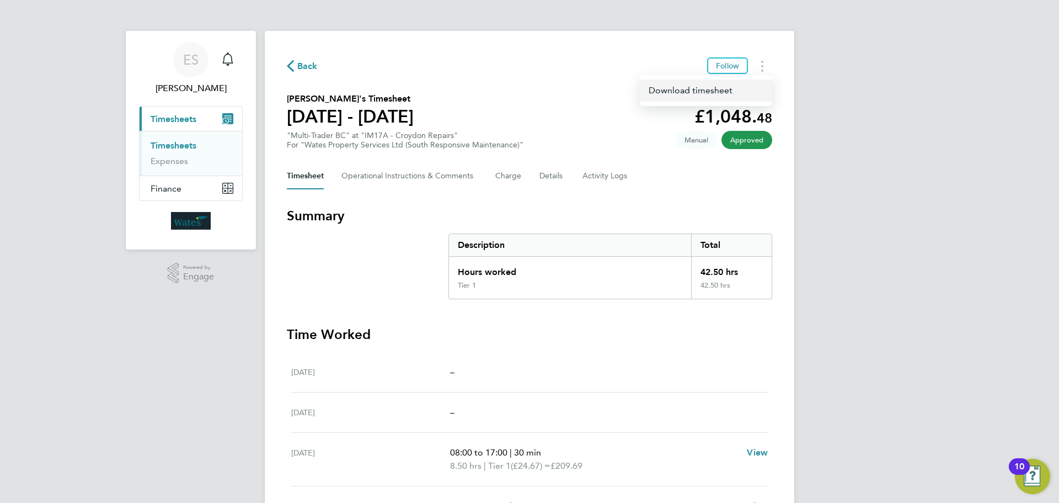
click at [714, 92] on link "Download timesheet" at bounding box center [706, 90] width 132 height 22
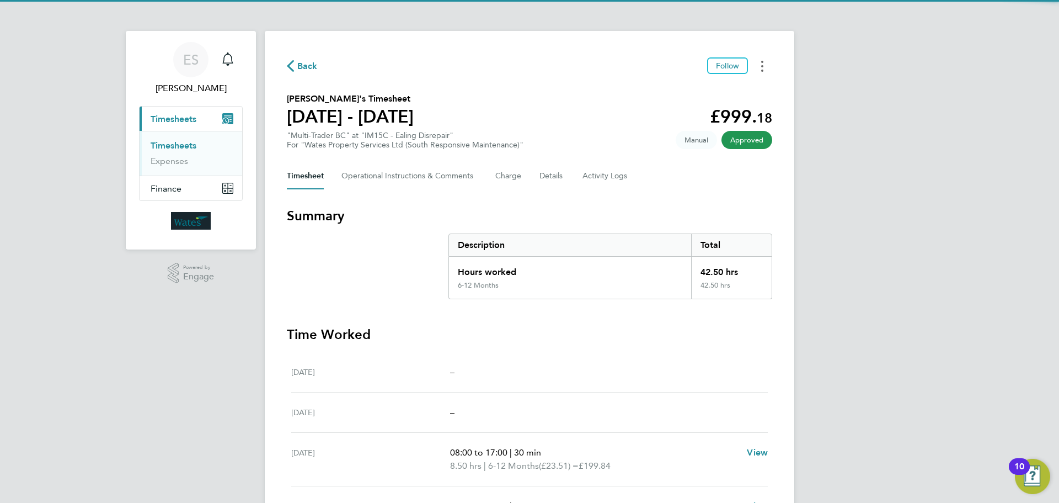
drag, startPoint x: 762, startPoint y: 61, endPoint x: 755, endPoint y: 66, distance: 8.4
click at [762, 61] on circle "Timesheets Menu" at bounding box center [762, 62] width 2 height 2
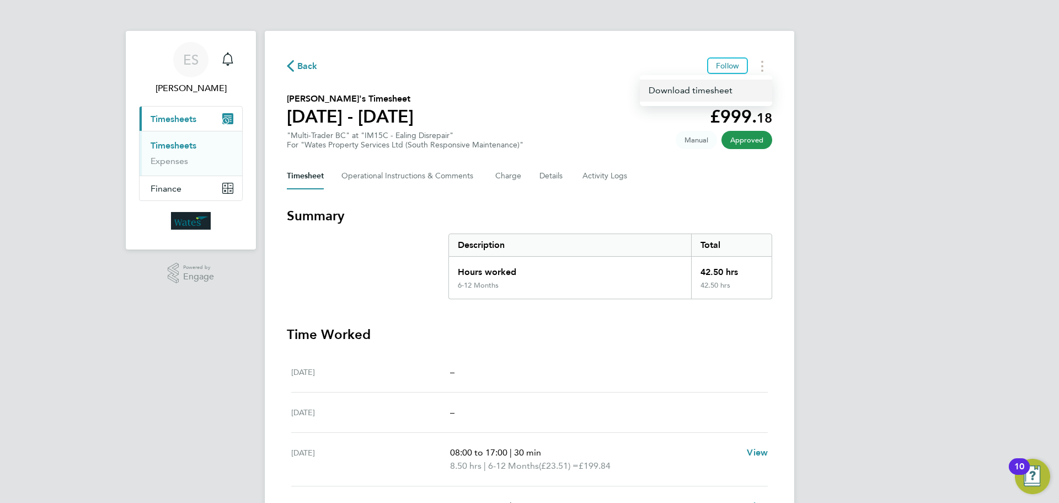
drag, startPoint x: 725, startPoint y: 88, endPoint x: 702, endPoint y: 97, distance: 24.6
click at [725, 88] on link "Download timesheet" at bounding box center [706, 90] width 132 height 22
drag, startPoint x: 765, startPoint y: 64, endPoint x: 751, endPoint y: 74, distance: 17.3
click at [765, 64] on button "Timesheets Menu" at bounding box center [762, 65] width 20 height 17
click at [717, 86] on link "Download timesheet" at bounding box center [706, 90] width 132 height 22
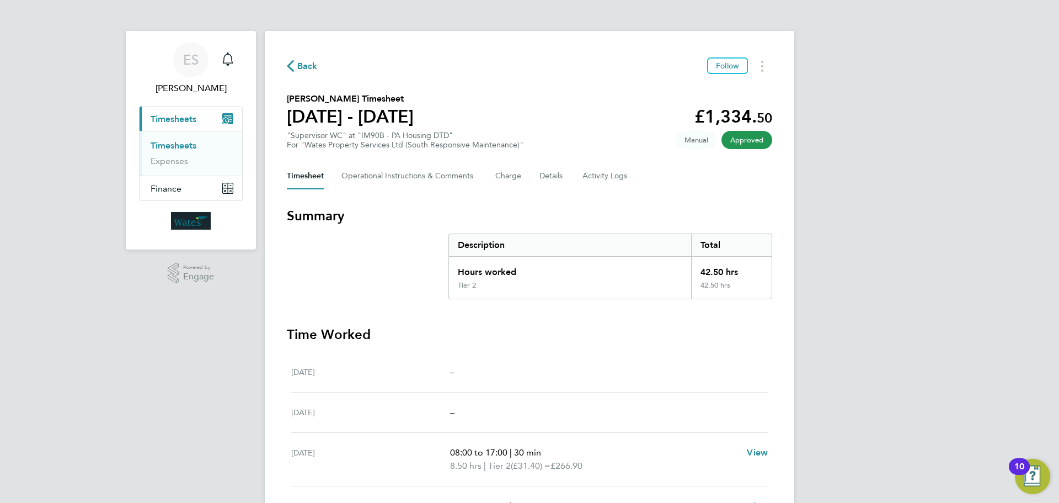
click at [935, 342] on div "ES Emily Summerfield Notifications Applications: Current page: Timesheets Times…" at bounding box center [529, 372] width 1059 height 744
click at [754, 60] on button "Timesheets Menu" at bounding box center [762, 65] width 20 height 17
click at [725, 87] on link "Download timesheet" at bounding box center [706, 90] width 132 height 22
click at [760, 62] on button "Timesheets Menu" at bounding box center [762, 65] width 20 height 17
click at [723, 88] on link "Download timesheet" at bounding box center [706, 90] width 132 height 22
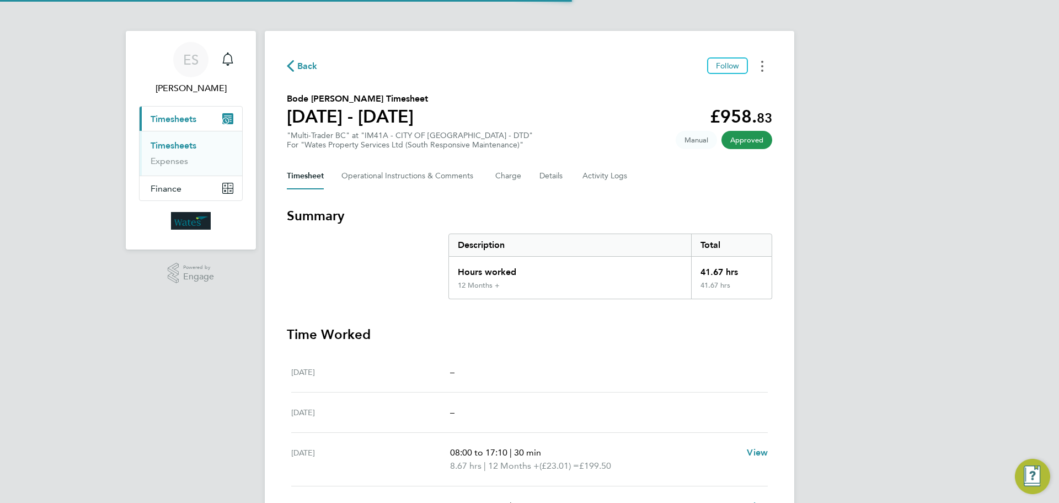
click at [766, 69] on button "Timesheets Menu" at bounding box center [762, 65] width 20 height 17
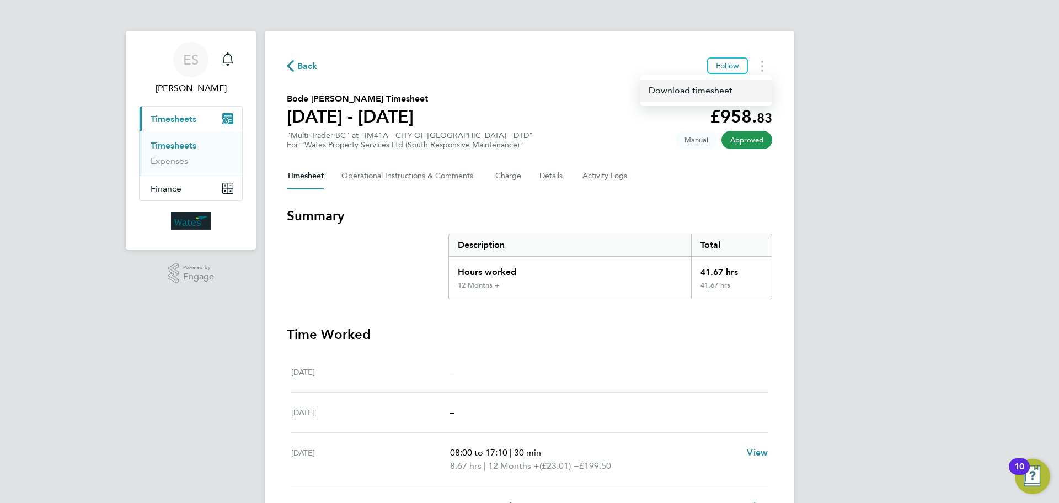
click at [724, 87] on link "Download timesheet" at bounding box center [706, 90] width 132 height 22
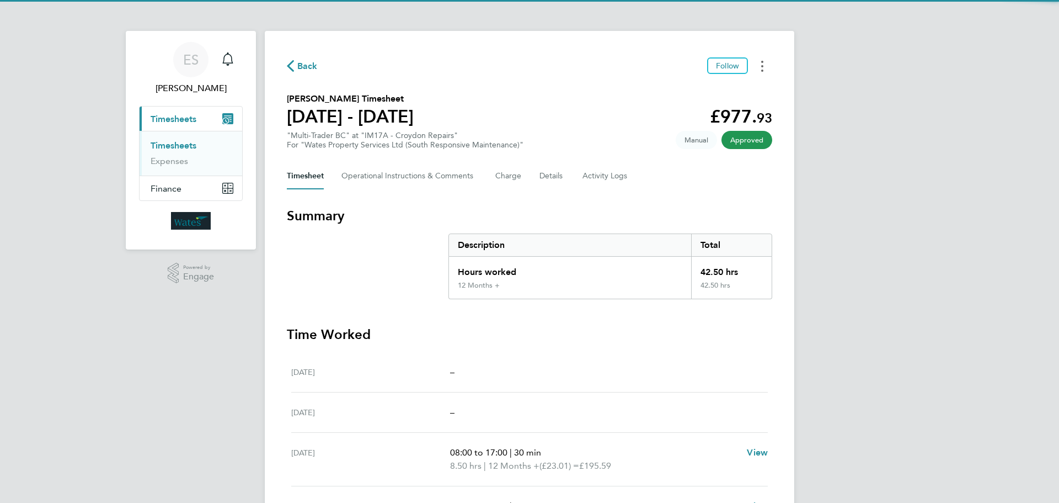
click at [765, 64] on button "Timesheets Menu" at bounding box center [762, 65] width 20 height 17
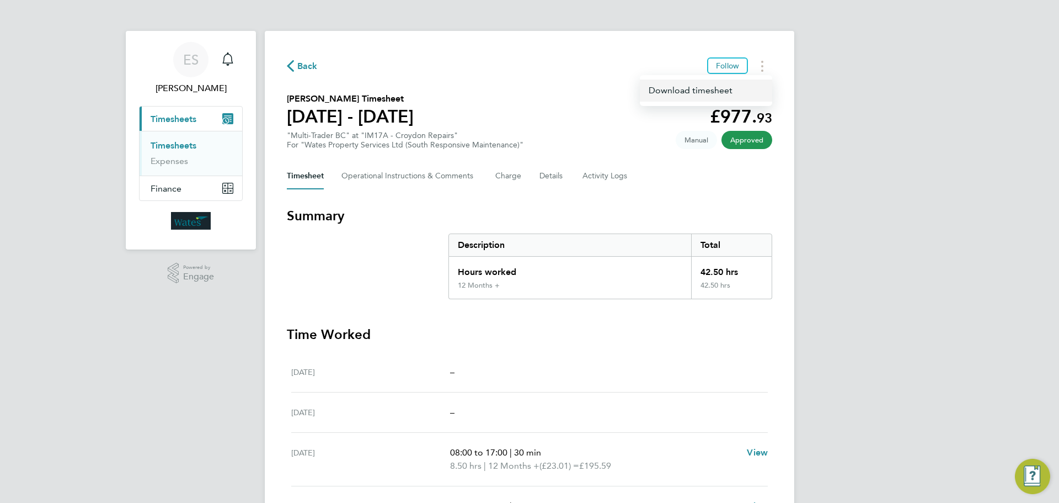
click at [735, 90] on link "Download timesheet" at bounding box center [706, 90] width 132 height 22
